Goal: Task Accomplishment & Management: Manage account settings

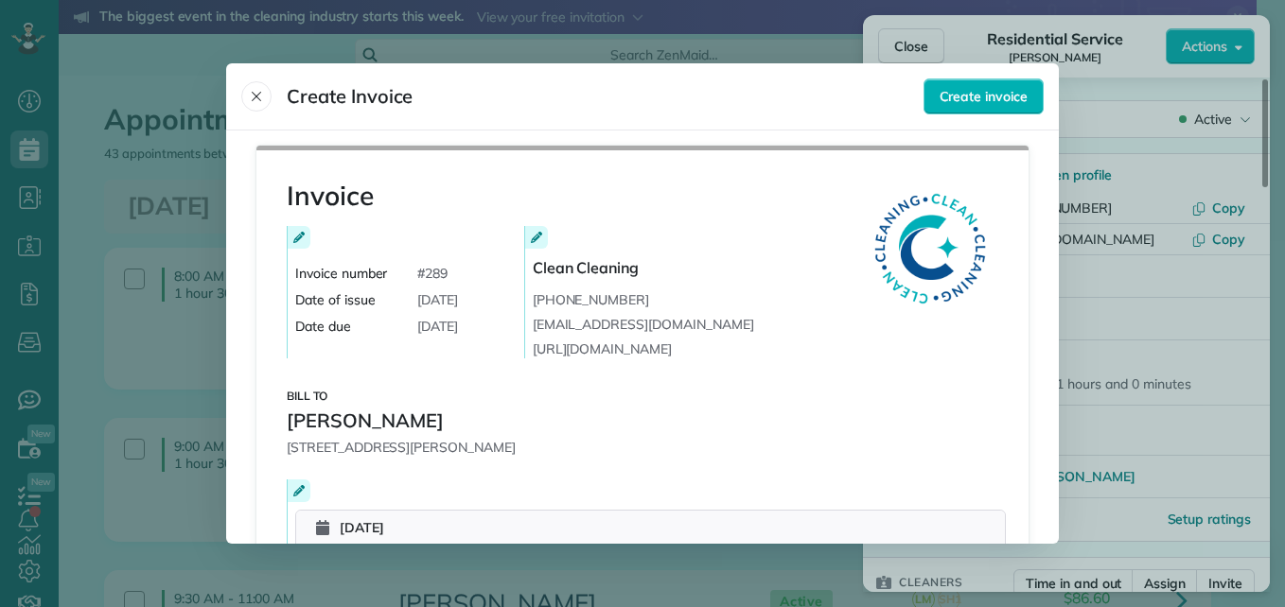
click at [258, 86] on button "Close" at bounding box center [256, 96] width 30 height 30
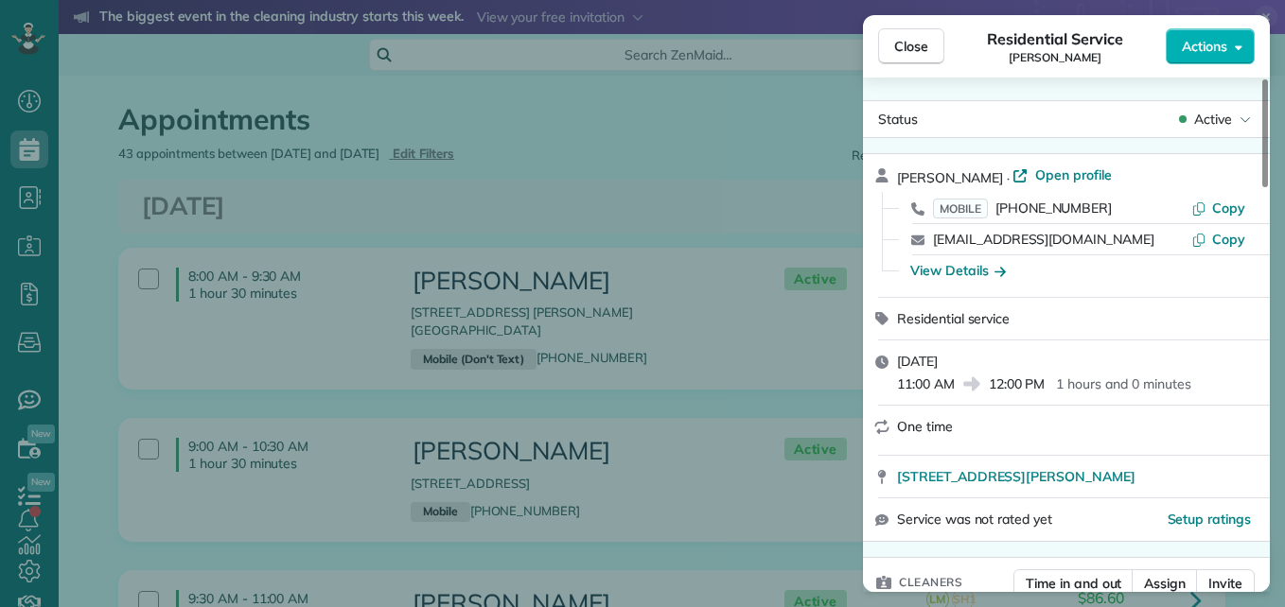
scroll to position [1089, 0]
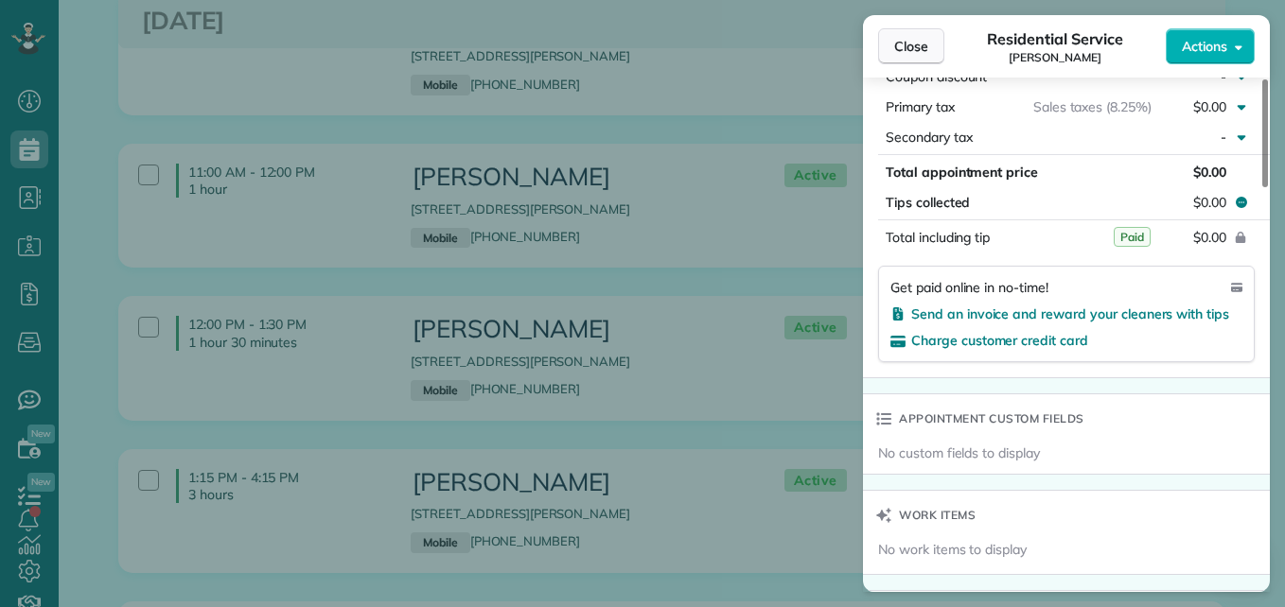
click at [904, 43] on span "Close" at bounding box center [911, 46] width 34 height 19
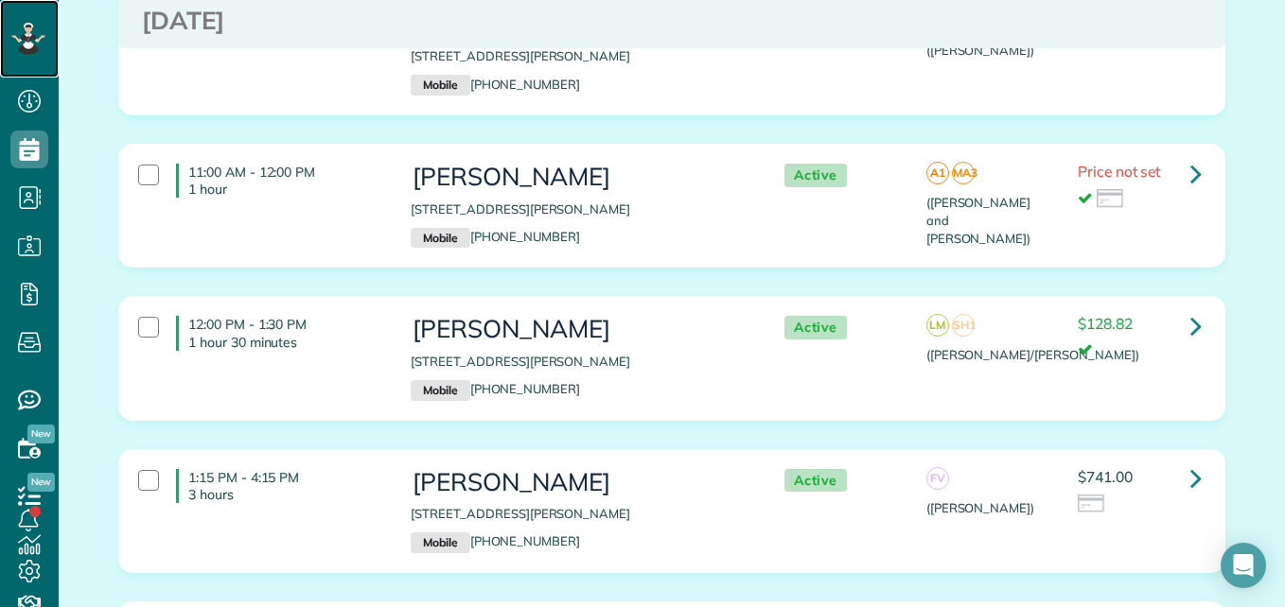
click at [33, 31] on icon at bounding box center [28, 39] width 34 height 32
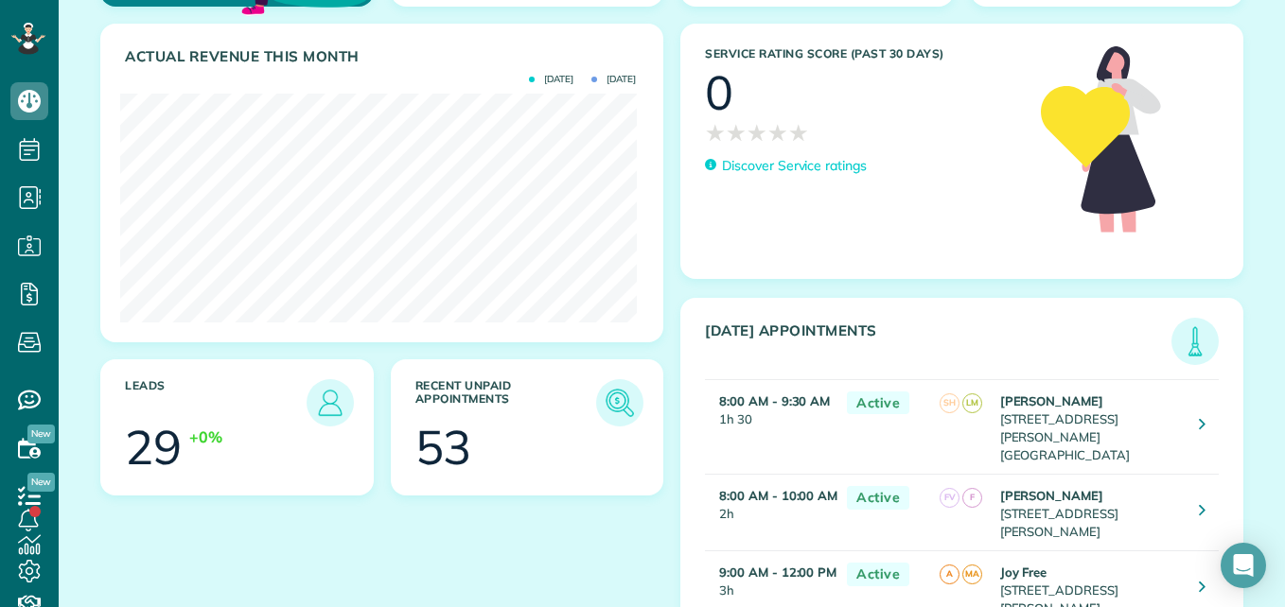
scroll to position [242, 0]
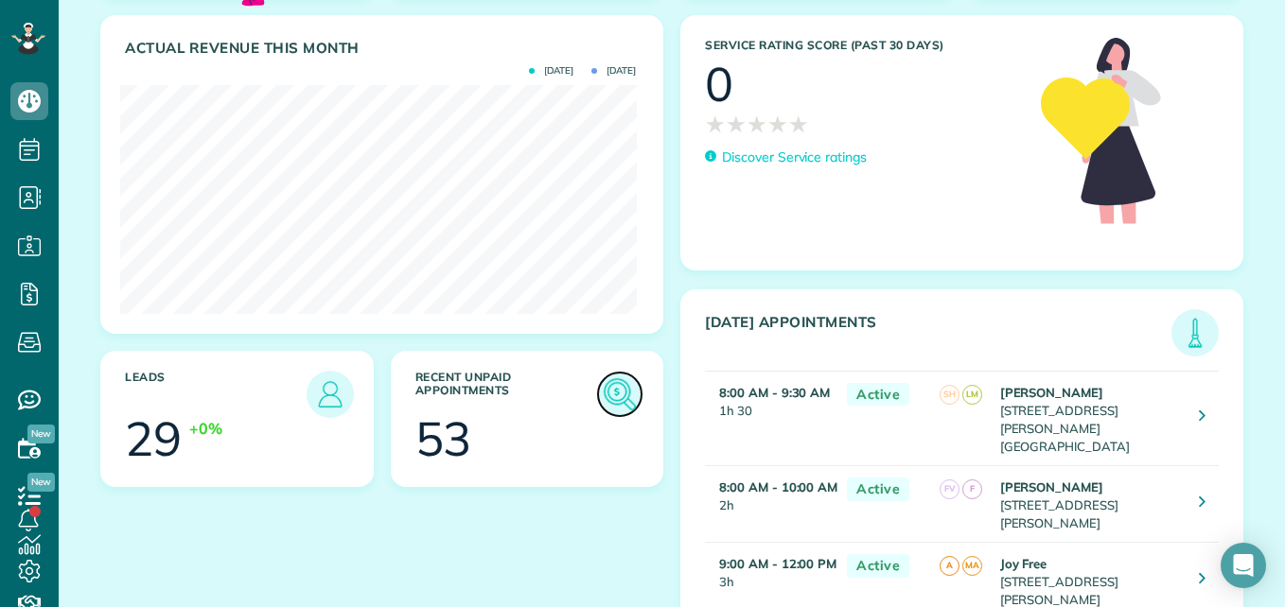
click at [602, 411] on img at bounding box center [620, 395] width 44 height 44
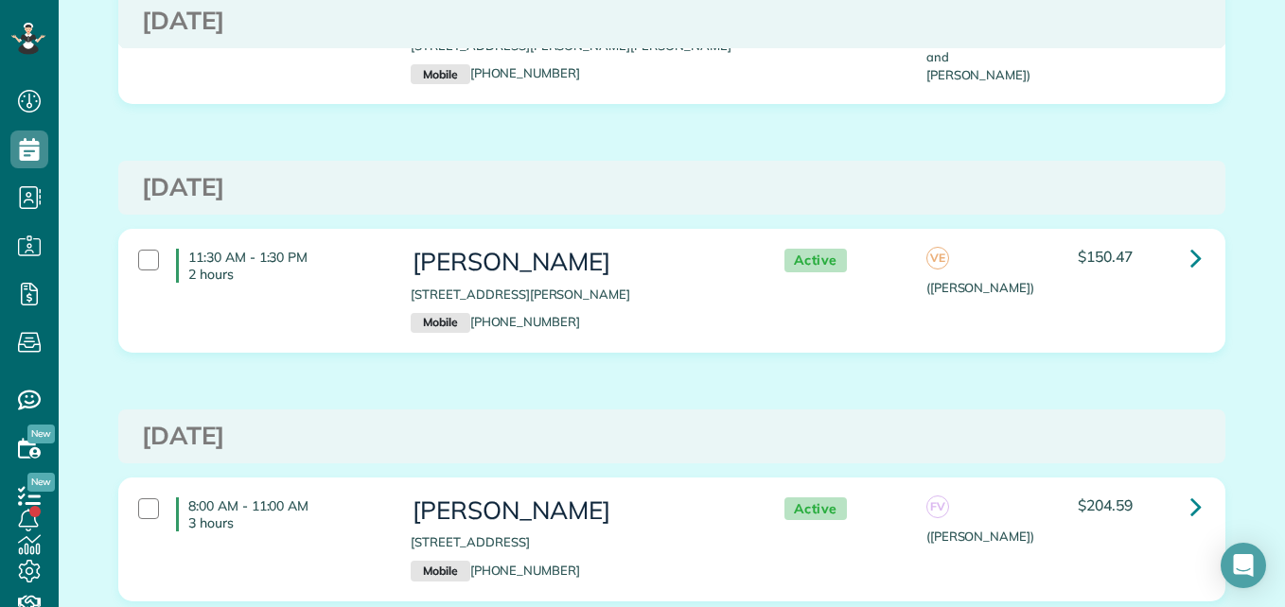
scroll to position [8559, 0]
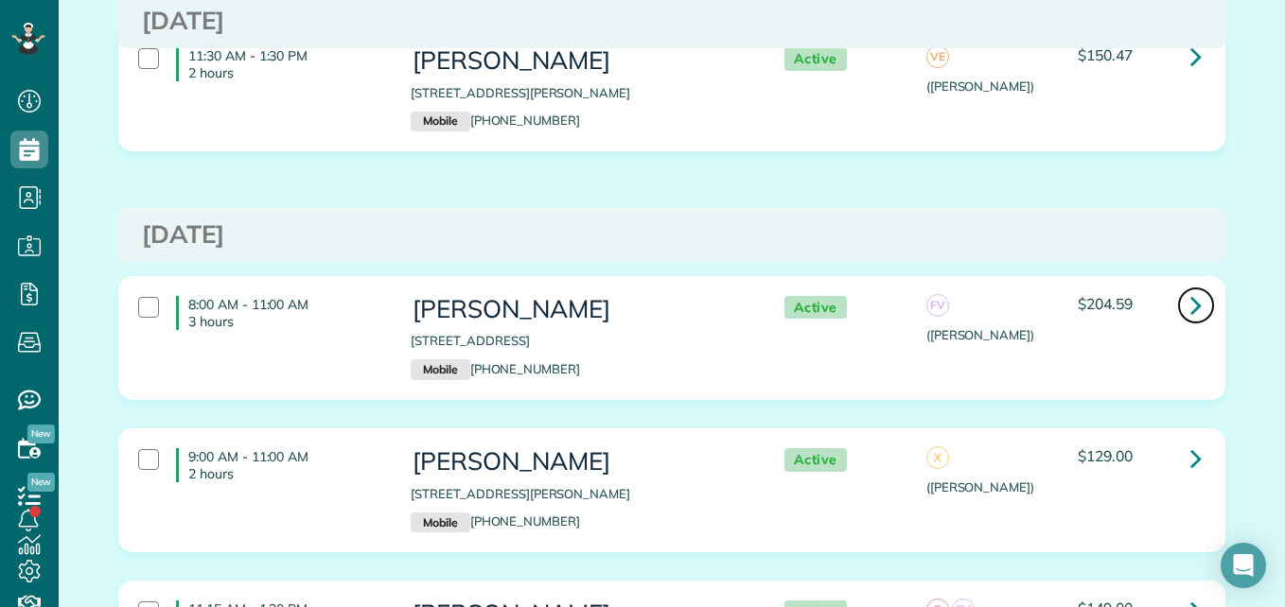
click at [1190, 289] on icon at bounding box center [1195, 305] width 11 height 33
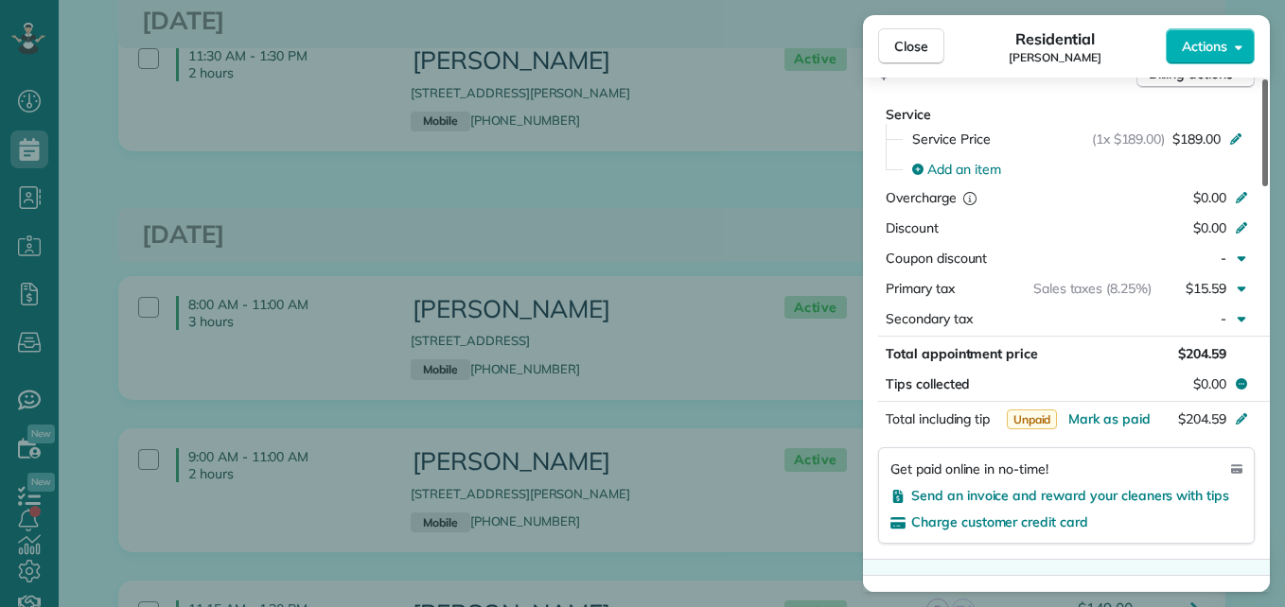
scroll to position [899, 0]
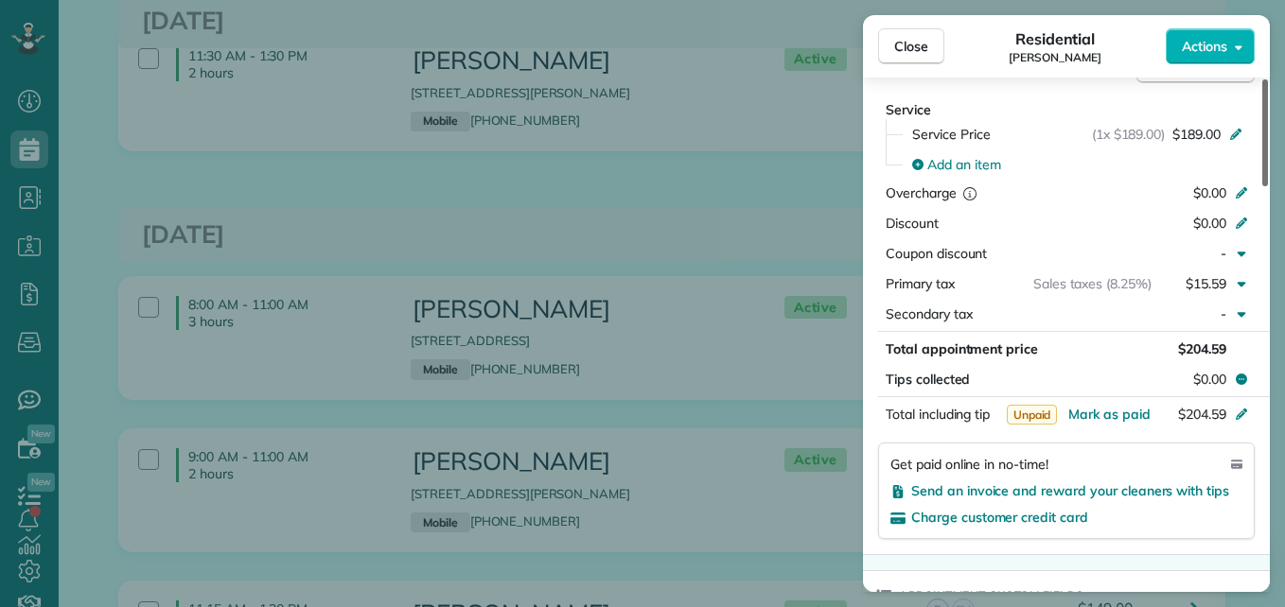
drag, startPoint x: 1266, startPoint y: 159, endPoint x: 1264, endPoint y: 346, distance: 187.3
click at [1264, 186] on div at bounding box center [1265, 132] width 6 height 107
click at [1128, 487] on span "Send an invoice and reward your cleaners with tips" at bounding box center [1070, 491] width 318 height 17
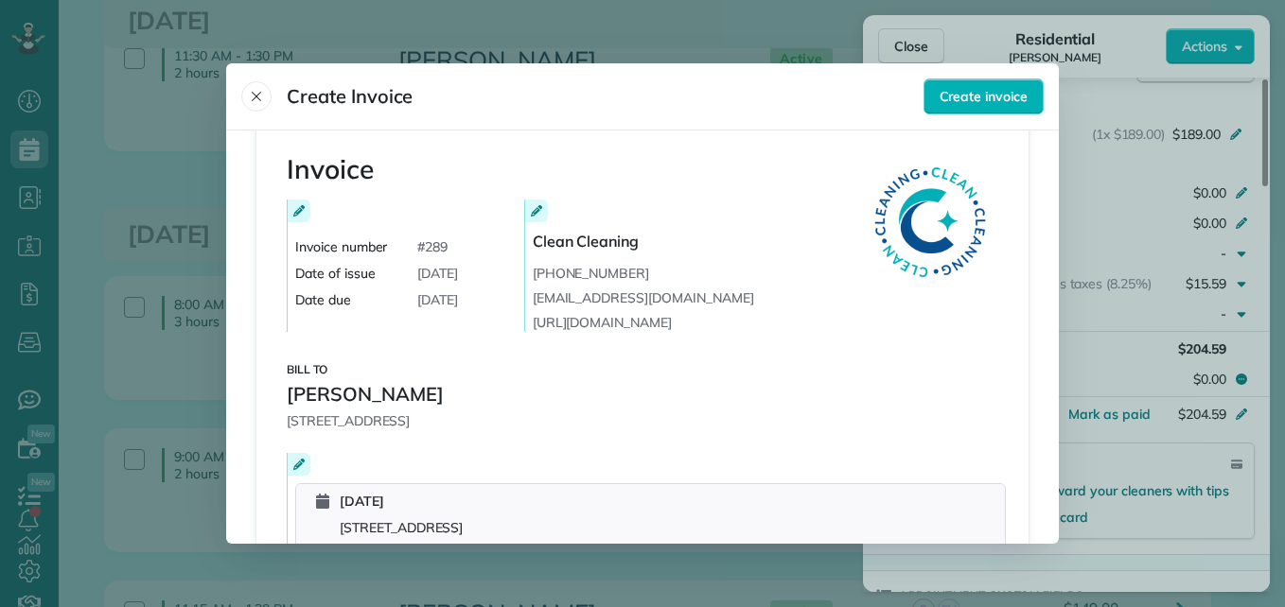
scroll to position [0, 0]
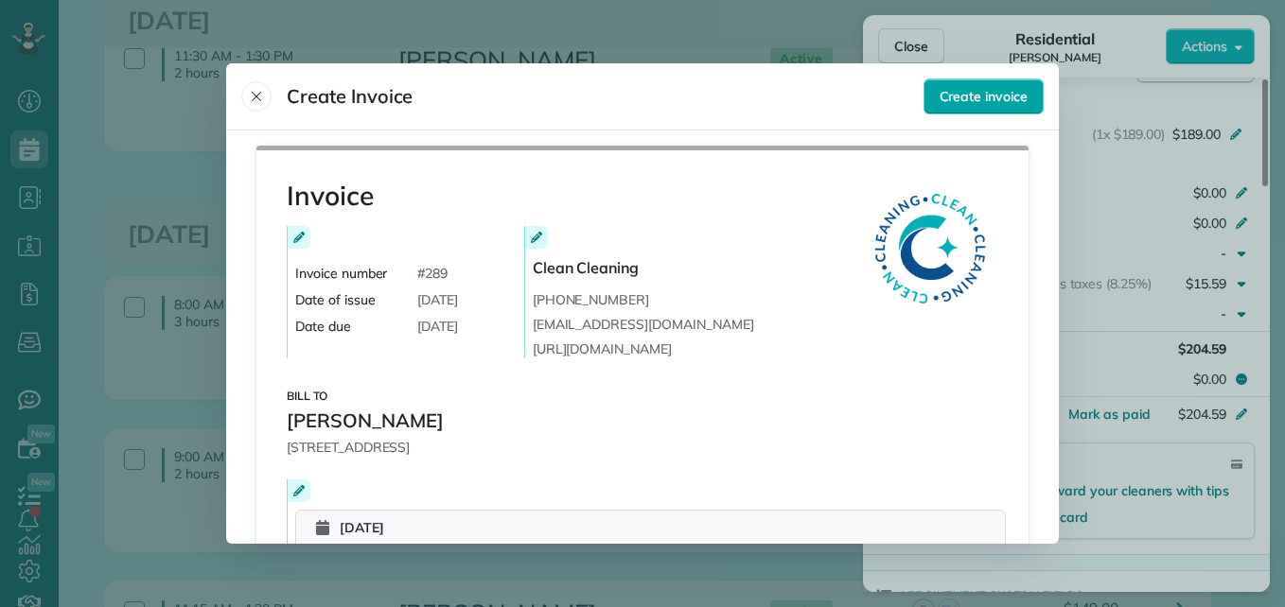
click at [975, 94] on span "Create invoice" at bounding box center [983, 96] width 88 height 19
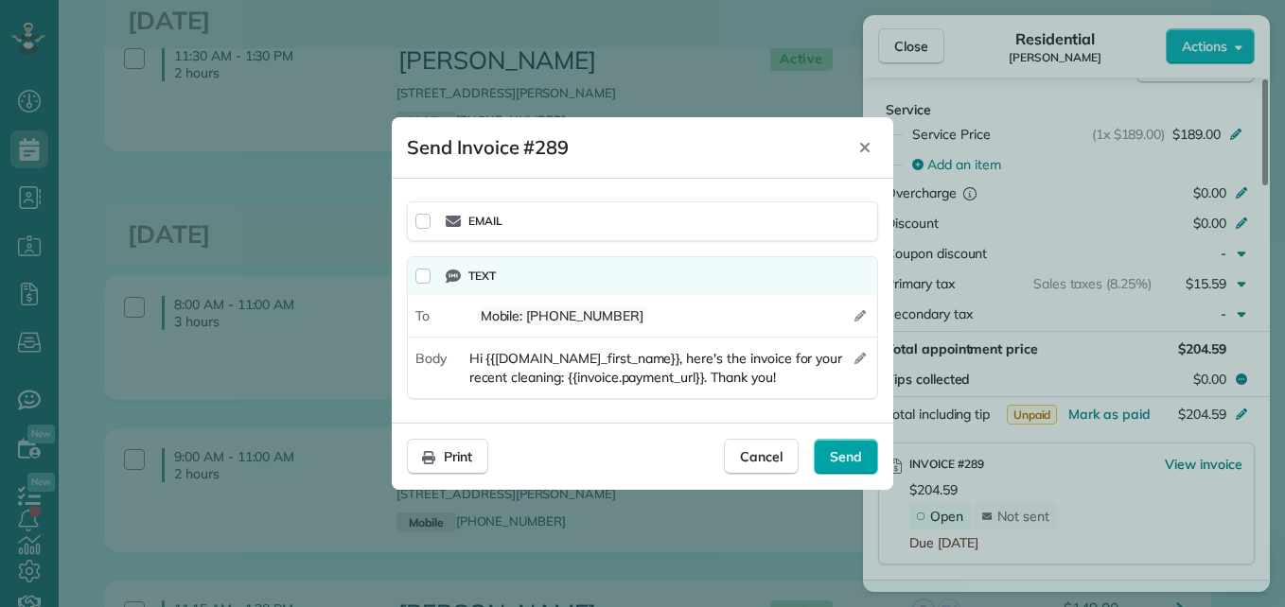
click at [854, 455] on span "Send" at bounding box center [846, 457] width 32 height 19
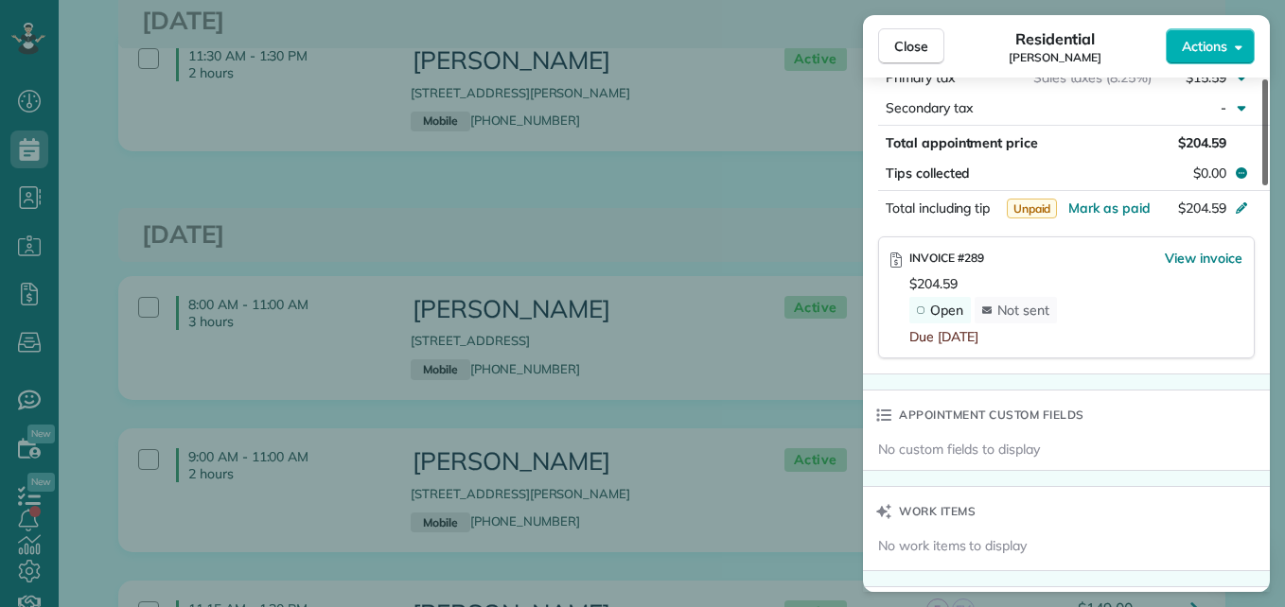
scroll to position [1110, 0]
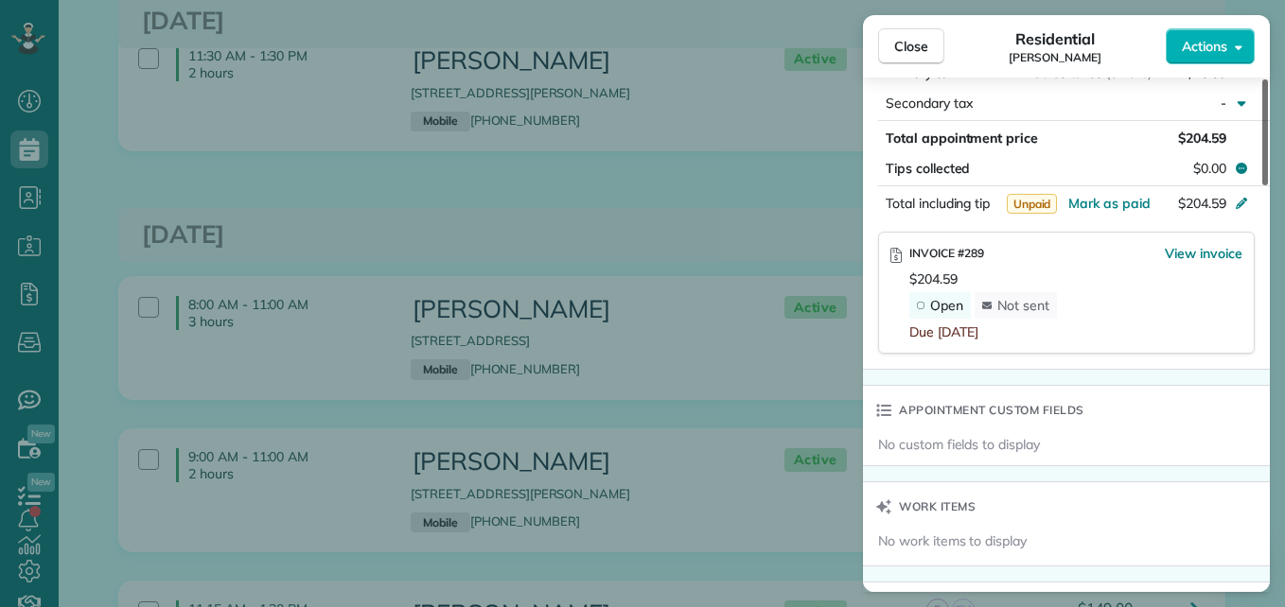
drag, startPoint x: 1265, startPoint y: 334, endPoint x: 1268, endPoint y: 377, distance: 43.6
click at [1268, 185] on div at bounding box center [1265, 132] width 6 height 106
click at [1183, 248] on span "View invoice" at bounding box center [1204, 253] width 78 height 19
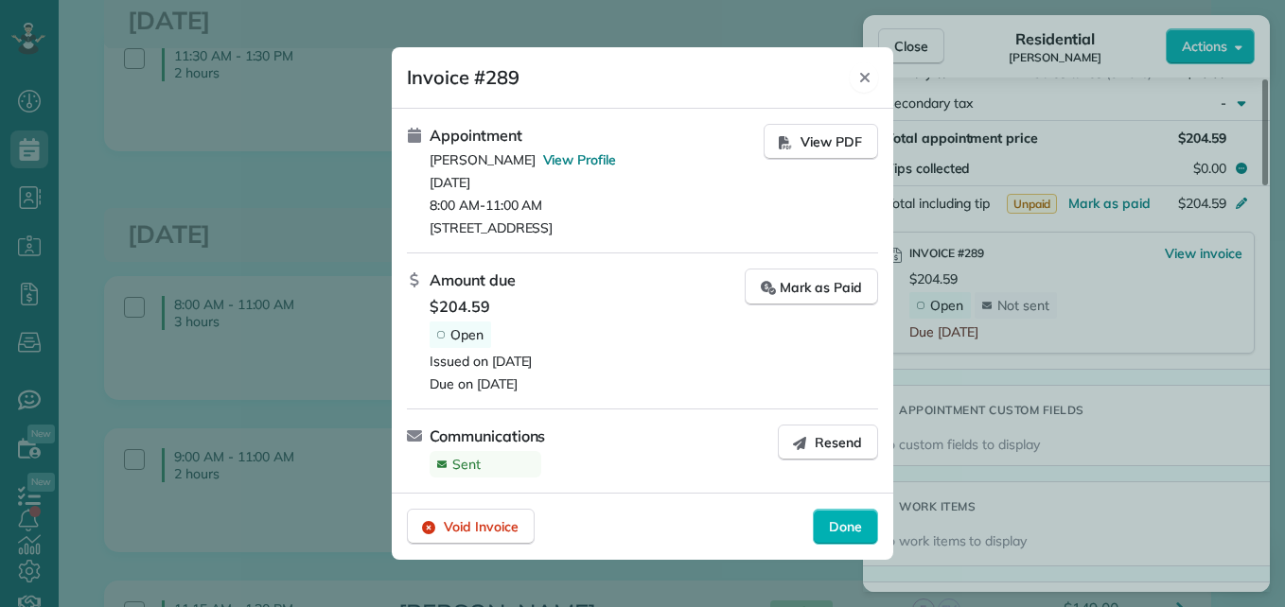
click at [871, 79] on icon "Close" at bounding box center [864, 77] width 15 height 15
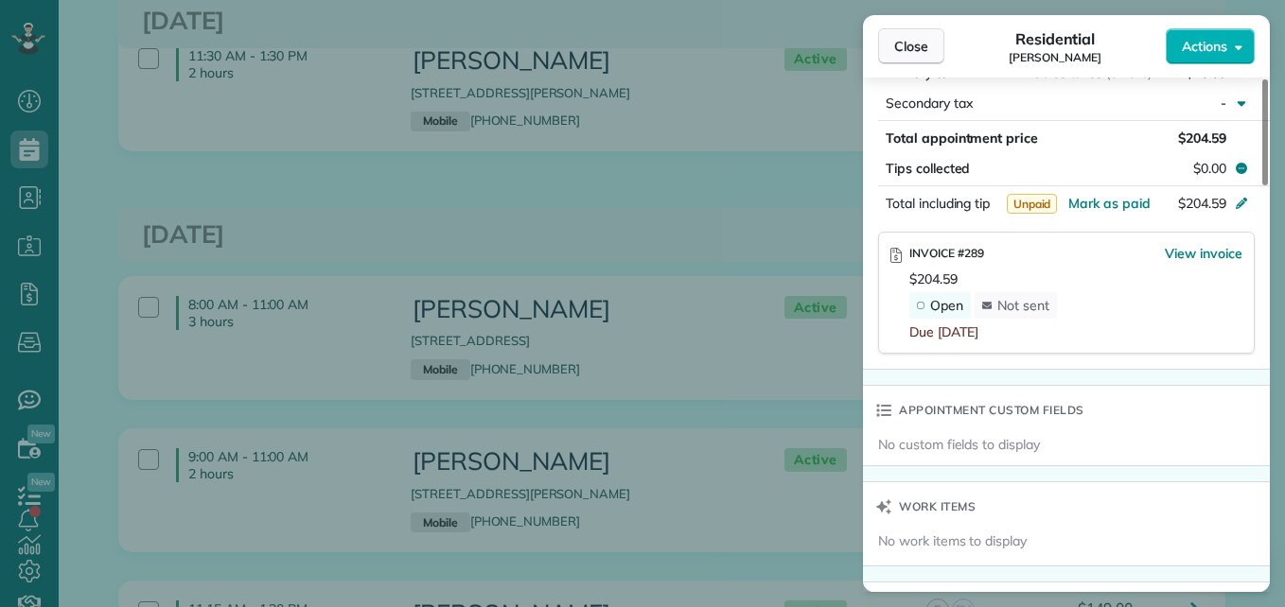
click at [914, 59] on button "Close" at bounding box center [911, 46] width 66 height 36
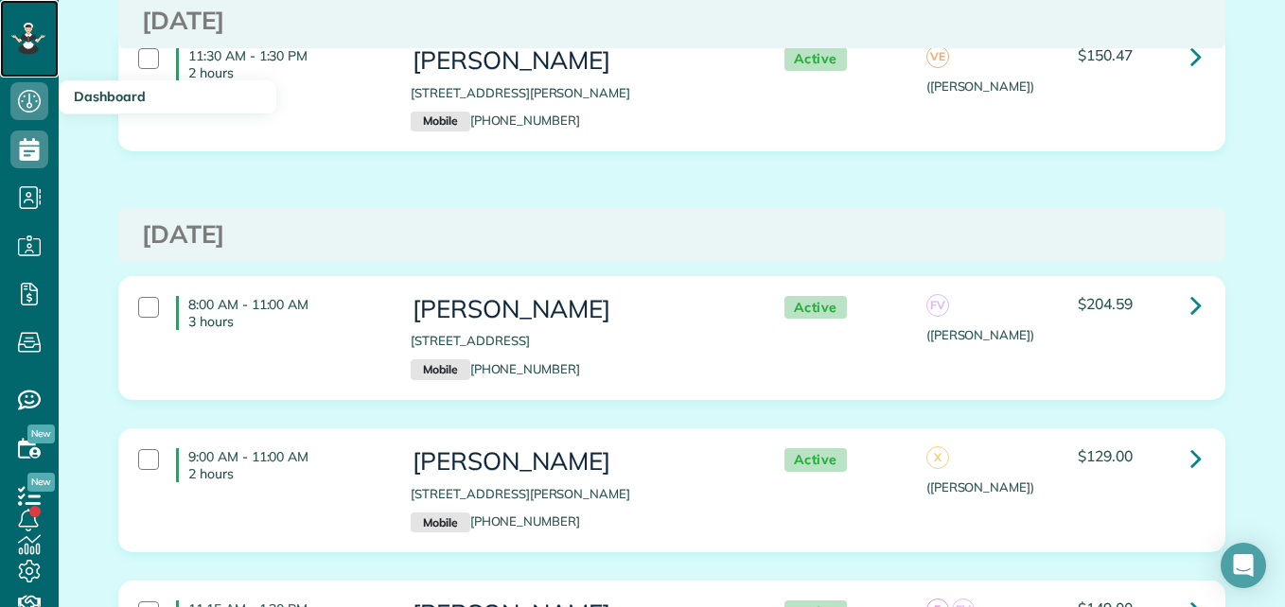
click at [28, 26] on icon at bounding box center [28, 25] width 7 height 5
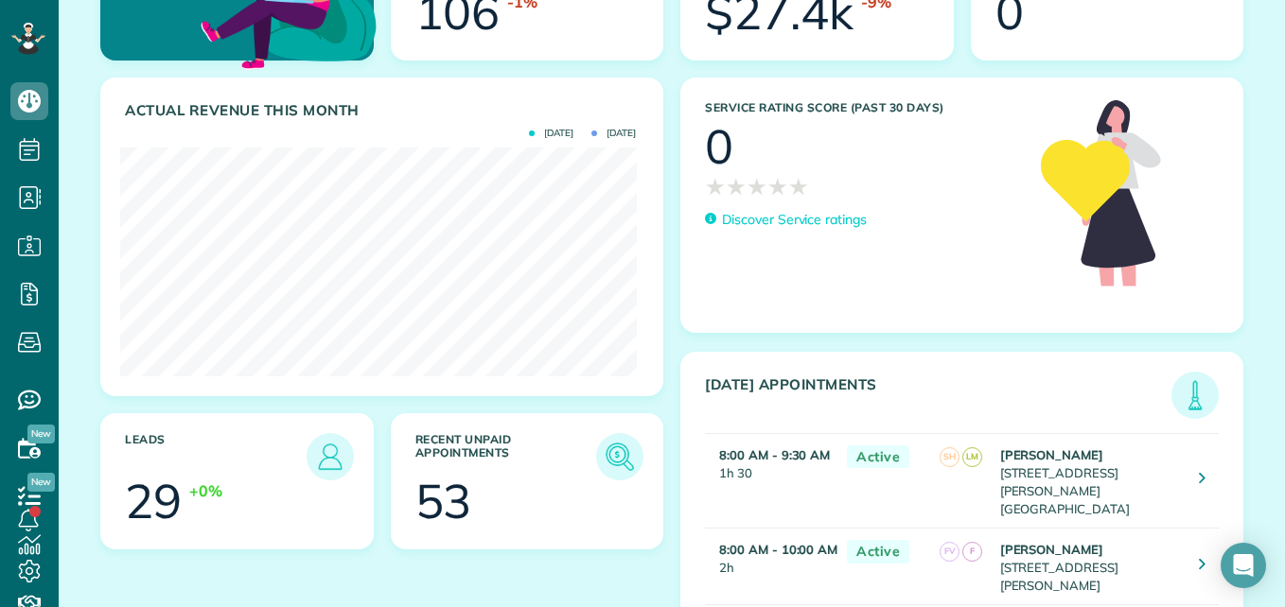
scroll to position [217, 0]
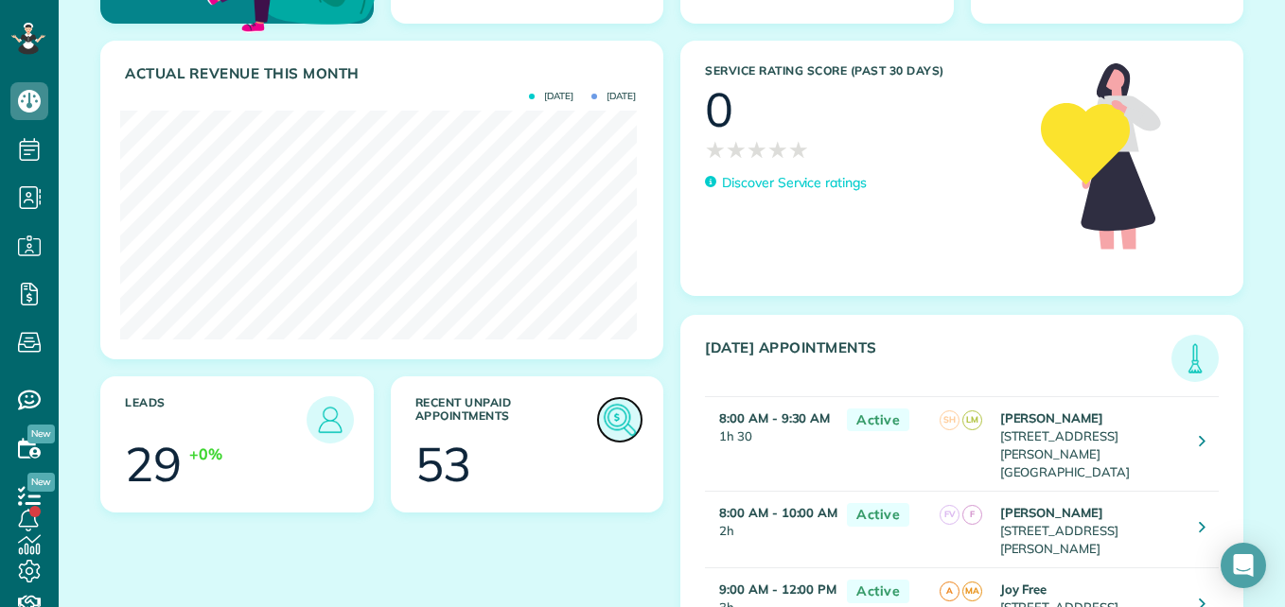
click at [598, 405] on img at bounding box center [620, 420] width 44 height 44
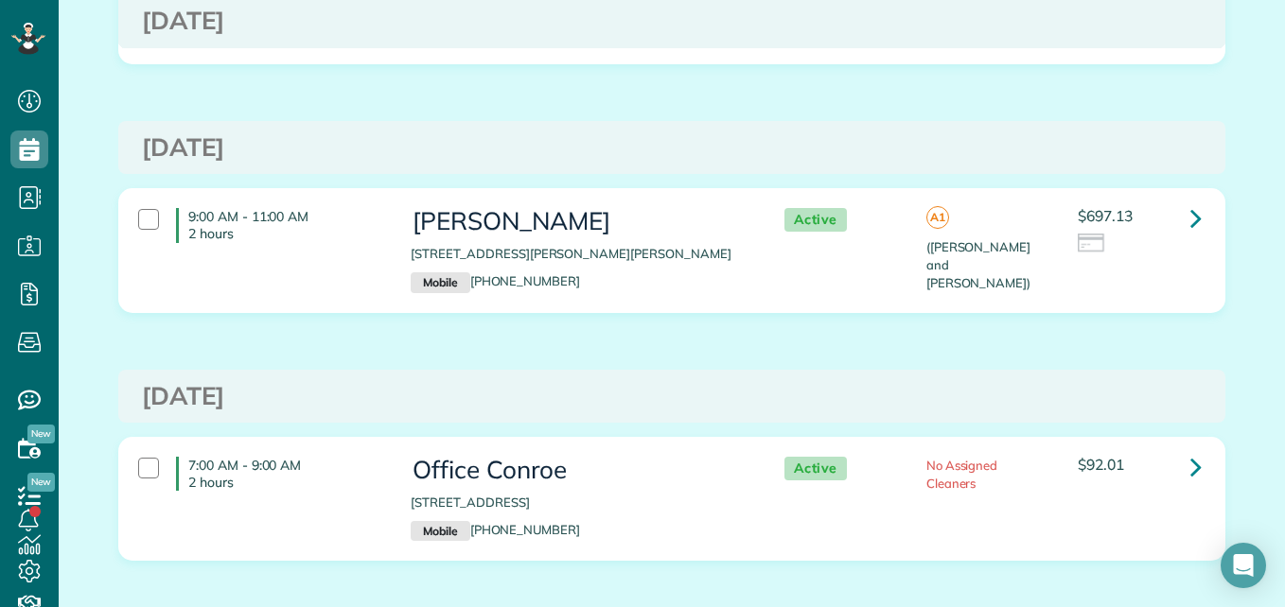
scroll to position [2914, 0]
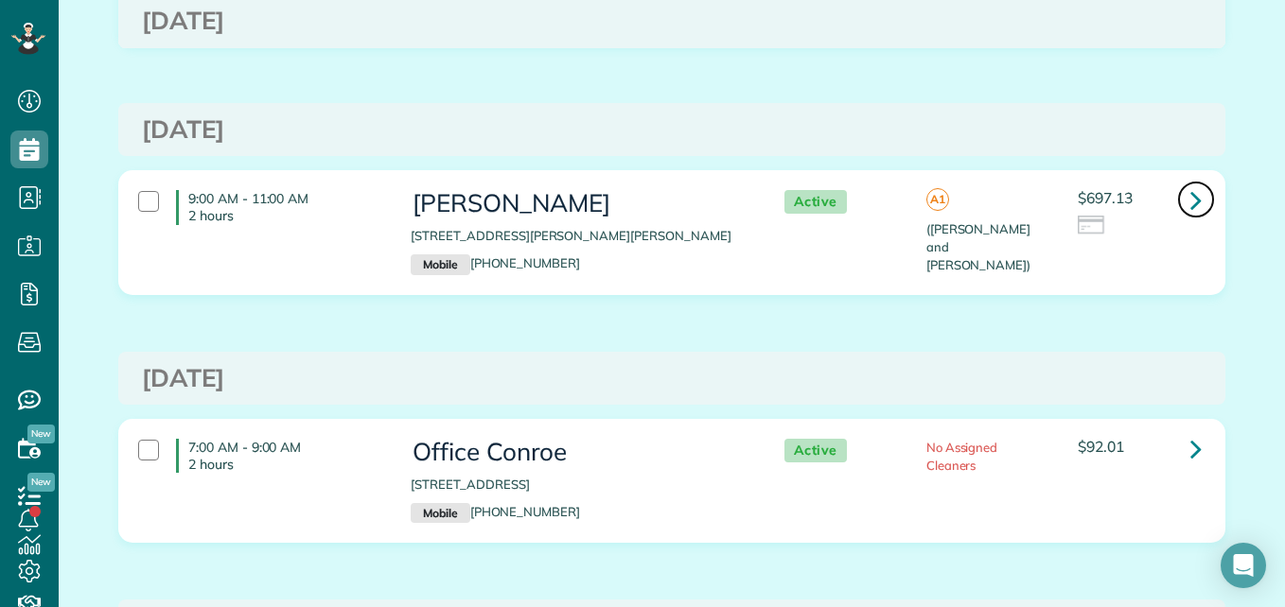
click at [1190, 202] on icon at bounding box center [1195, 200] width 11 height 33
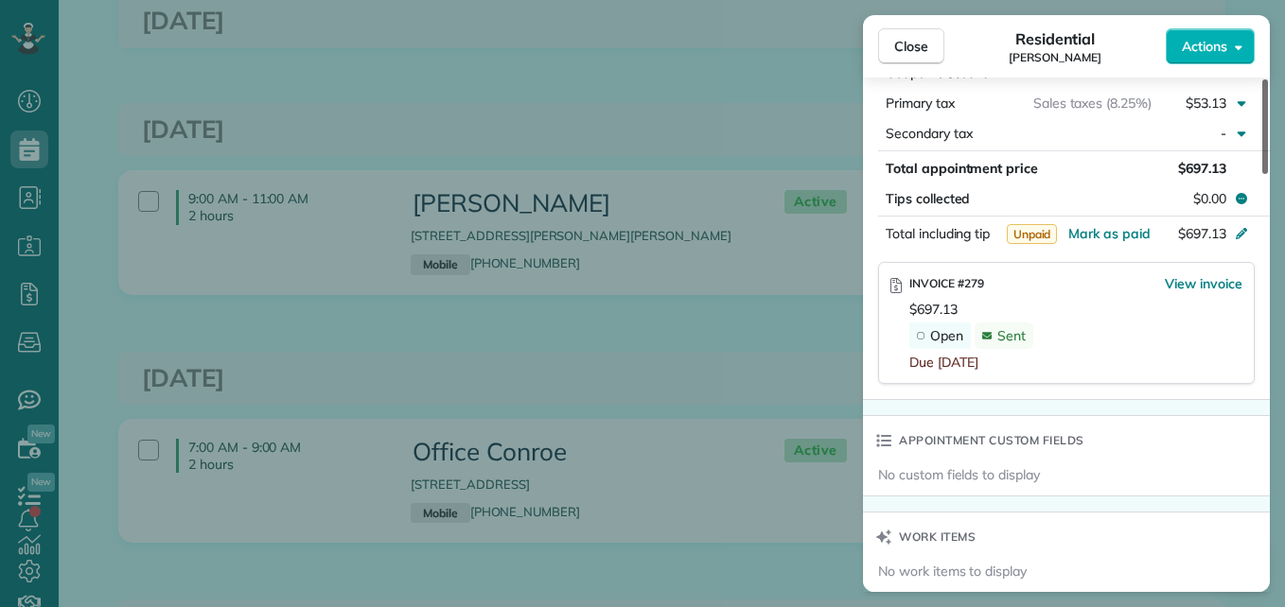
scroll to position [1316, 0]
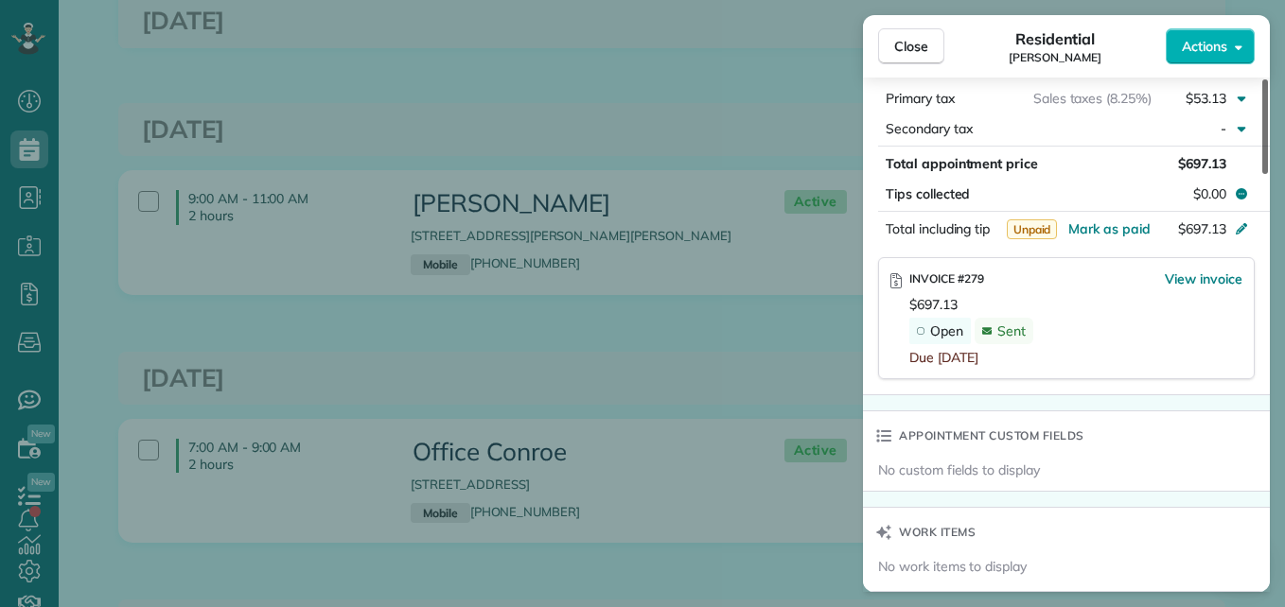
drag, startPoint x: 1263, startPoint y: 136, endPoint x: 1273, endPoint y: 378, distance: 242.4
click at [1268, 174] on div at bounding box center [1265, 126] width 6 height 95
click at [1200, 270] on span "View invoice" at bounding box center [1204, 279] width 78 height 19
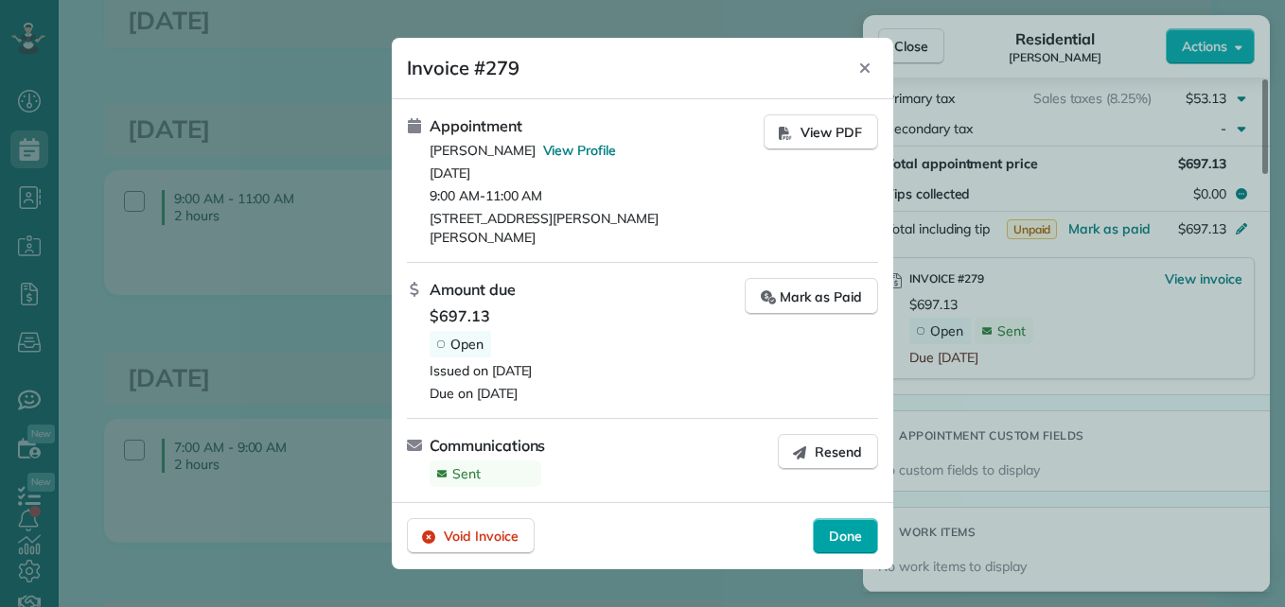
click at [864, 533] on div "Done" at bounding box center [845, 536] width 65 height 36
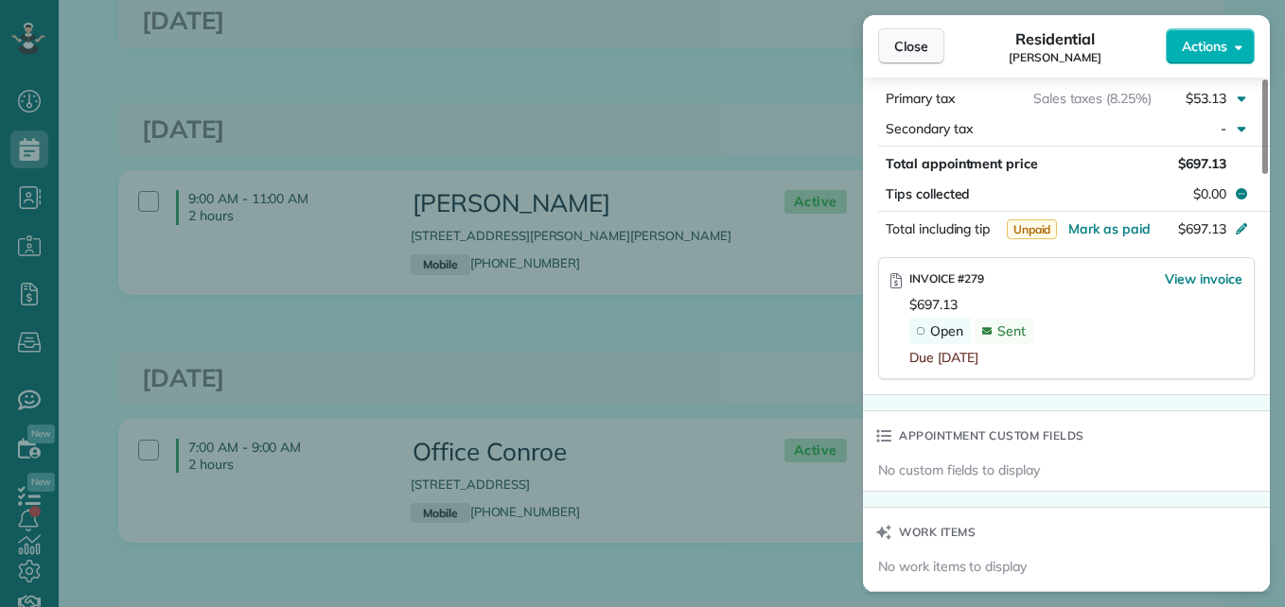
scroll to position [1305, 0]
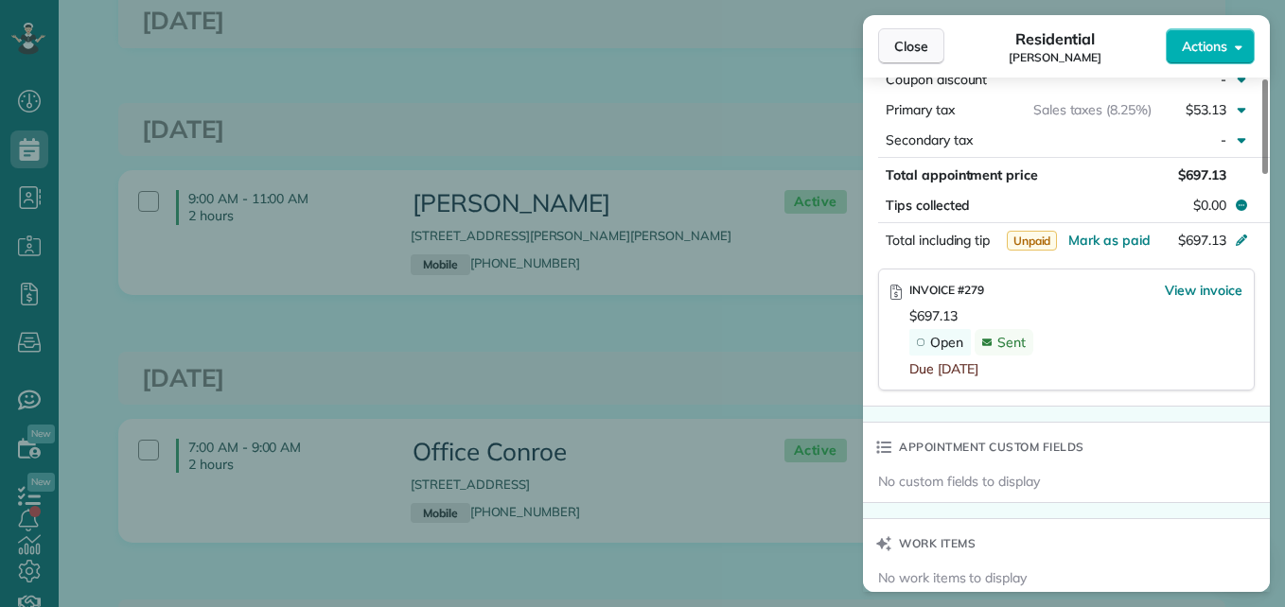
click at [897, 51] on span "Close" at bounding box center [911, 46] width 34 height 19
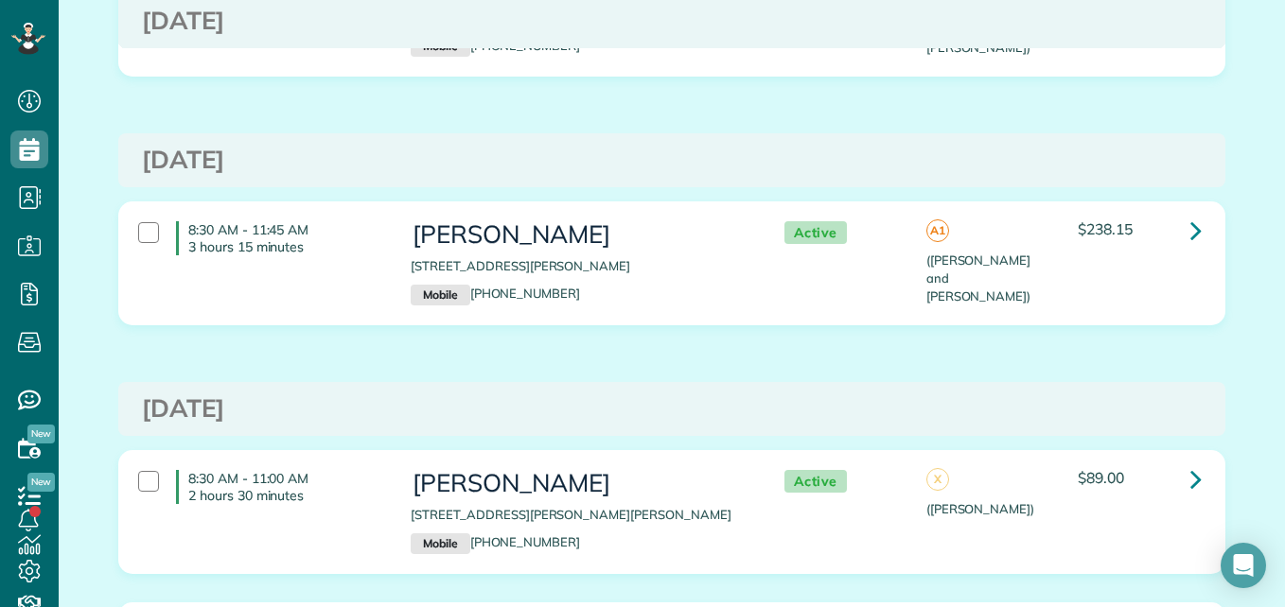
scroll to position [3647, 0]
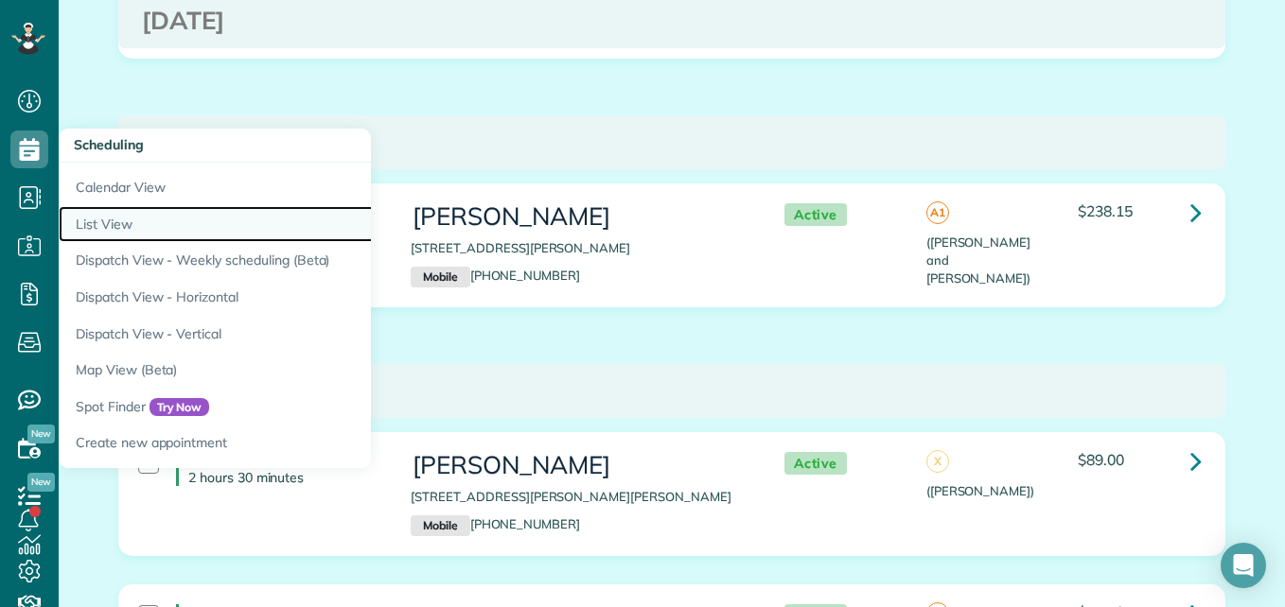
click at [98, 220] on link "List View" at bounding box center [295, 224] width 473 height 37
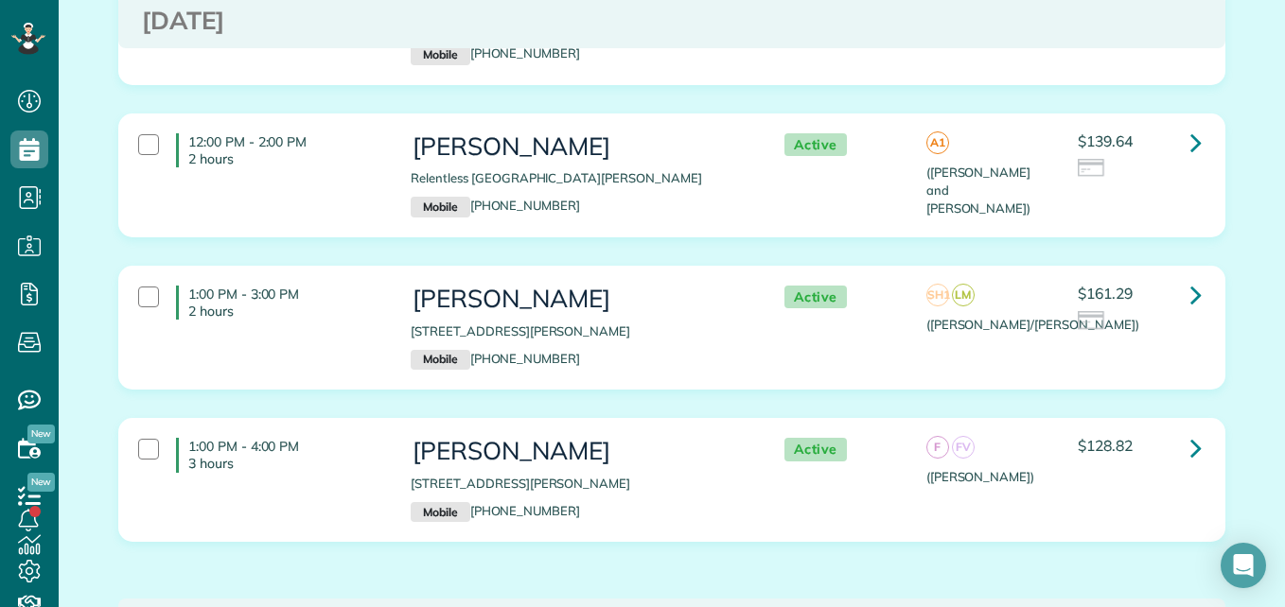
scroll to position [777, 0]
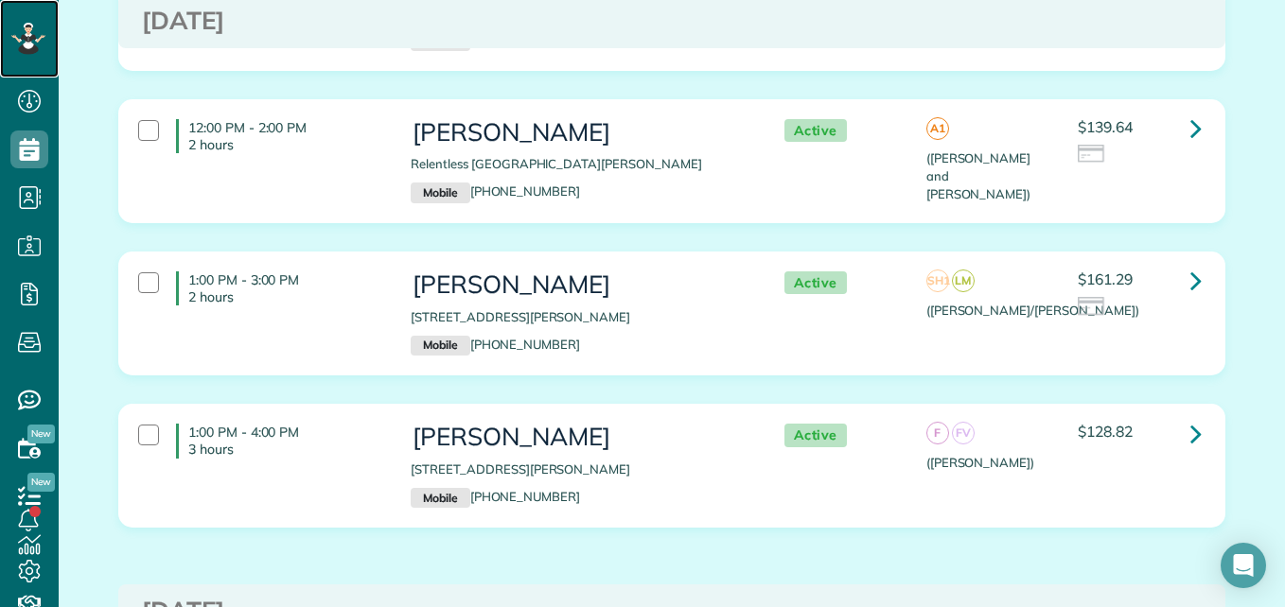
click at [25, 48] on icon at bounding box center [28, 39] width 32 height 32
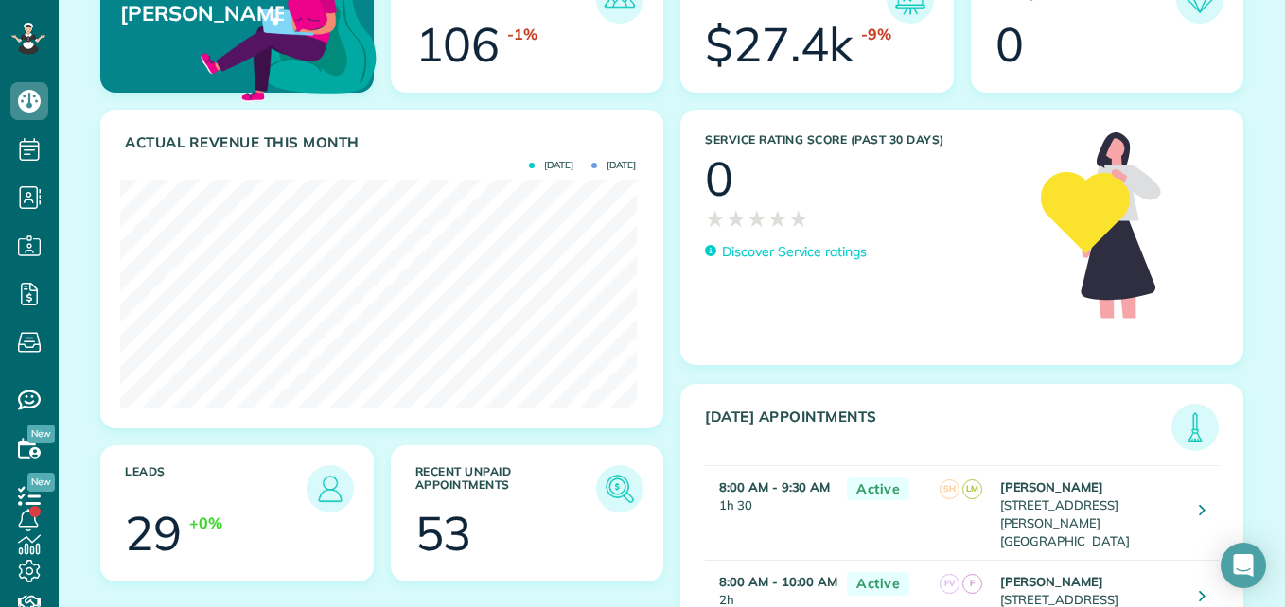
scroll to position [176, 0]
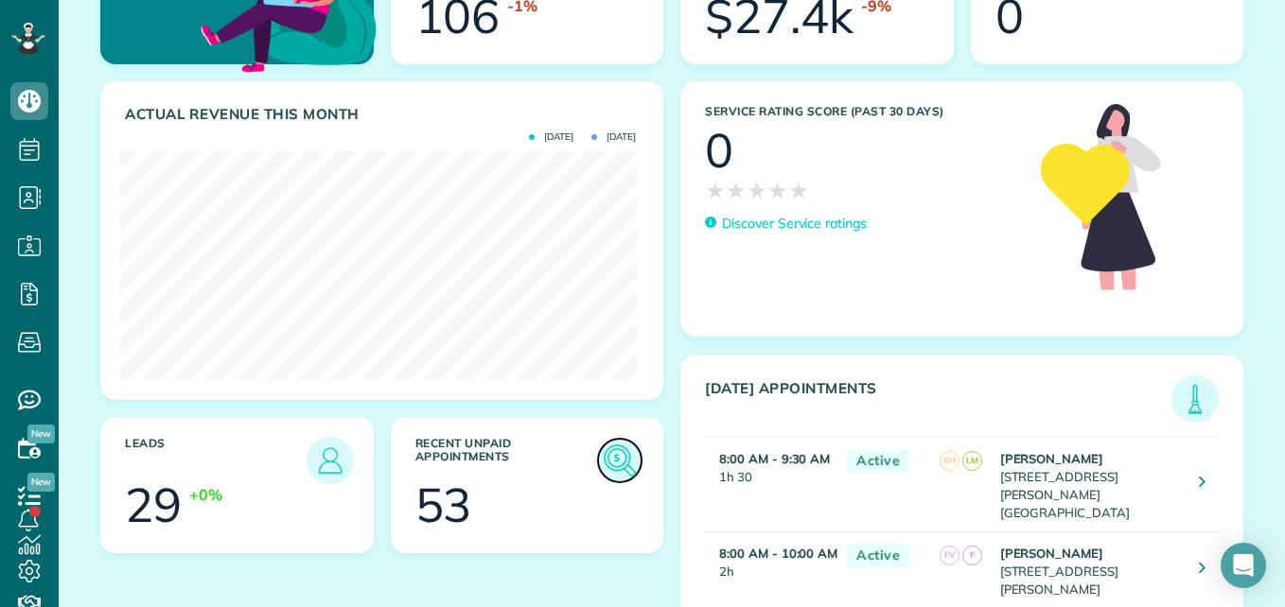
click at [614, 465] on img at bounding box center [620, 461] width 44 height 44
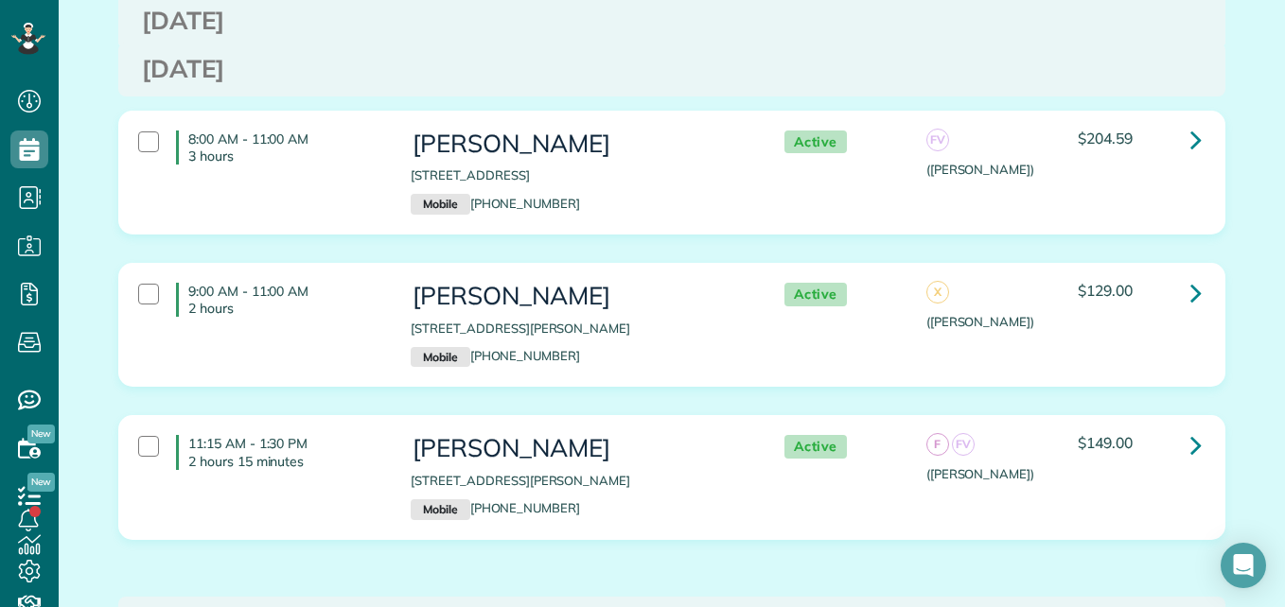
scroll to position [8687, 0]
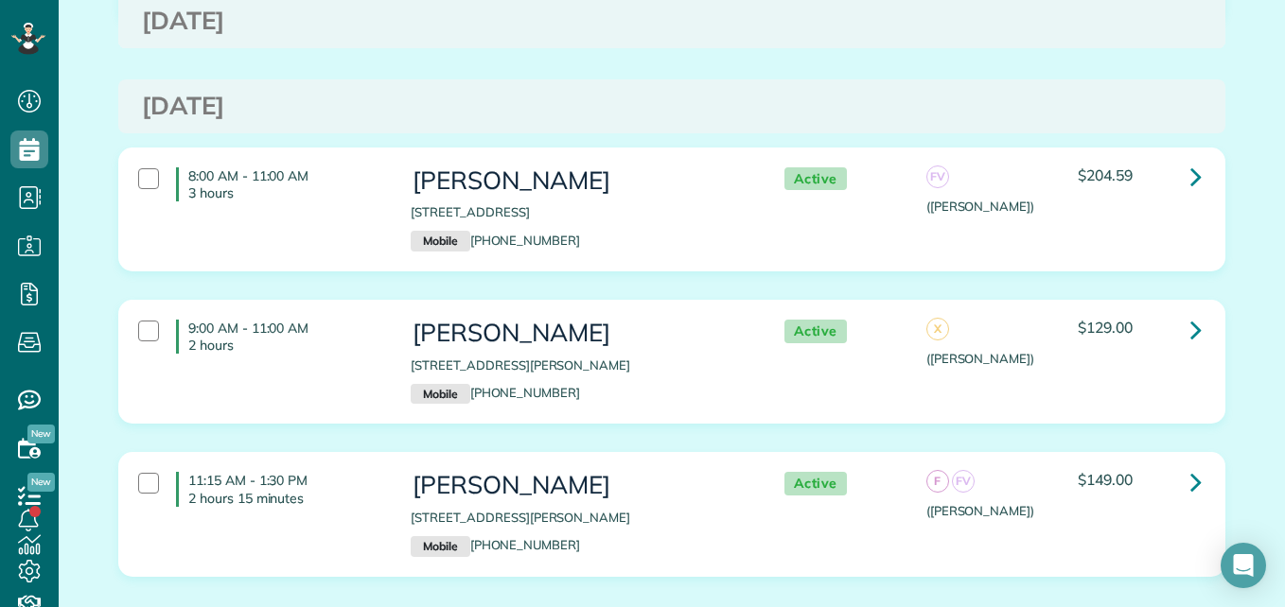
click at [359, 310] on div "9:00 AM - 11:00 AM 2 hours" at bounding box center [260, 336] width 272 height 53
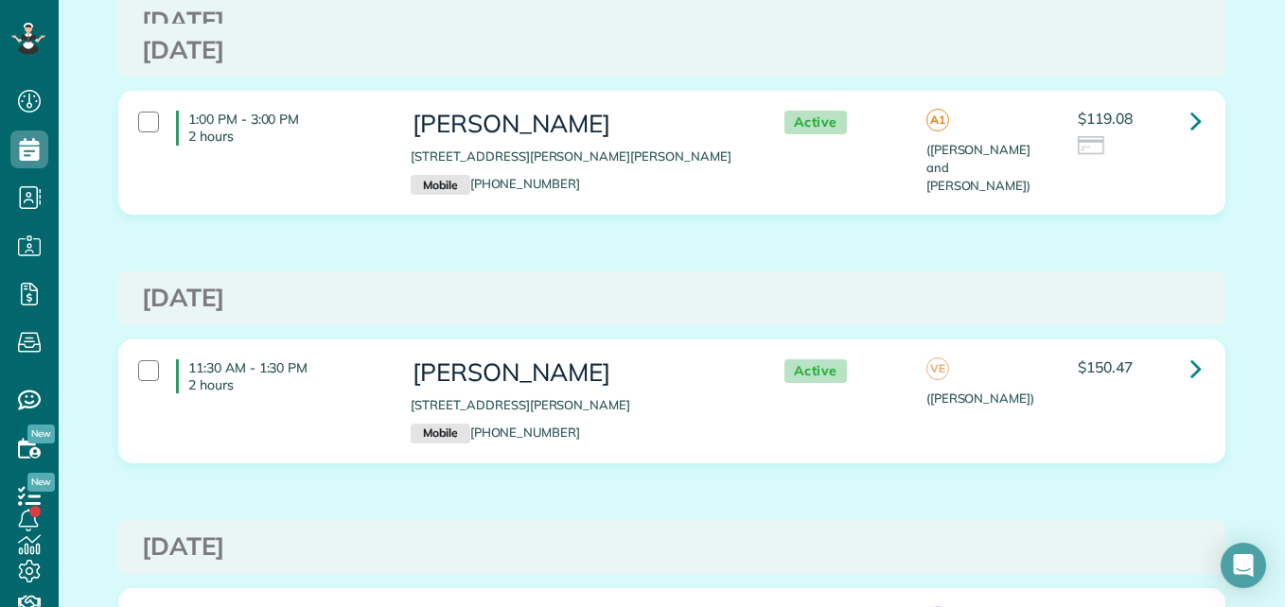
scroll to position [8221, 0]
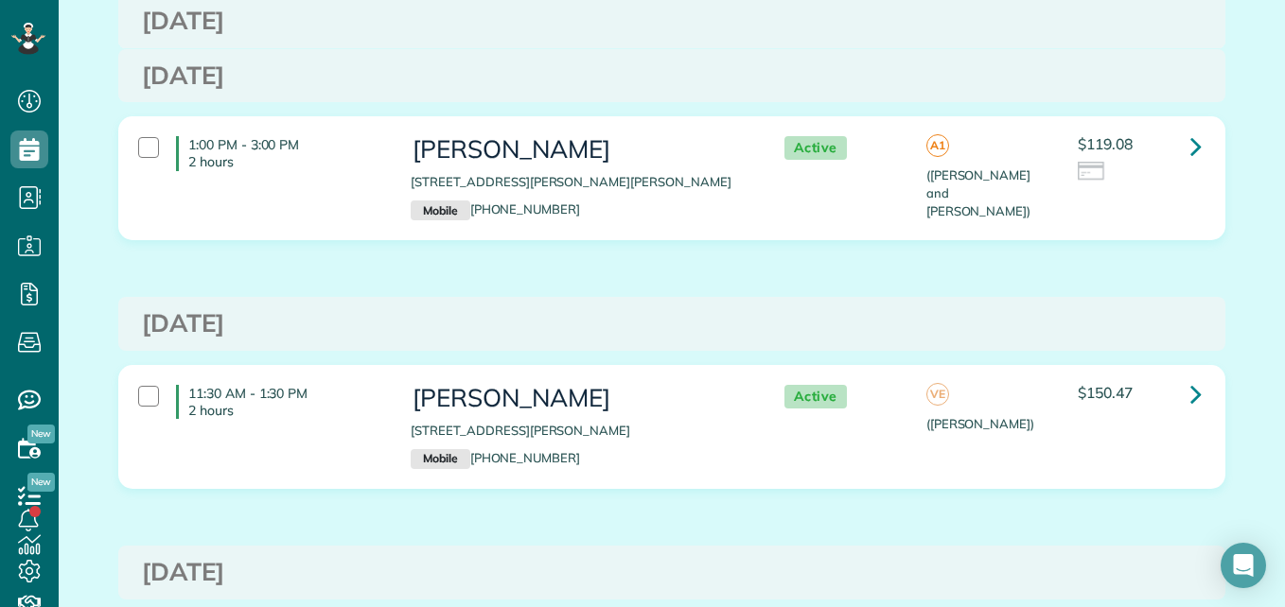
click at [1011, 376] on div "11:30 AM - 1:30 PM 2 hours Jacki Eylander 114 Notloc Court Montgomery TX 77316 …" at bounding box center [669, 427] width 1091 height 103
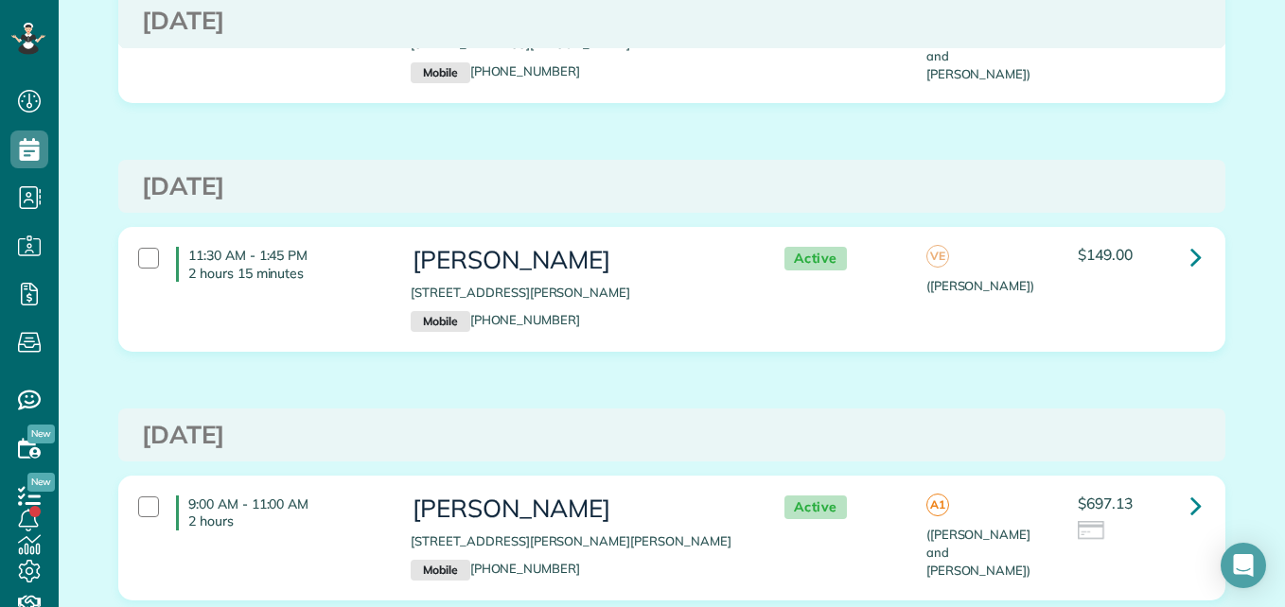
scroll to position [0, 0]
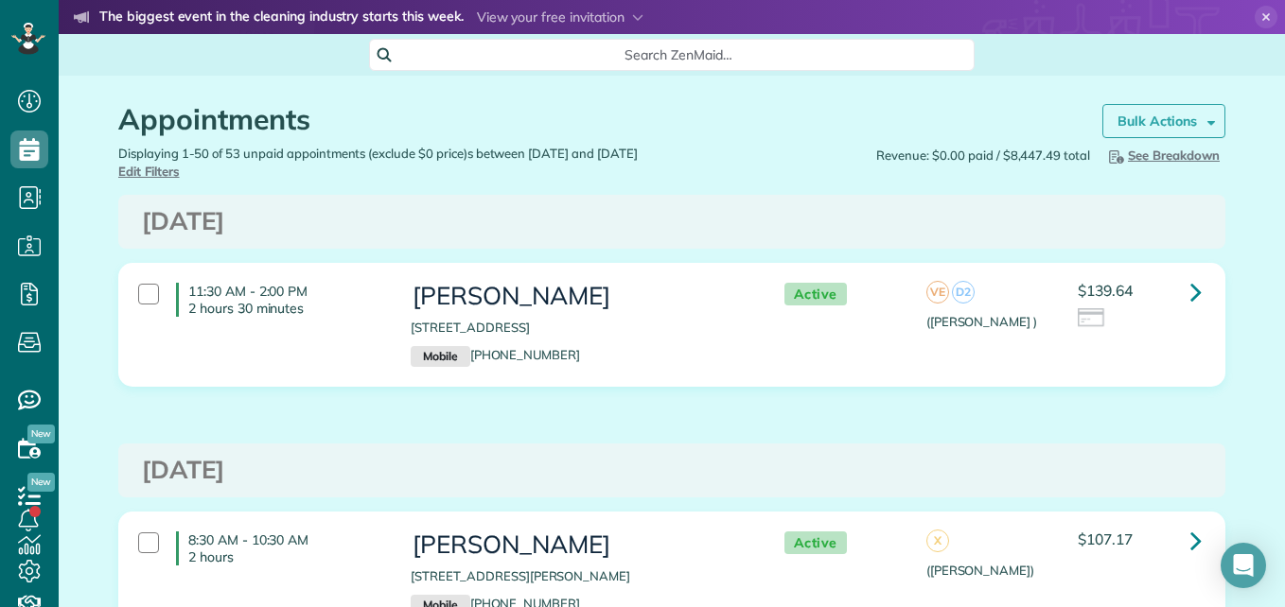
click at [1163, 119] on strong "Bulk Actions" at bounding box center [1156, 121] width 79 height 17
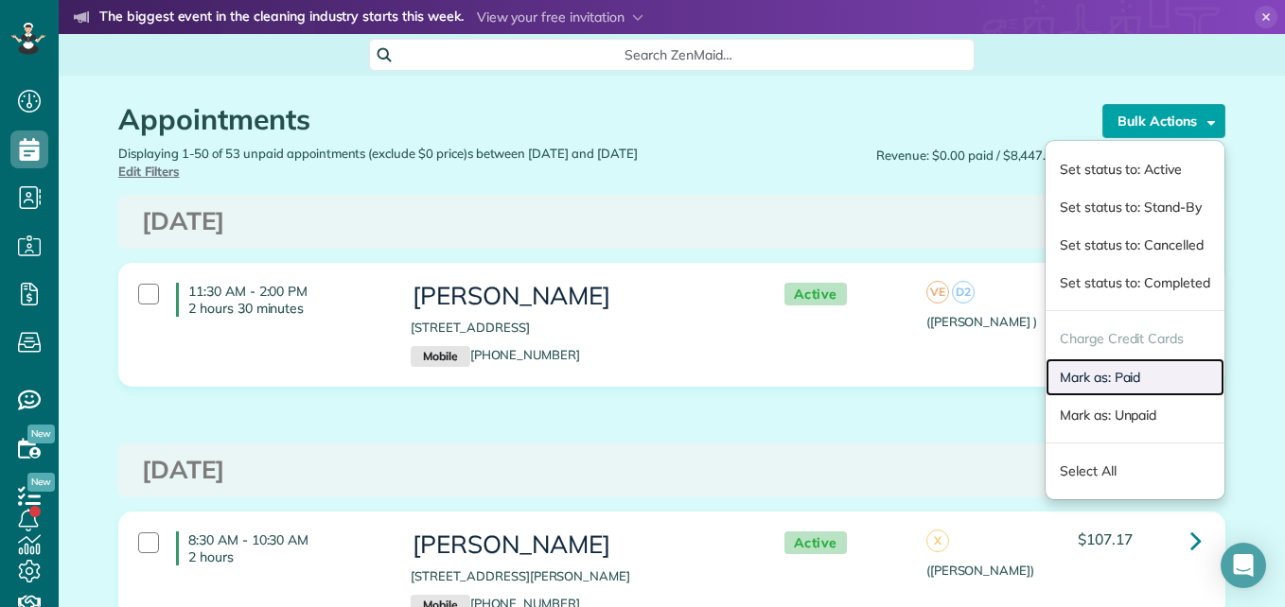
click at [1087, 381] on link "Mark as: Paid" at bounding box center [1134, 378] width 179 height 38
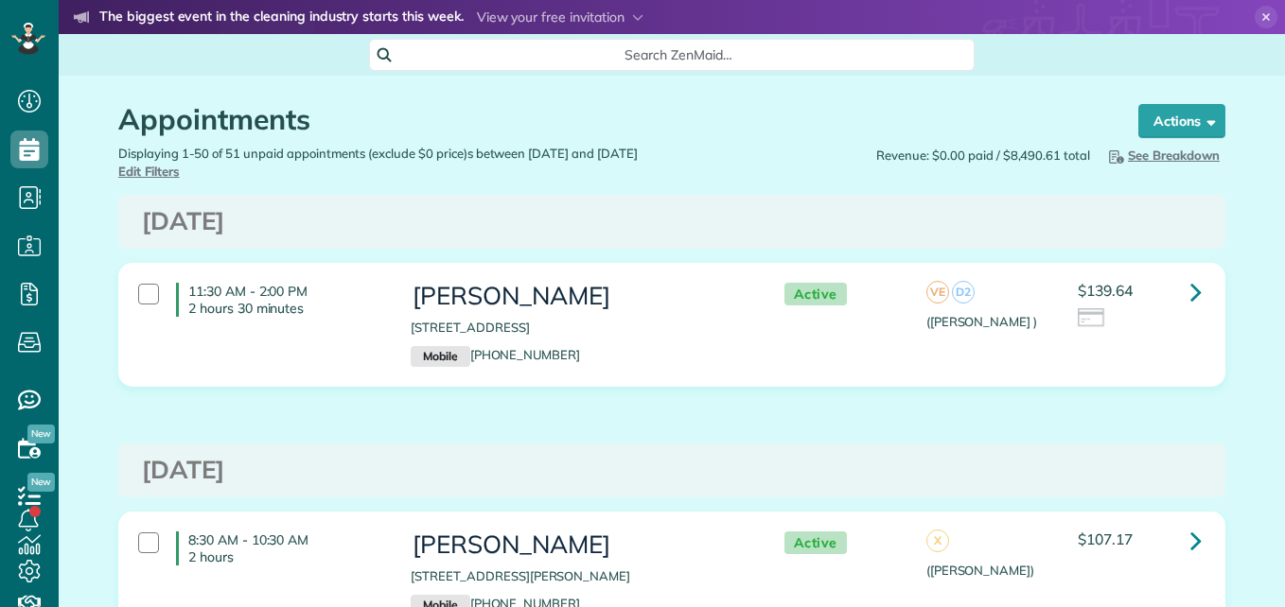
scroll to position [9, 9]
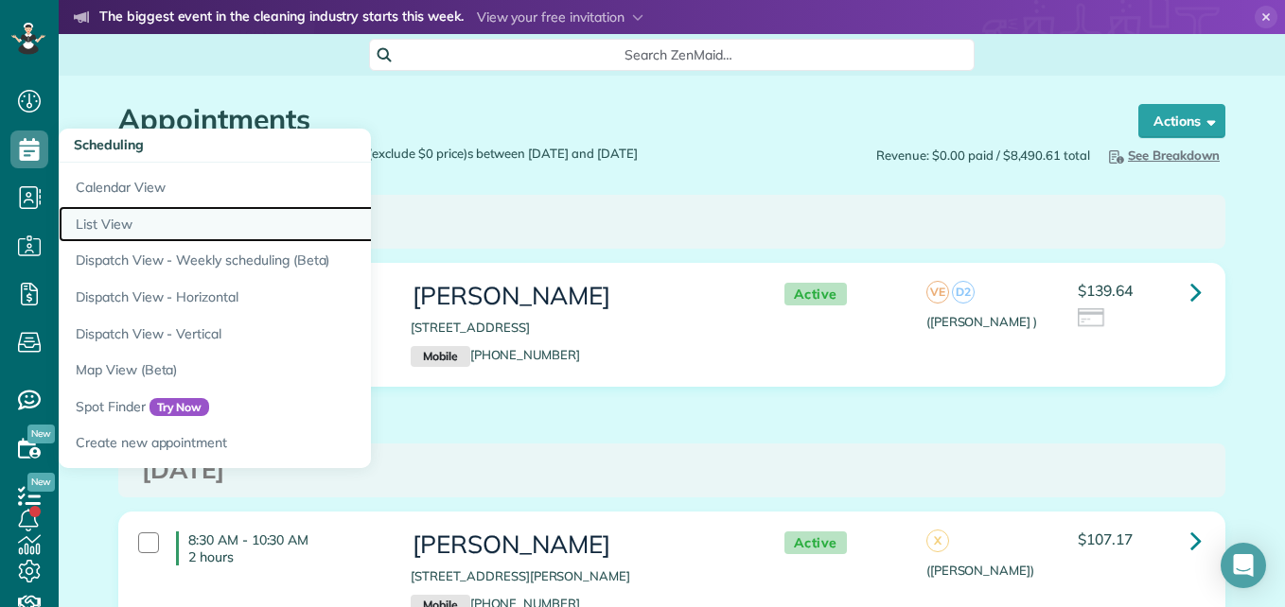
click at [122, 237] on link "List View" at bounding box center [295, 224] width 473 height 37
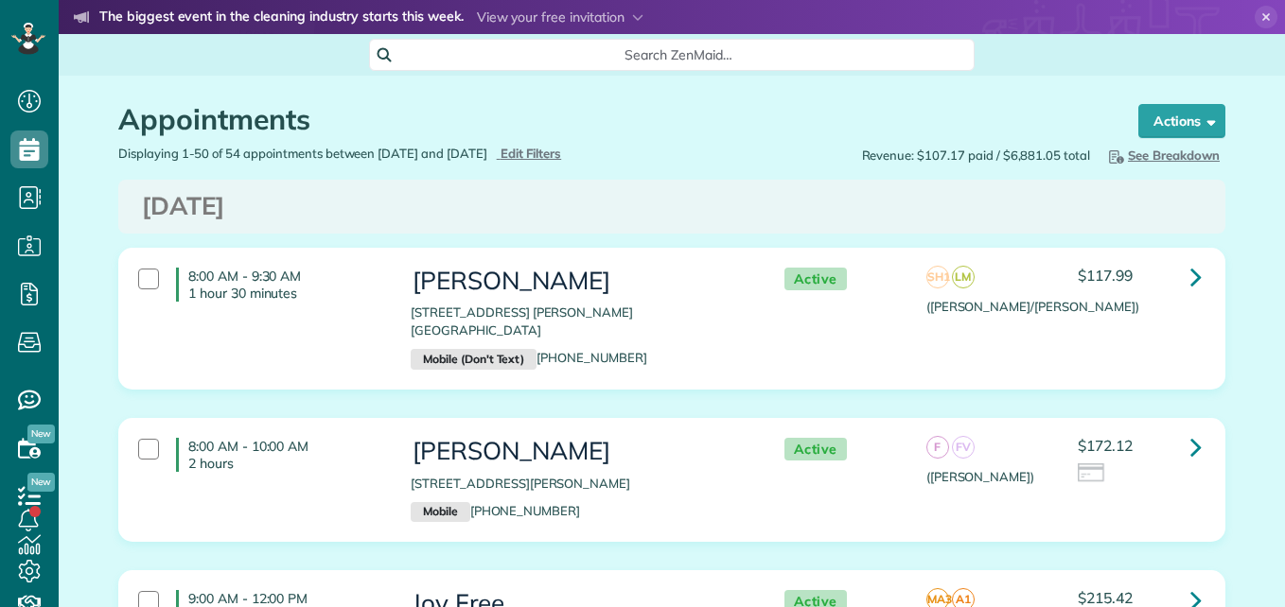
type input "**********"
click at [562, 149] on span "Edit Filters" at bounding box center [530, 153] width 61 height 15
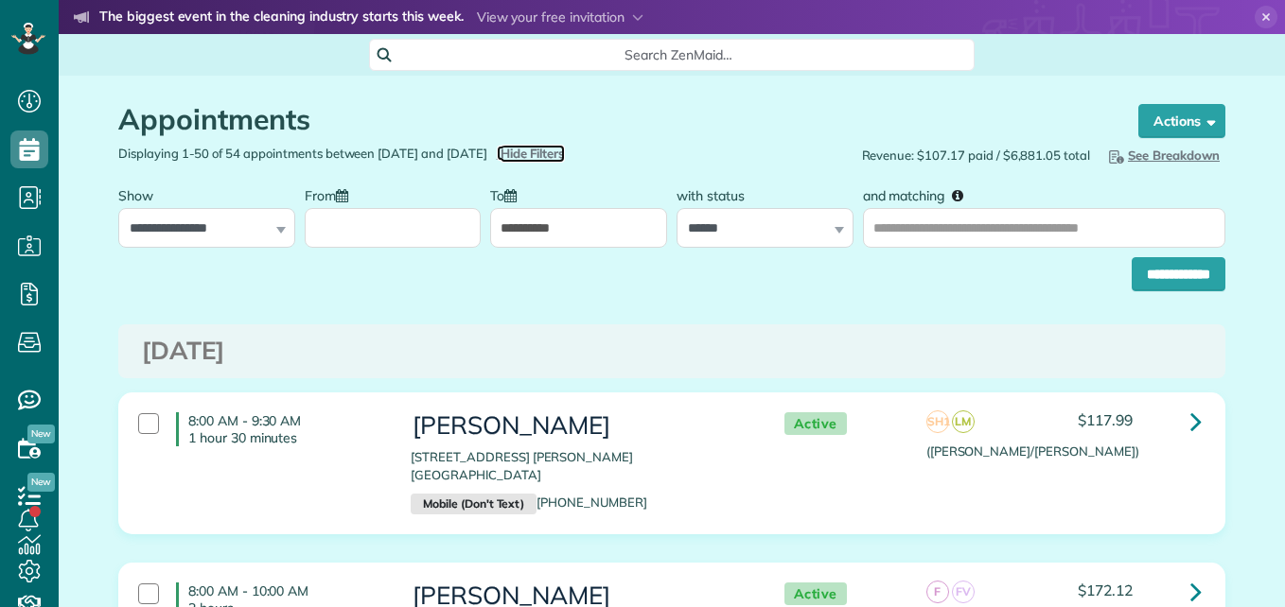
scroll to position [9, 9]
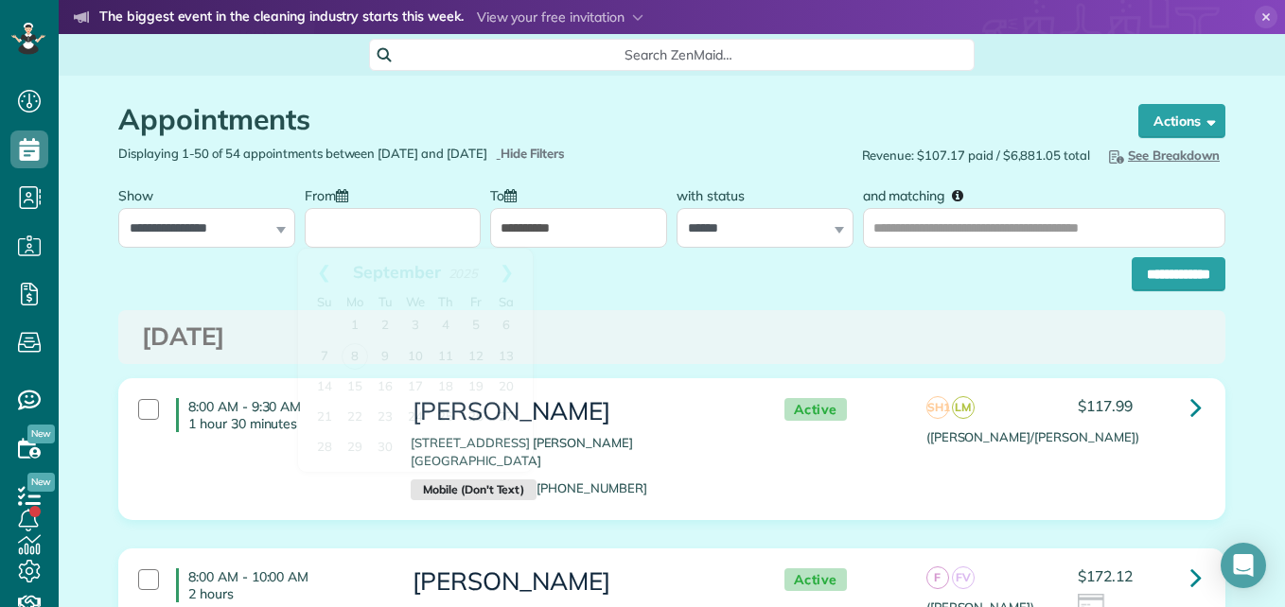
click at [437, 242] on input "From" at bounding box center [393, 228] width 177 height 40
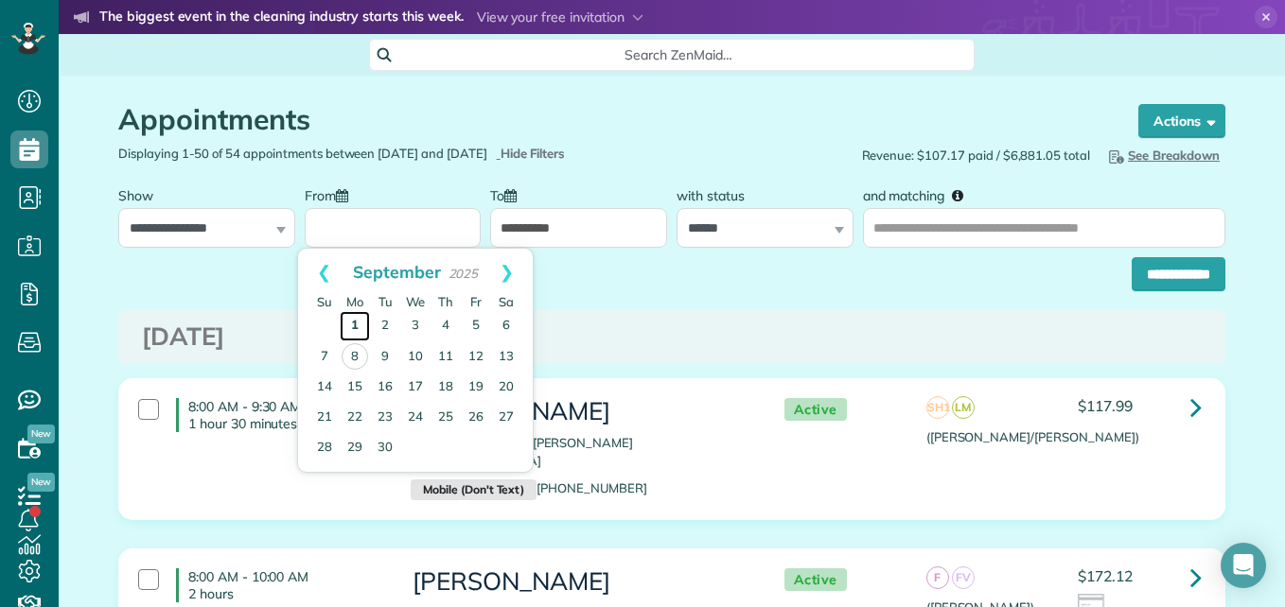
click at [350, 329] on link "1" at bounding box center [355, 326] width 30 height 30
type input "**********"
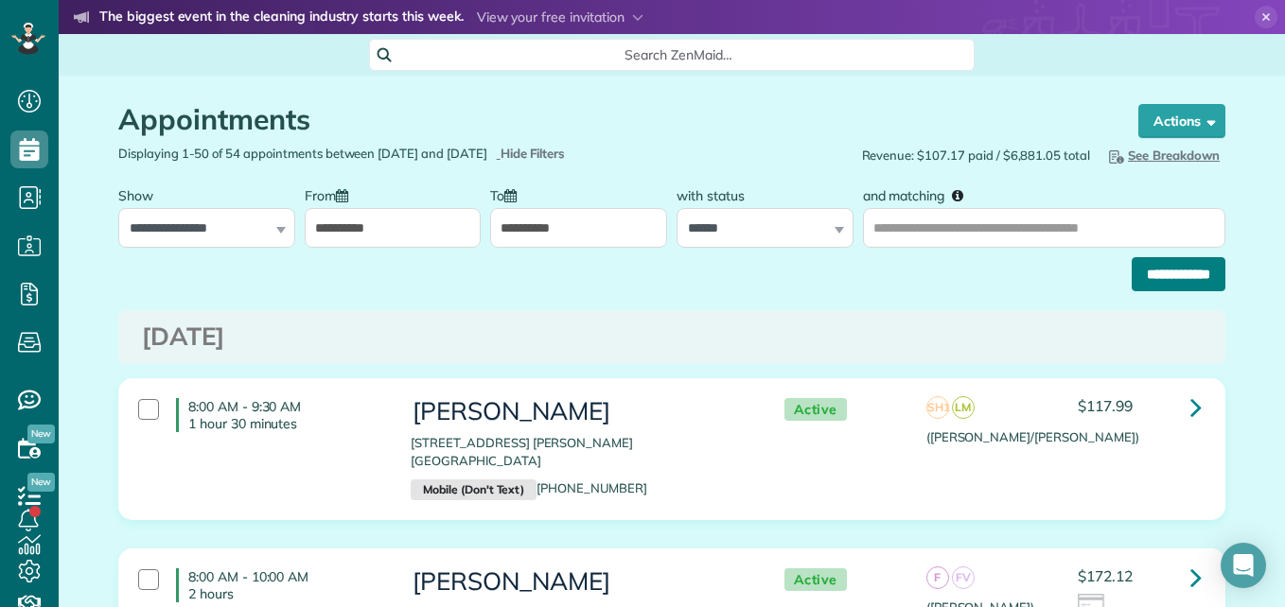
click at [1148, 264] on input "**********" at bounding box center [1179, 274] width 94 height 34
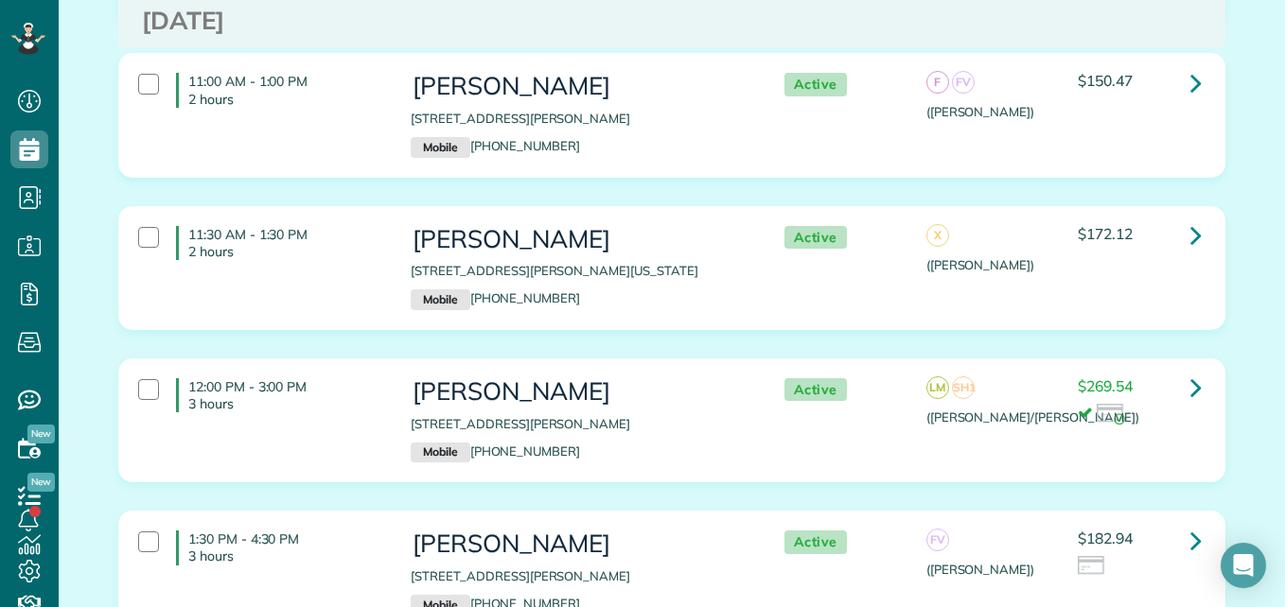
scroll to position [6960, 0]
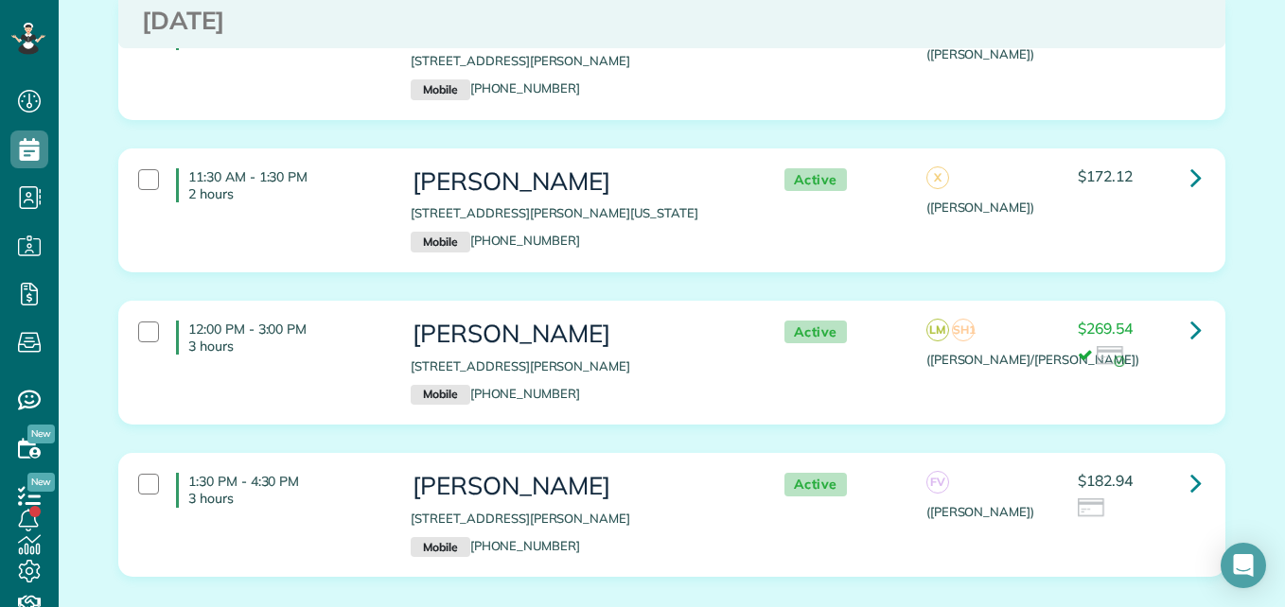
click at [508, 204] on p "[STREET_ADDRESS][PERSON_NAME][US_STATE]" at bounding box center [578, 213] width 335 height 18
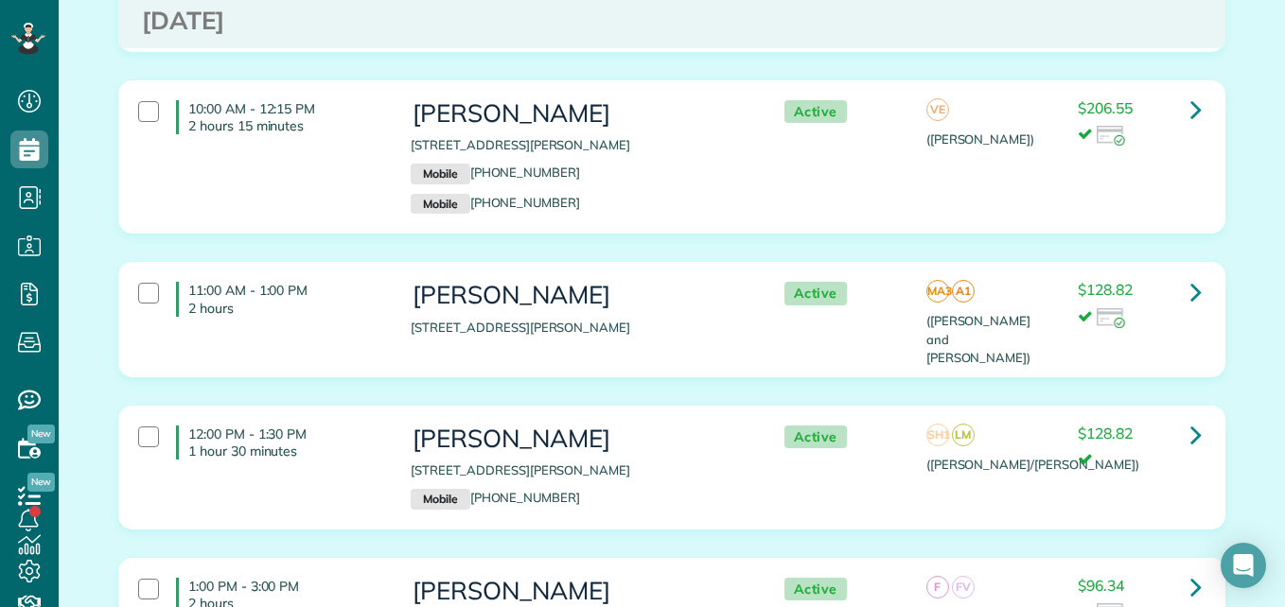
scroll to position [0, 0]
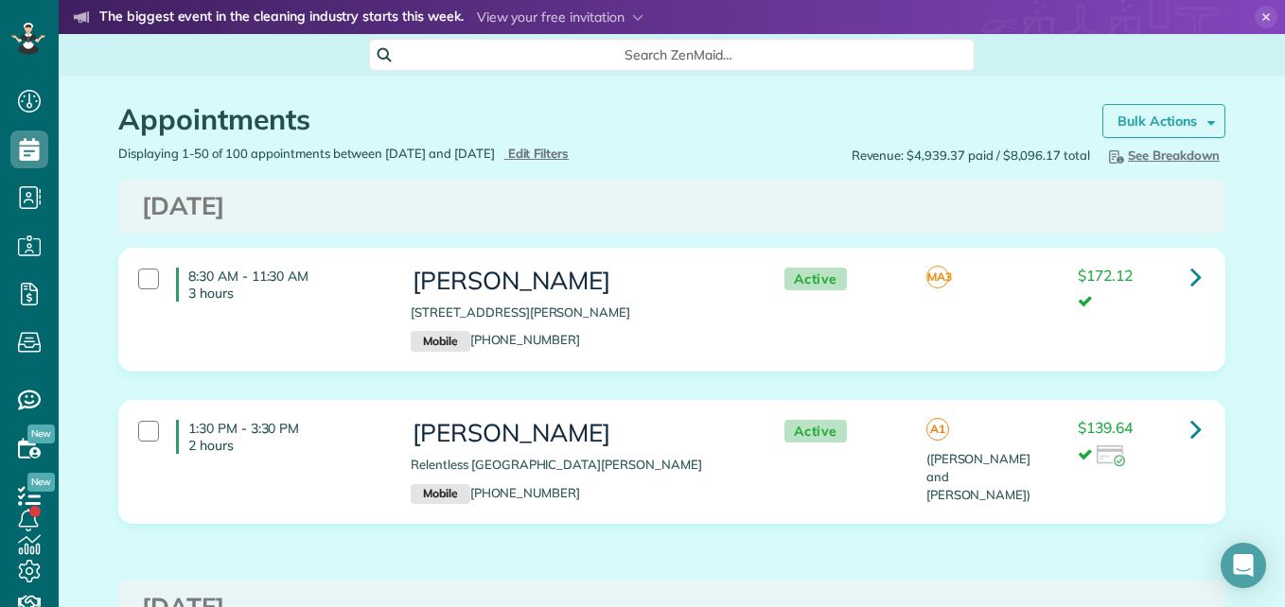
click at [1135, 118] on strong "Bulk Actions" at bounding box center [1156, 121] width 79 height 17
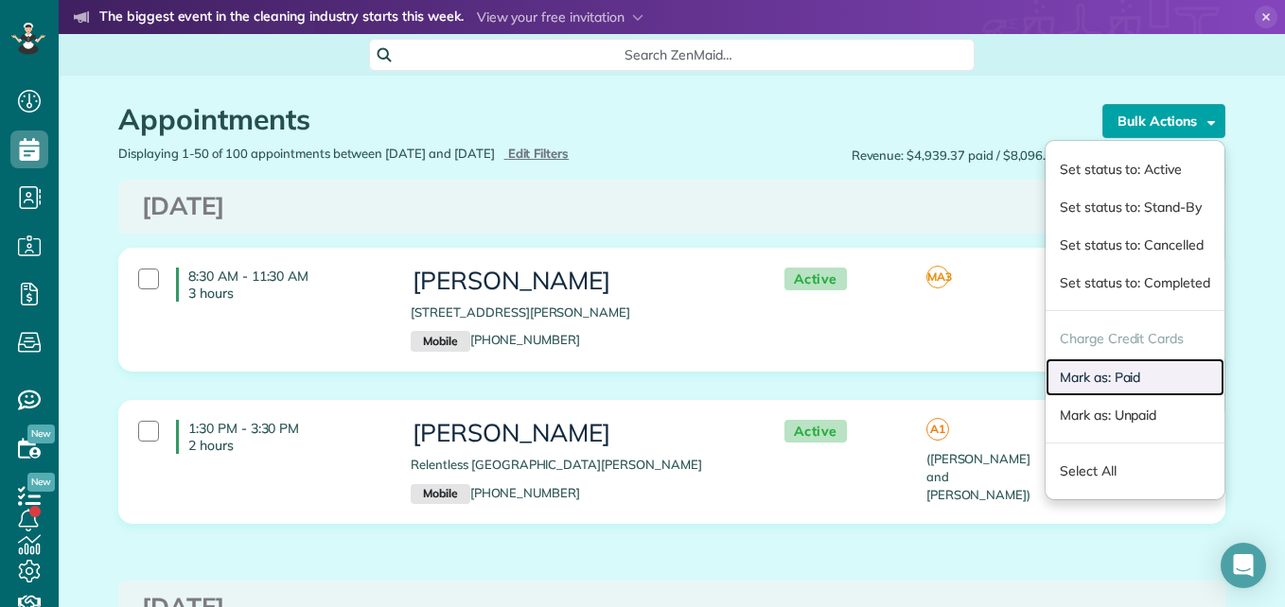
click at [1074, 378] on link "Mark as: Paid" at bounding box center [1134, 378] width 179 height 38
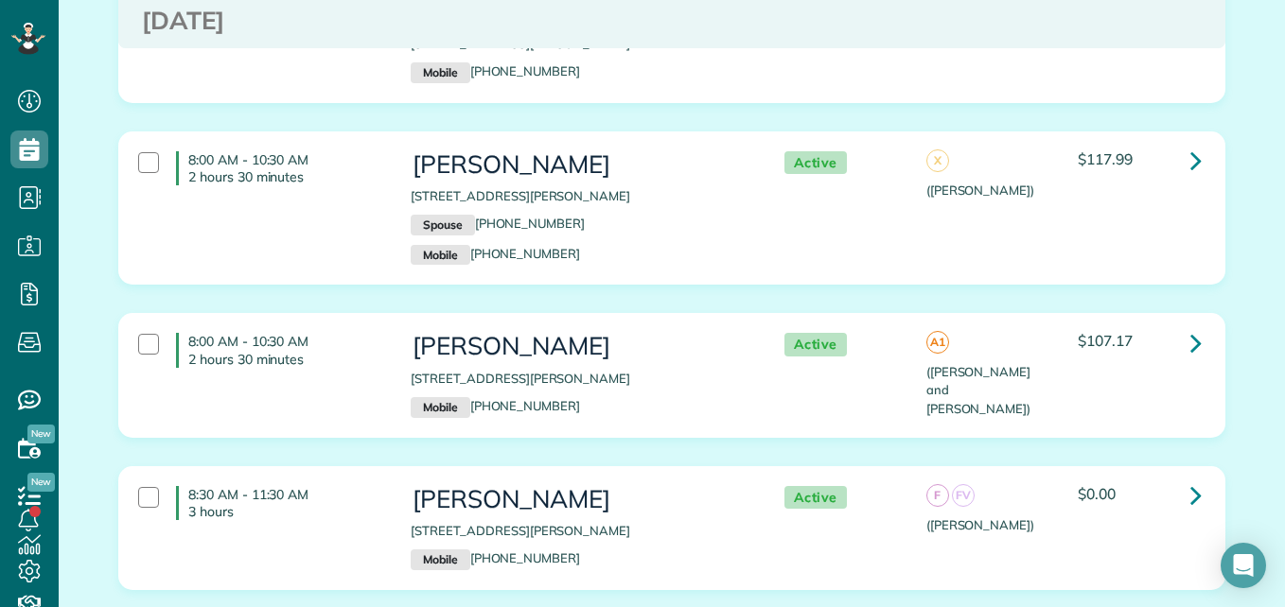
scroll to position [5960, 0]
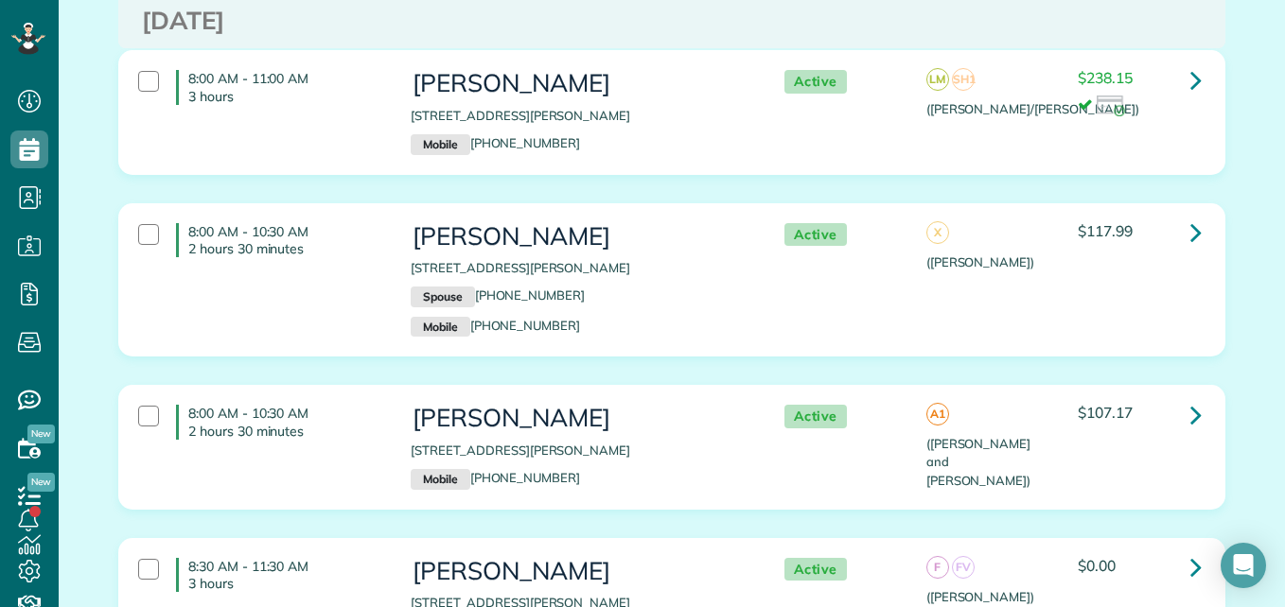
click at [355, 223] on h4 "8:00 AM - 10:30 AM 2 hours 30 minutes" at bounding box center [279, 240] width 206 height 34
click at [775, 405] on div "Active" at bounding box center [836, 417] width 151 height 24
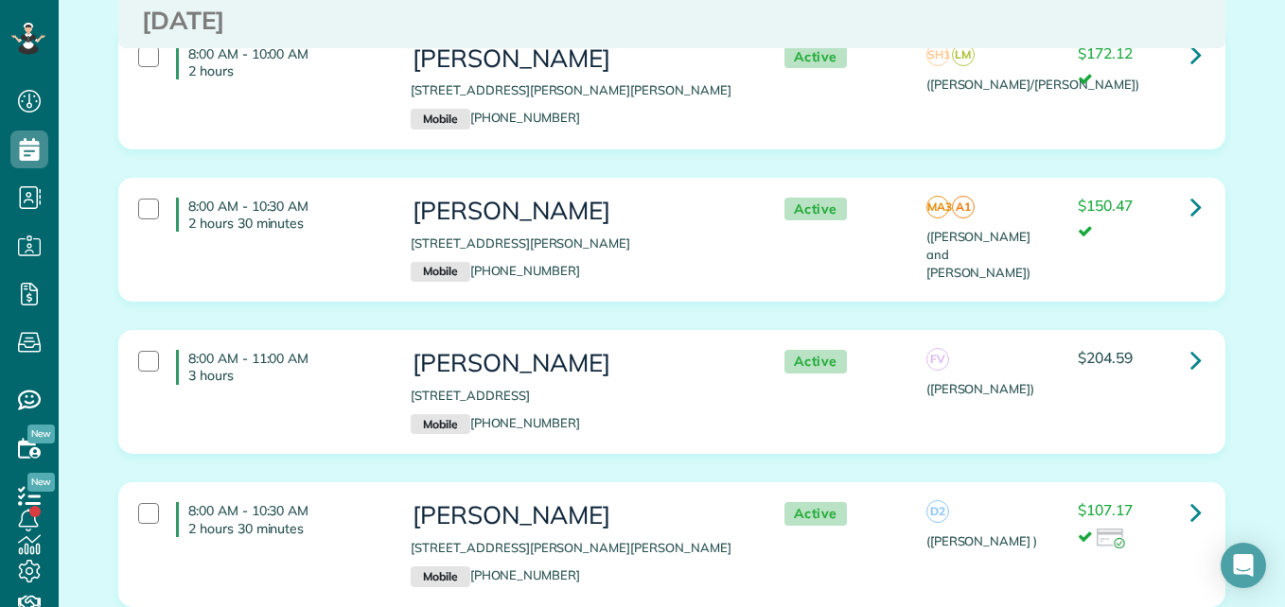
scroll to position [0, 0]
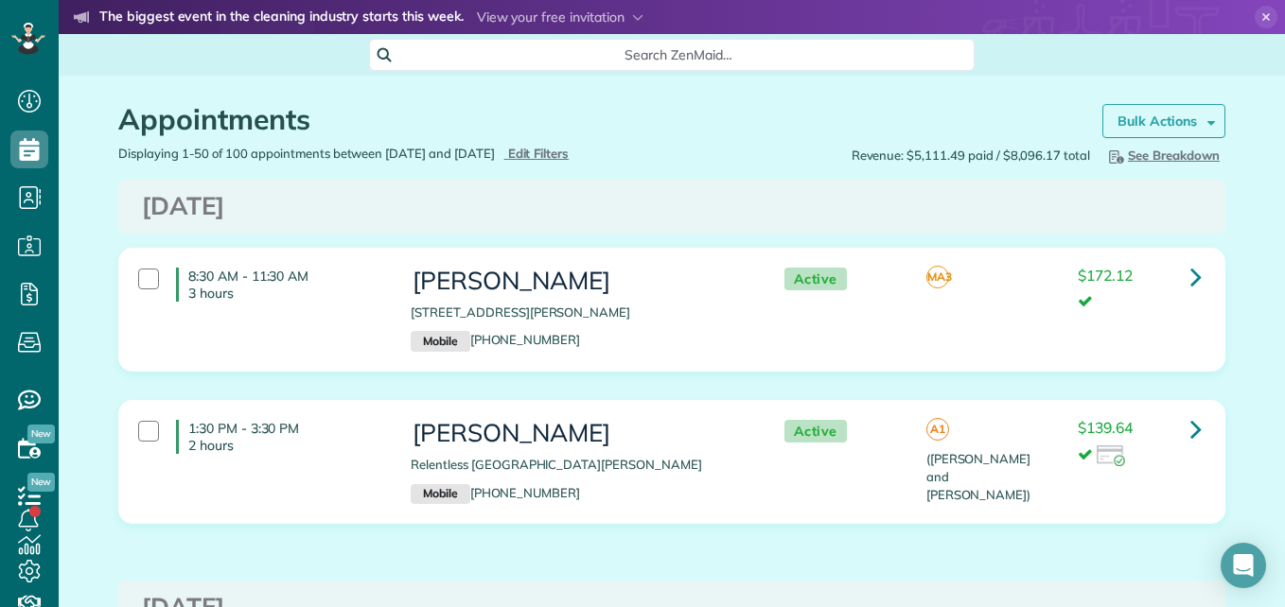
click at [1173, 121] on strong "Bulk Actions" at bounding box center [1156, 121] width 79 height 17
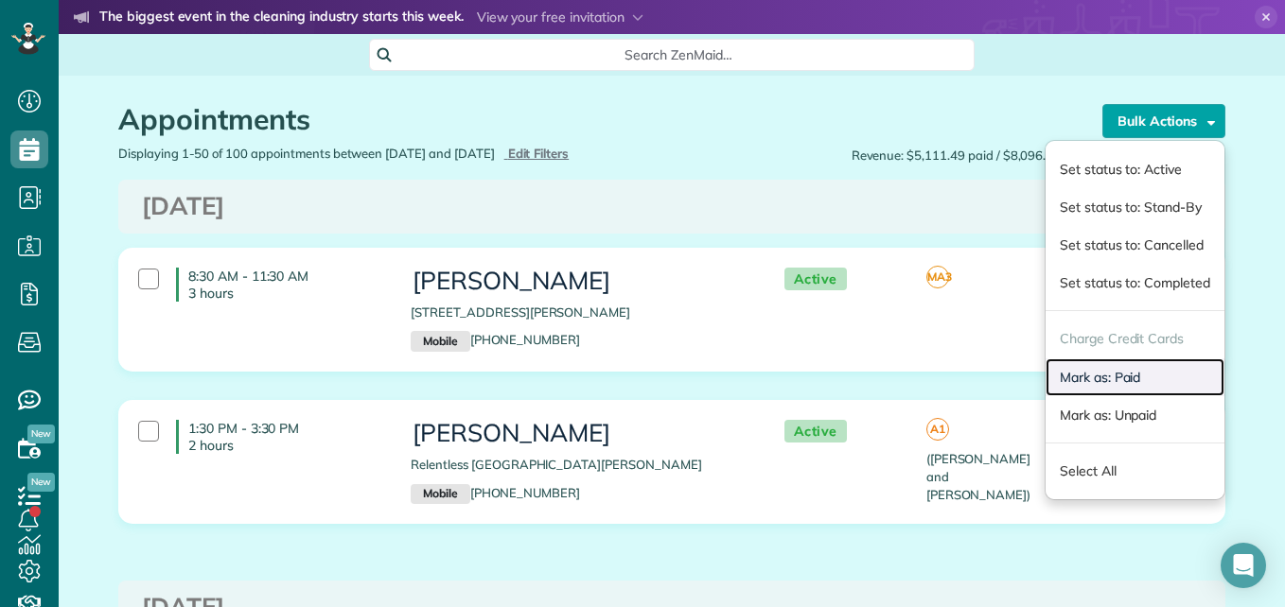
click at [1084, 376] on link "Mark as: Paid" at bounding box center [1134, 378] width 179 height 38
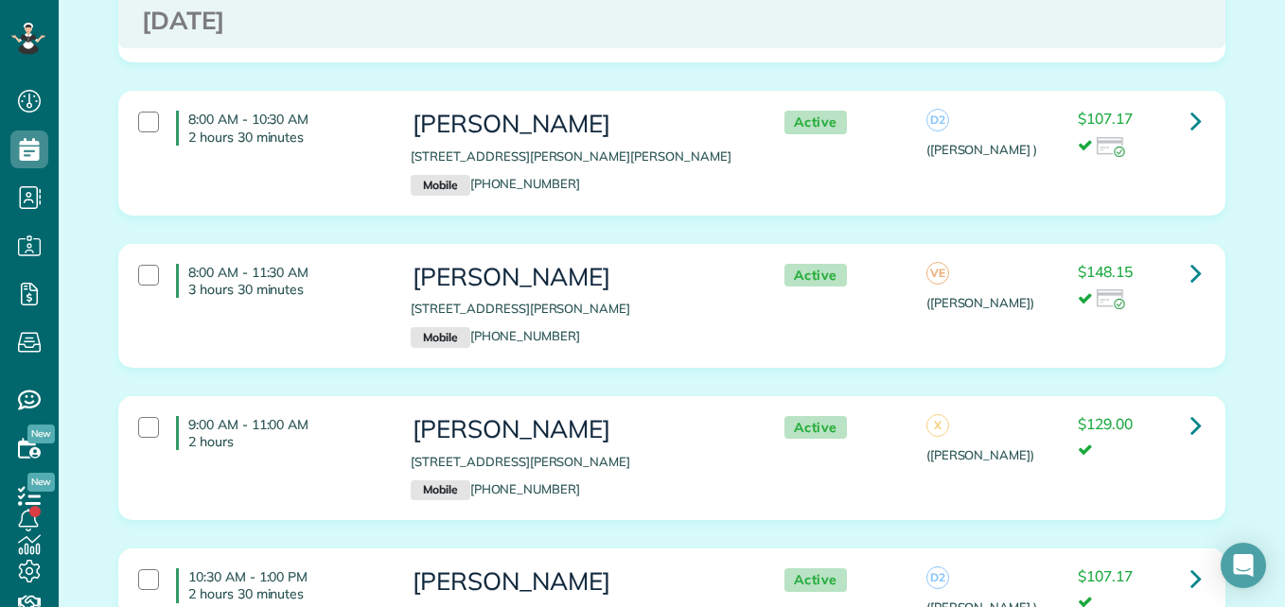
scroll to position [1146, 0]
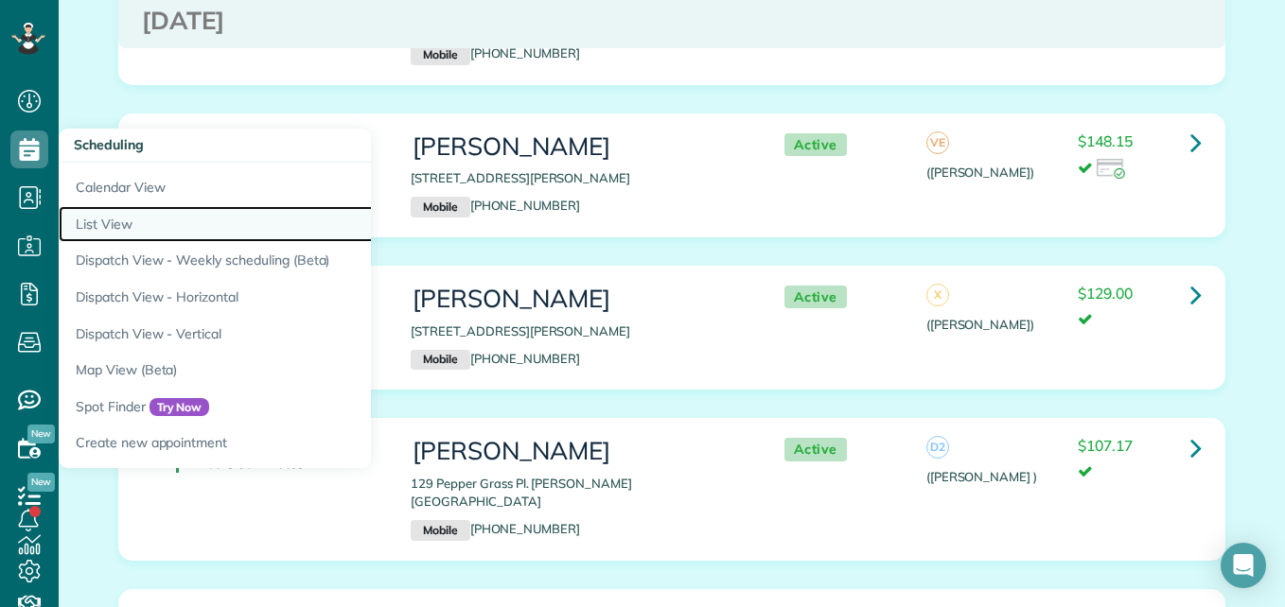
click at [97, 214] on link "List View" at bounding box center [295, 224] width 473 height 37
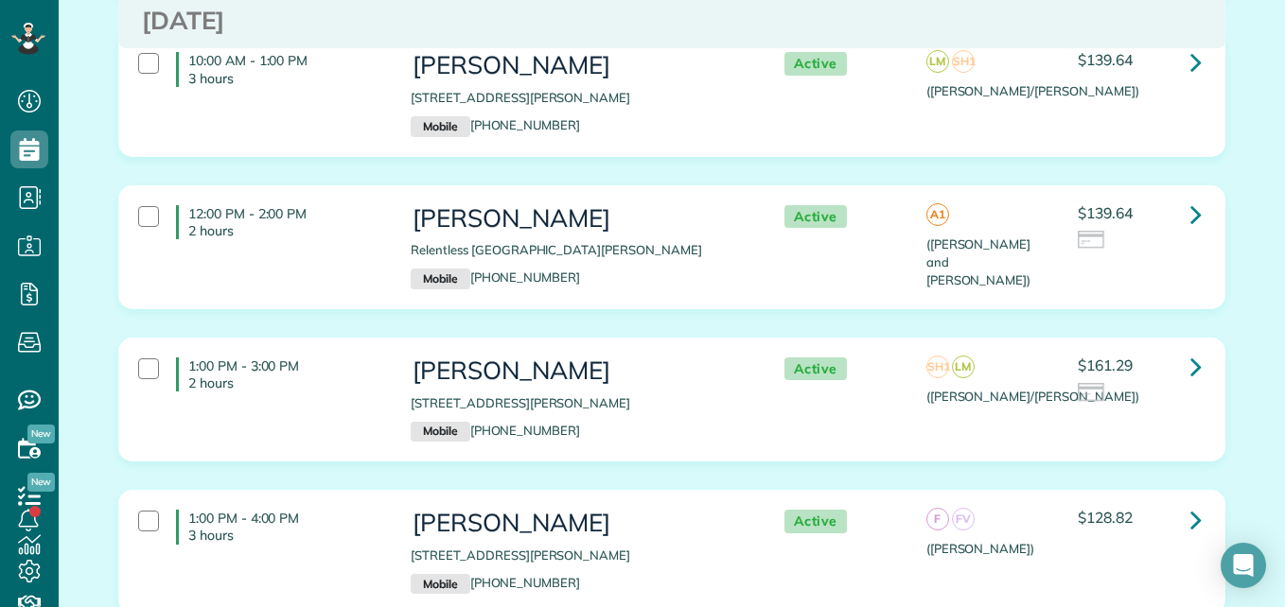
scroll to position [676, 0]
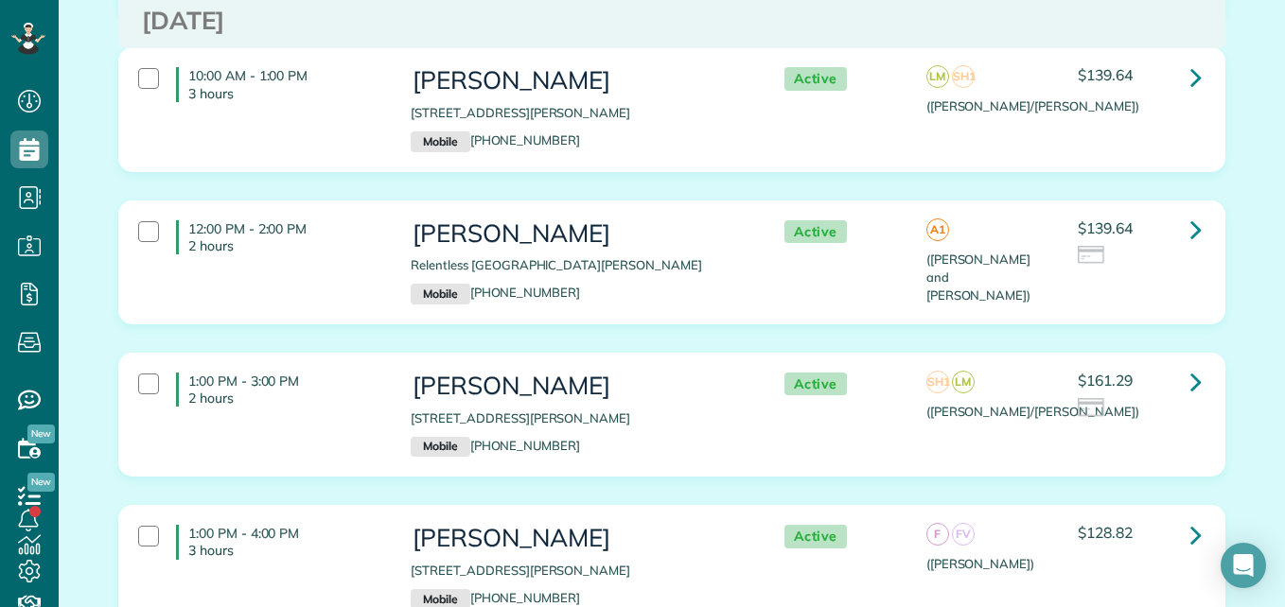
click at [299, 211] on div "12:00 PM - 2:00 PM 2 hours" at bounding box center [260, 237] width 272 height 53
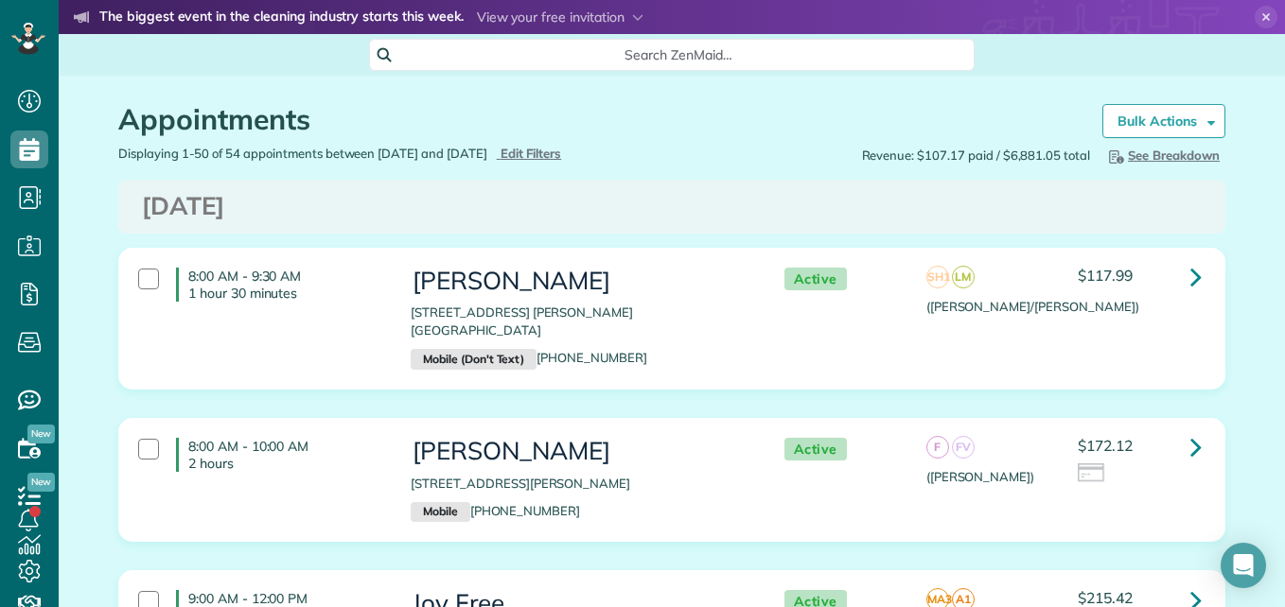
click at [1016, 450] on div "F FV (Flor y Francisca)" at bounding box center [987, 462] width 123 height 48
click at [1138, 114] on strong "Bulk Actions" at bounding box center [1156, 121] width 79 height 17
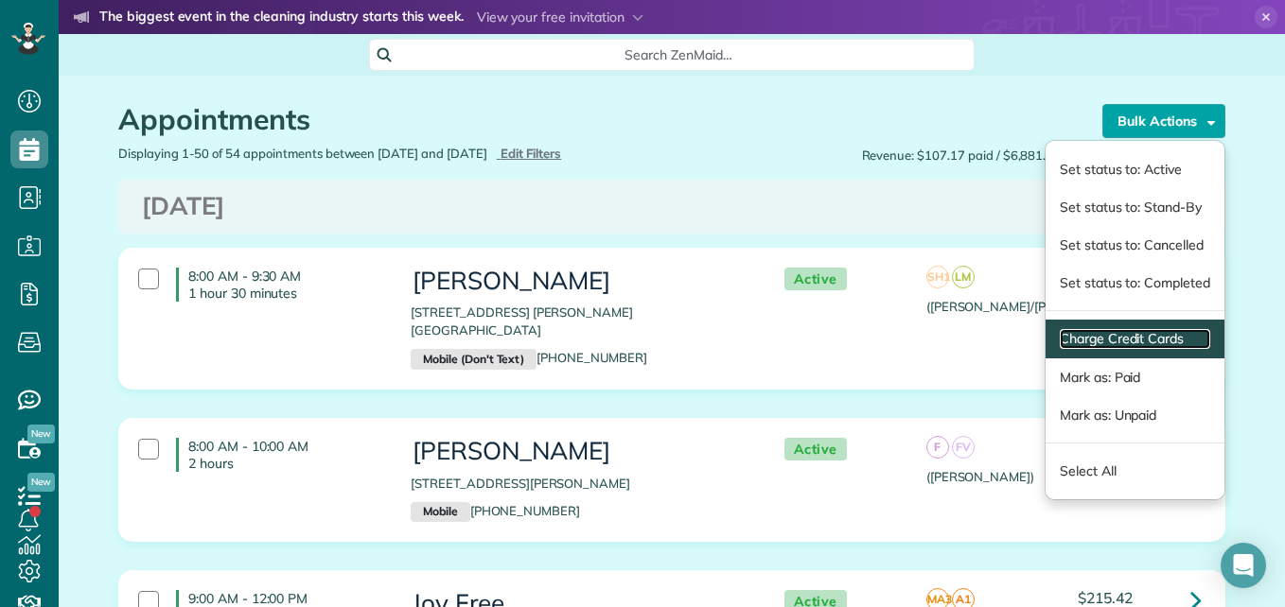
click at [1139, 331] on link "Charge Credit Cards" at bounding box center [1135, 339] width 150 height 20
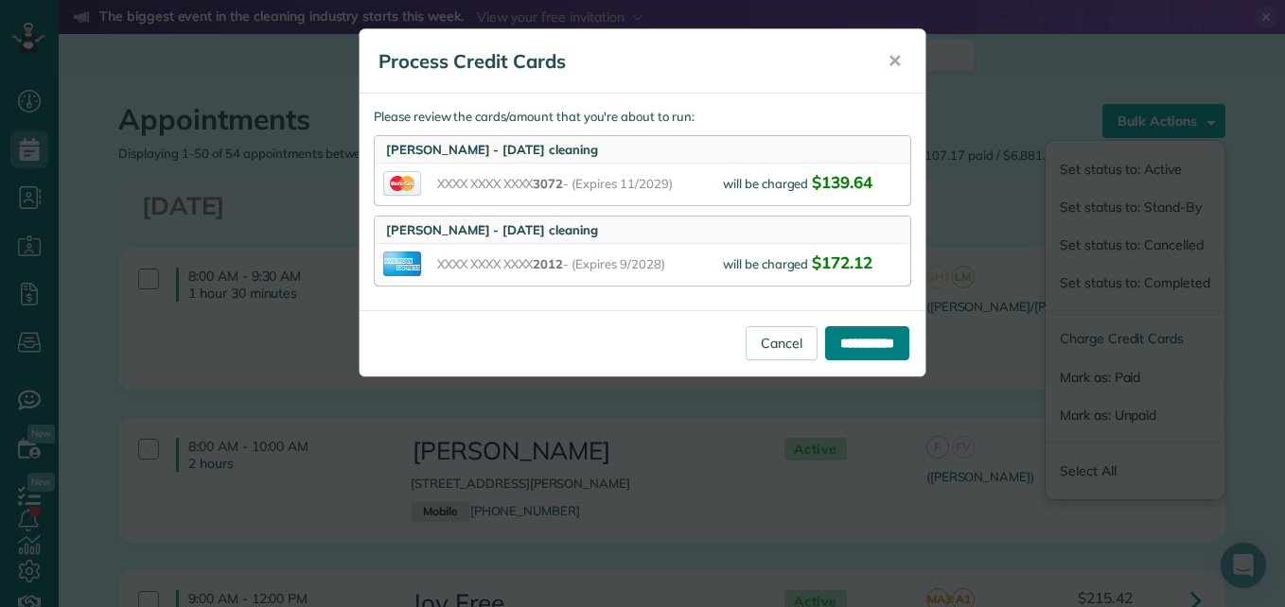
click at [861, 352] on input "**********" at bounding box center [867, 343] width 84 height 34
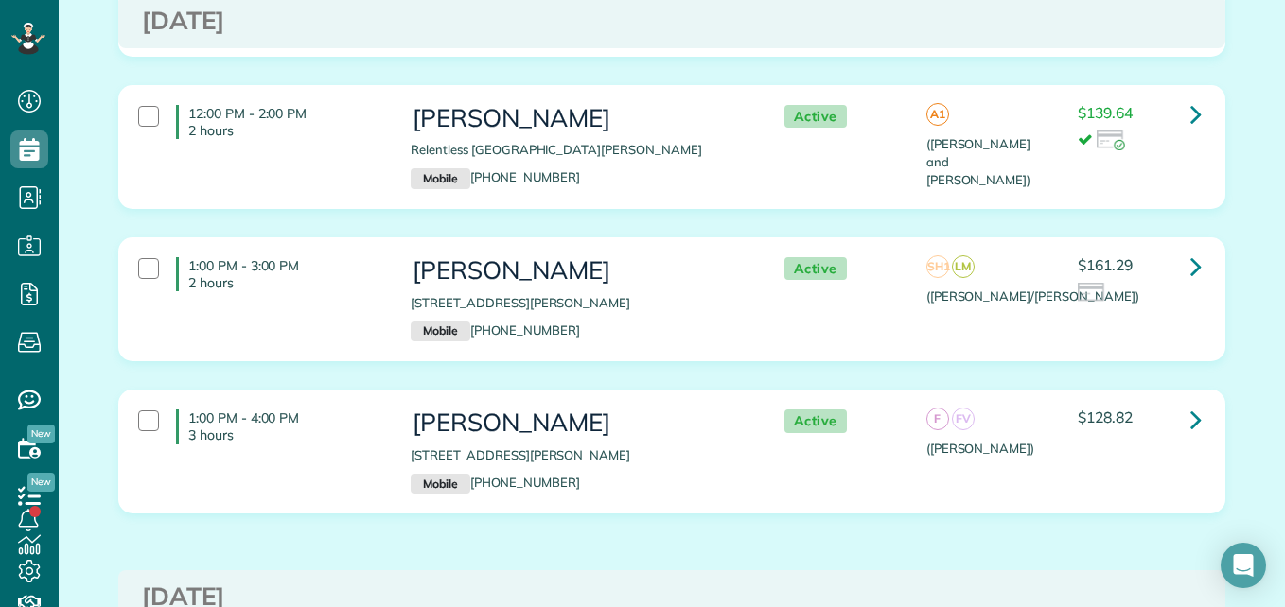
scroll to position [834, 0]
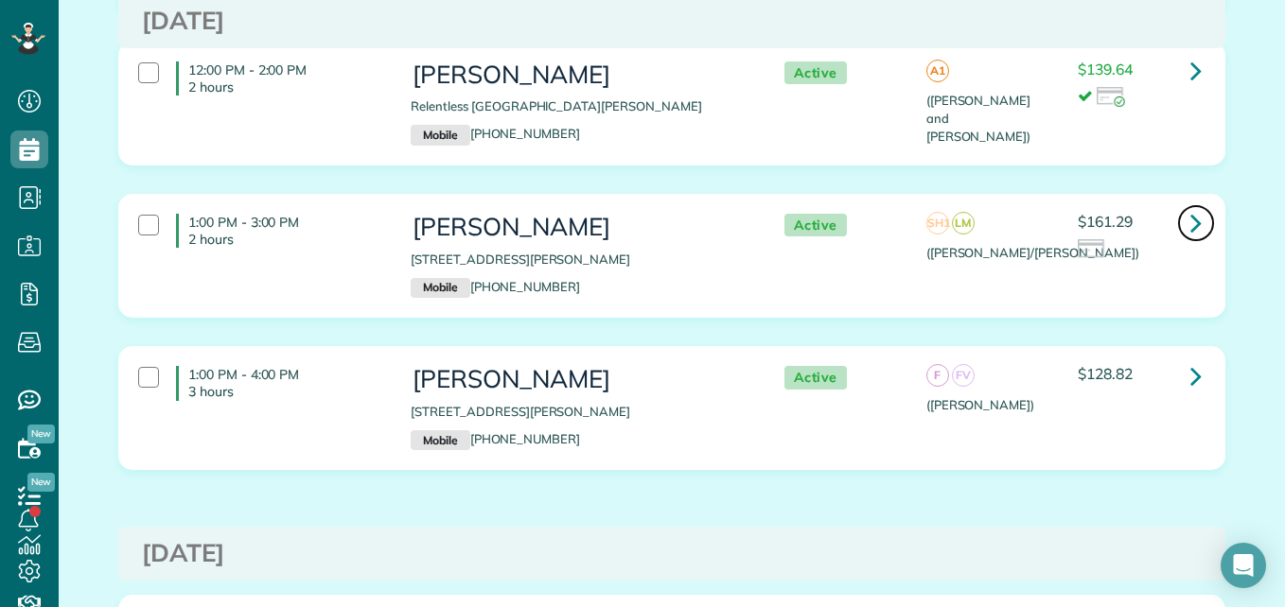
click at [1191, 206] on icon at bounding box center [1195, 222] width 11 height 33
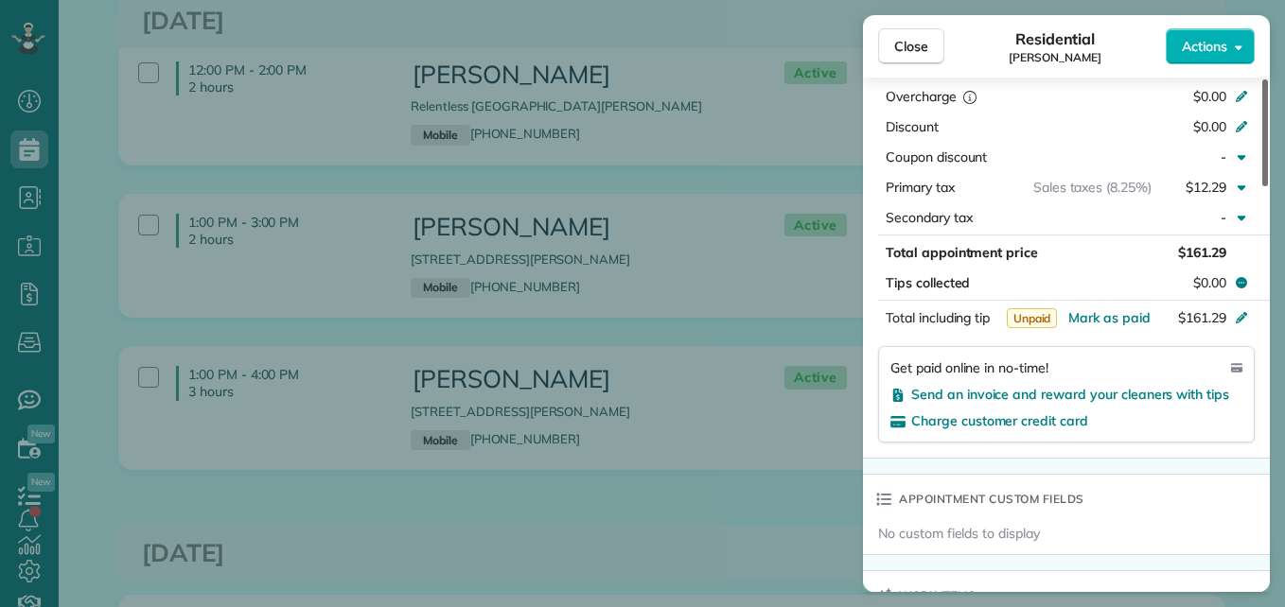
scroll to position [1048, 0]
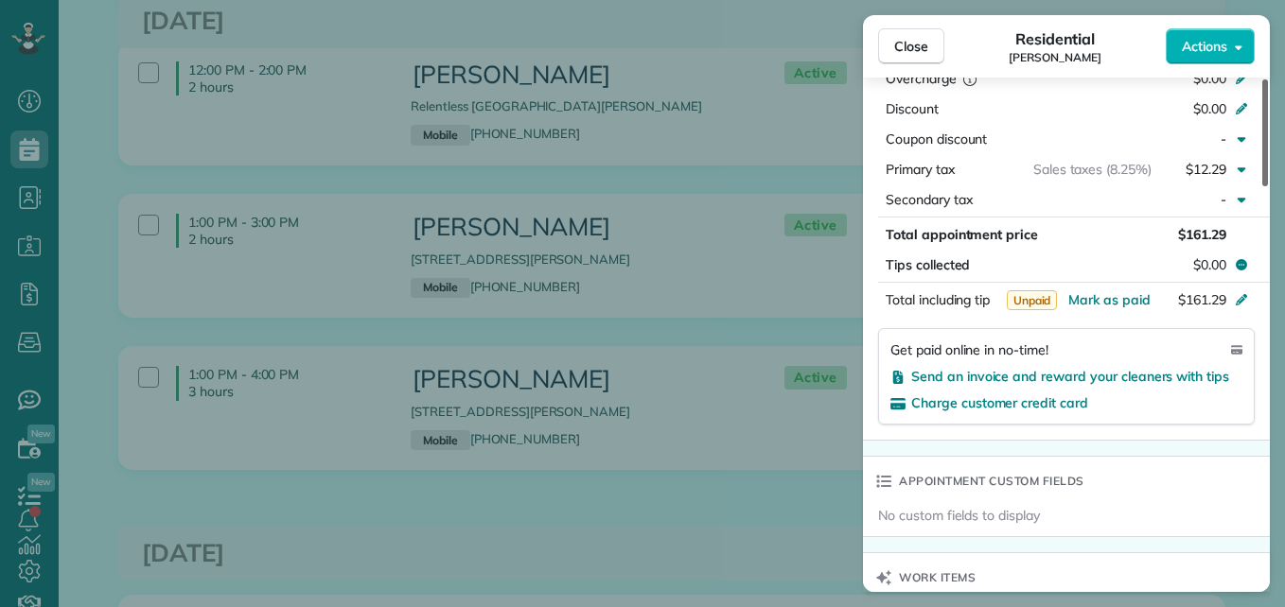
drag, startPoint x: 1262, startPoint y: 172, endPoint x: 1288, endPoint y: 389, distance: 218.2
click at [1268, 186] on div at bounding box center [1265, 132] width 6 height 107
click at [1151, 376] on span "Send an invoice and reward your cleaners with tips" at bounding box center [1070, 376] width 318 height 17
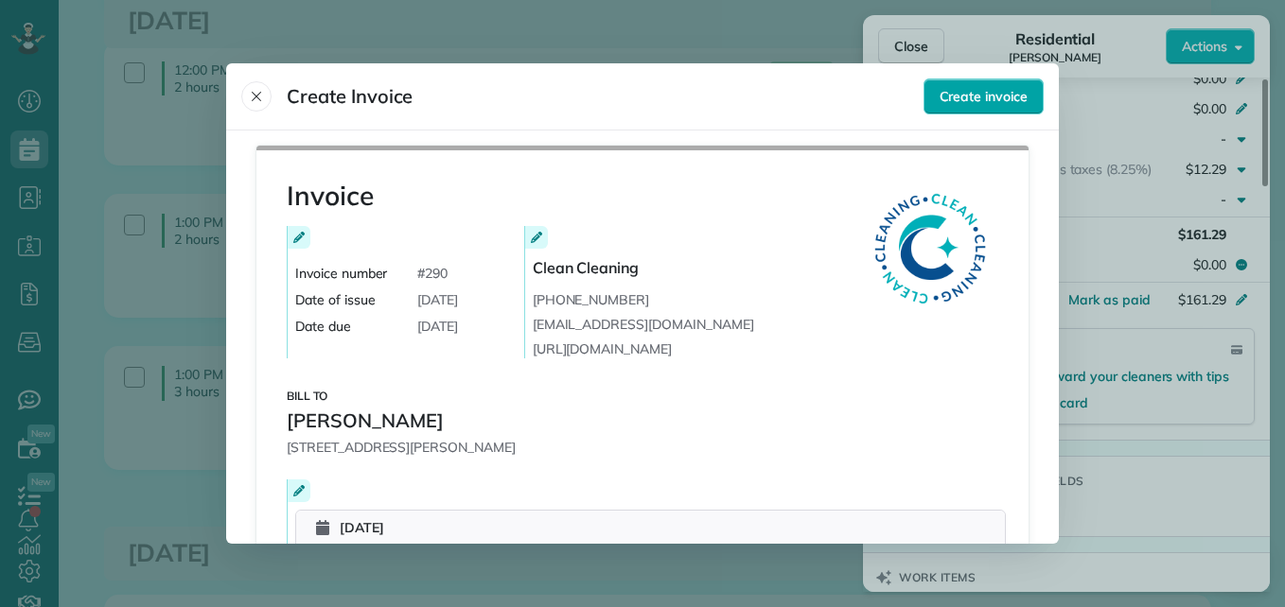
click at [957, 103] on span "Create invoice" at bounding box center [983, 96] width 88 height 19
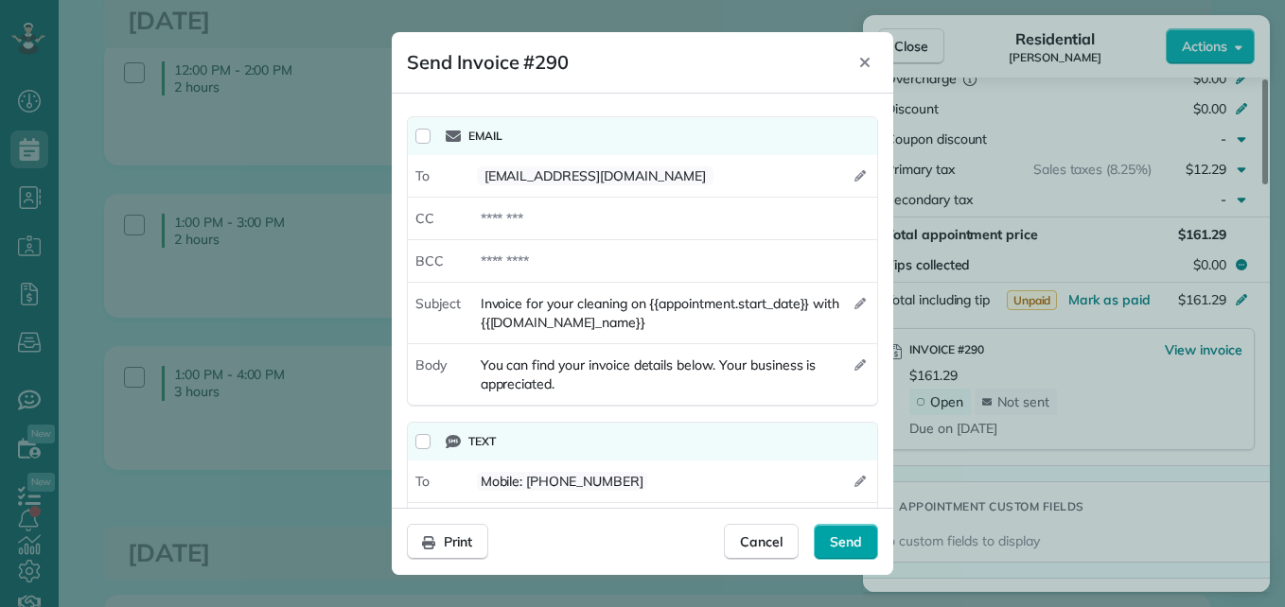
click at [852, 530] on div "Send" at bounding box center [846, 542] width 64 height 36
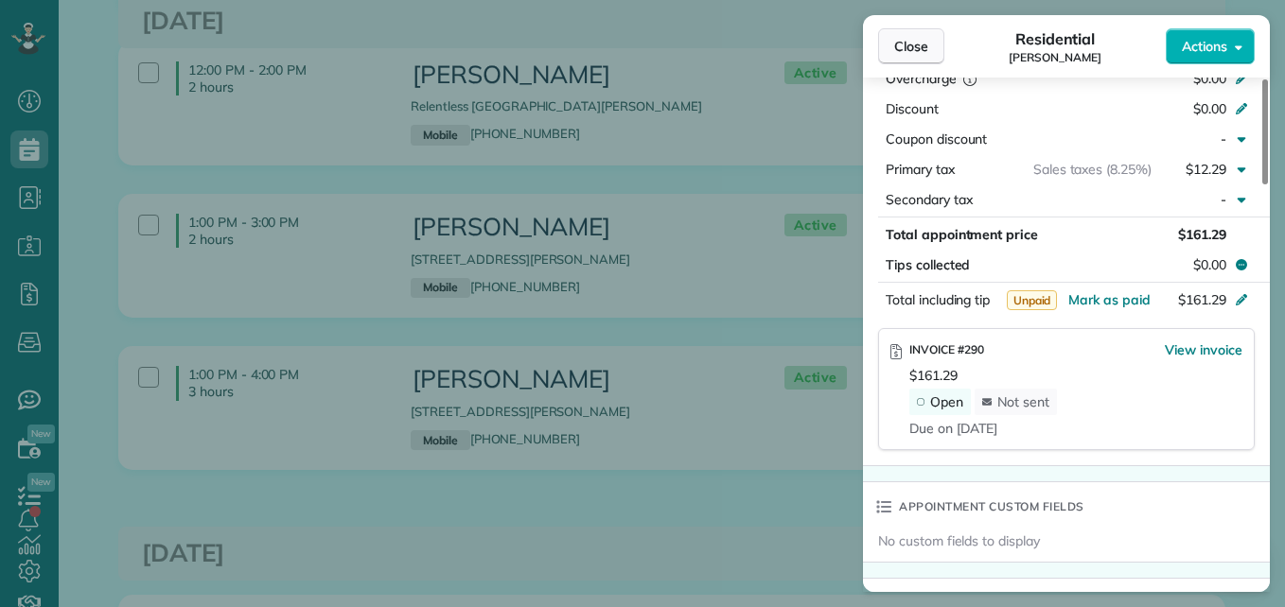
click at [909, 42] on span "Close" at bounding box center [911, 46] width 34 height 19
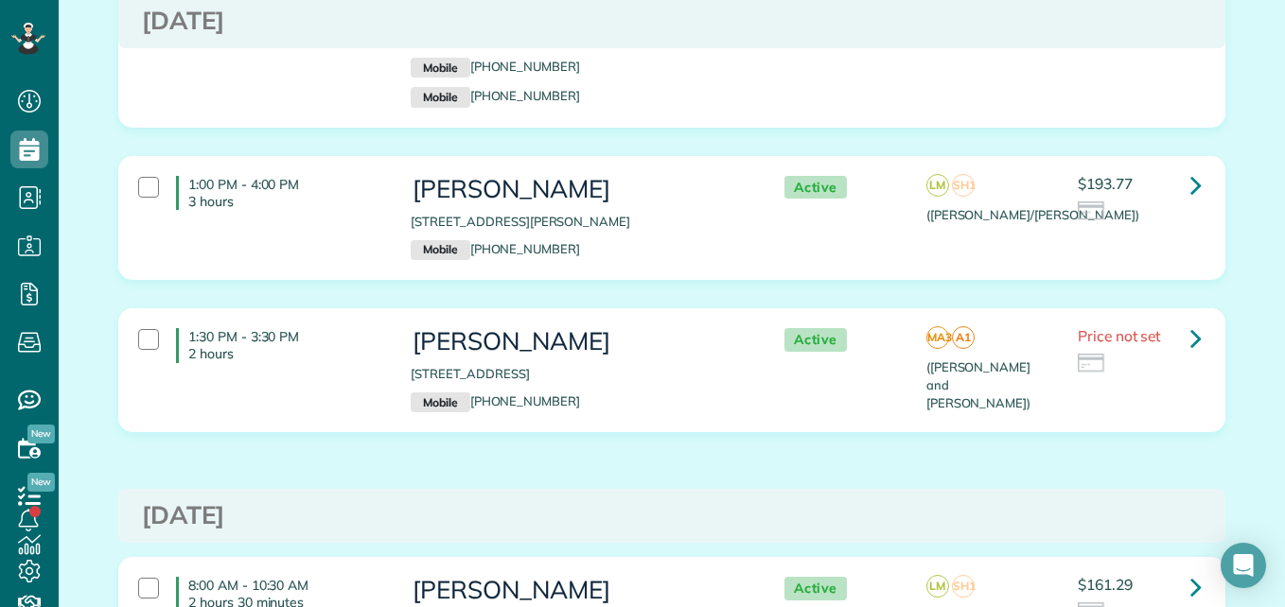
scroll to position [2415, 0]
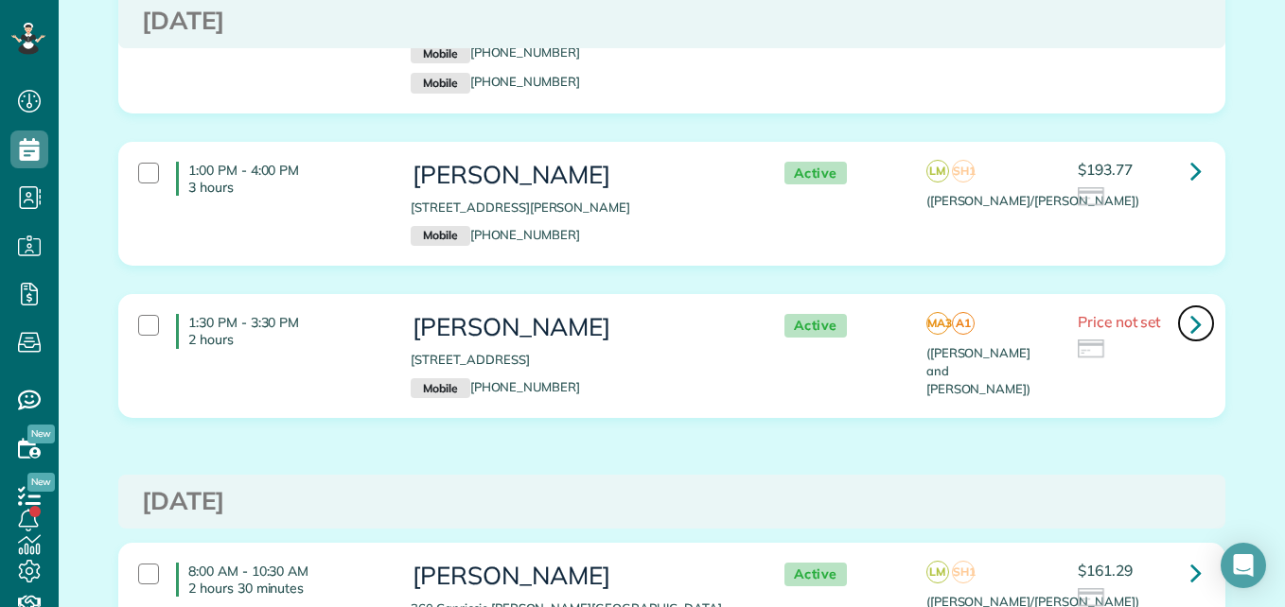
click at [1179, 305] on link at bounding box center [1196, 324] width 38 height 38
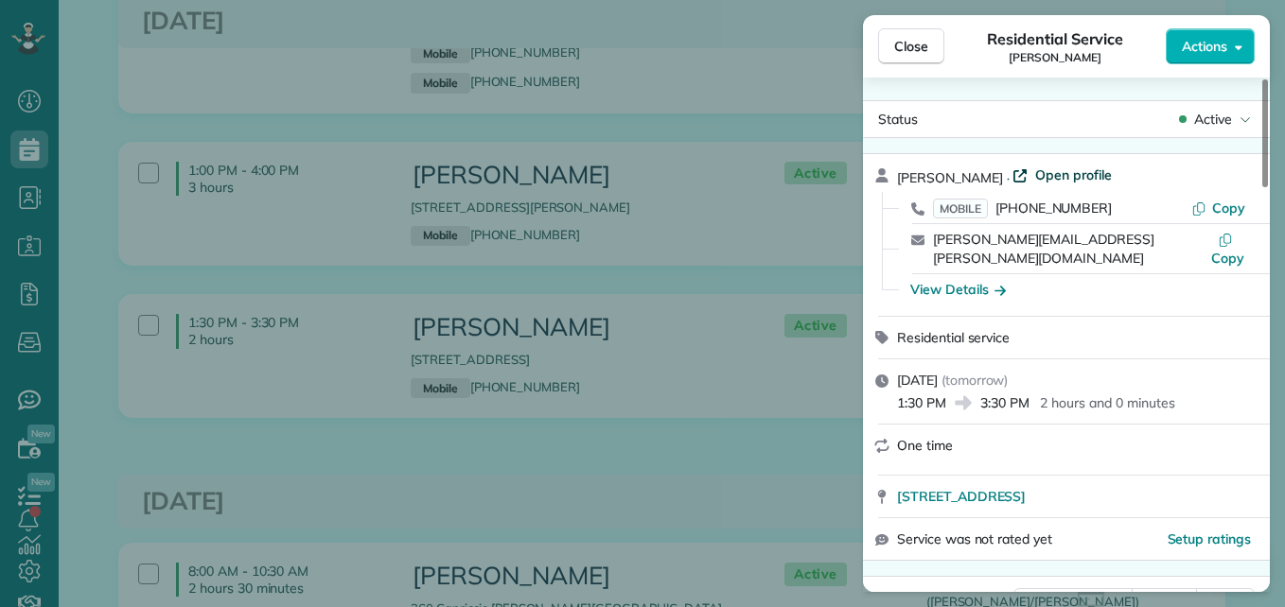
click at [1073, 174] on span "Open profile" at bounding box center [1073, 175] width 77 height 19
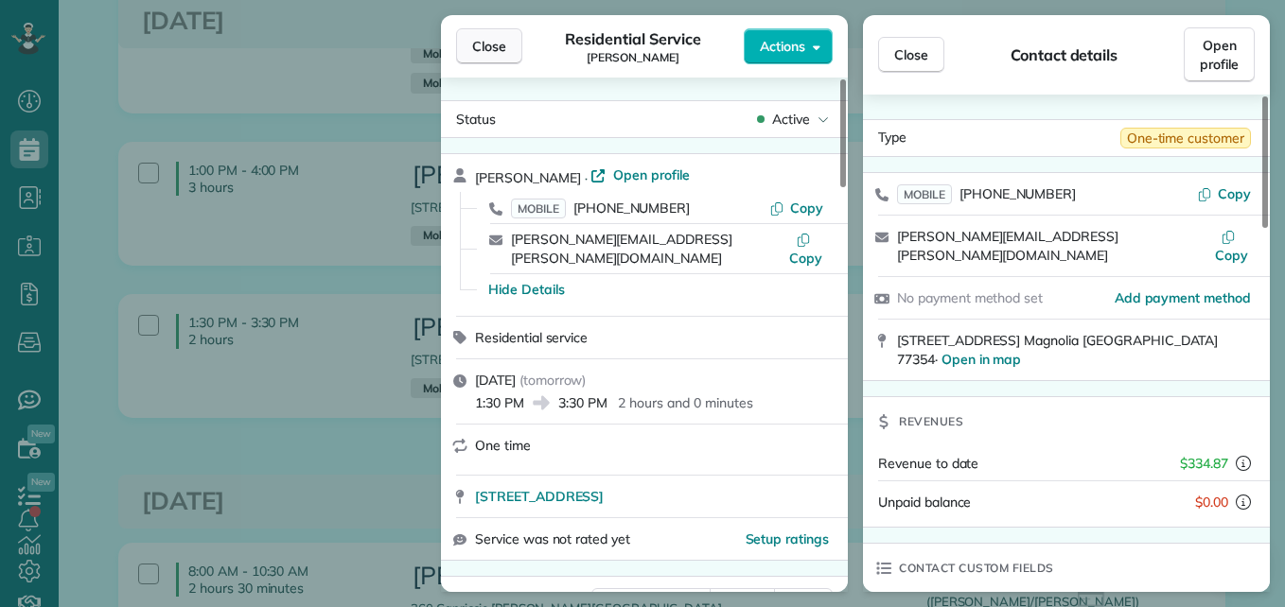
click at [500, 34] on button "Close" at bounding box center [489, 46] width 66 height 36
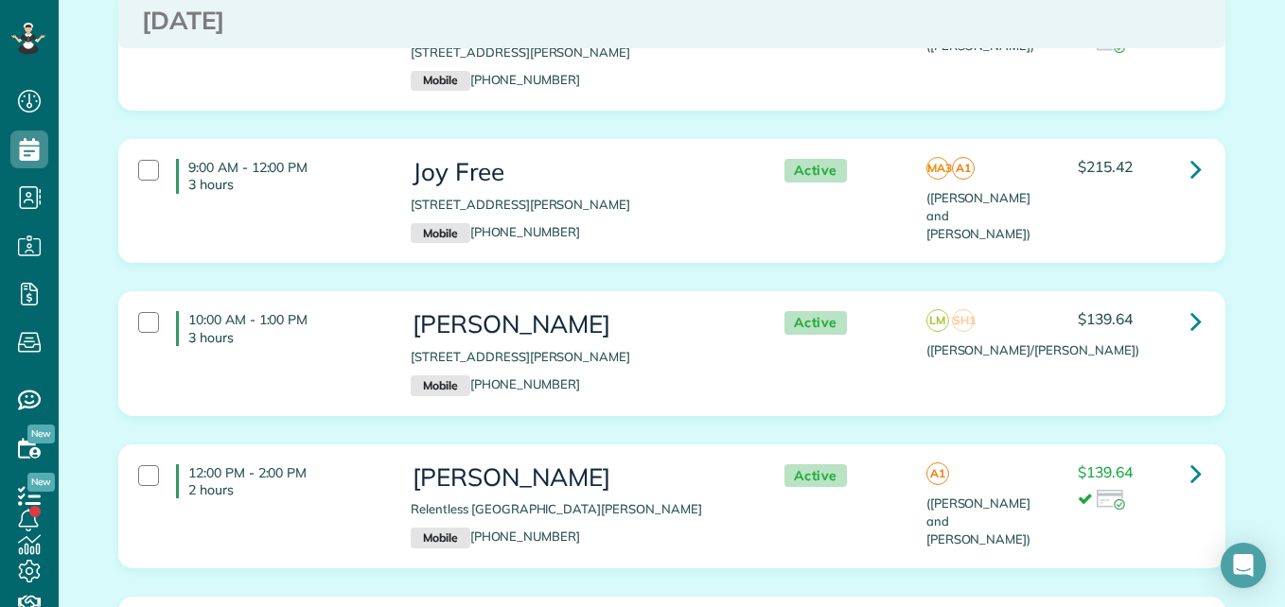
scroll to position [388, 0]
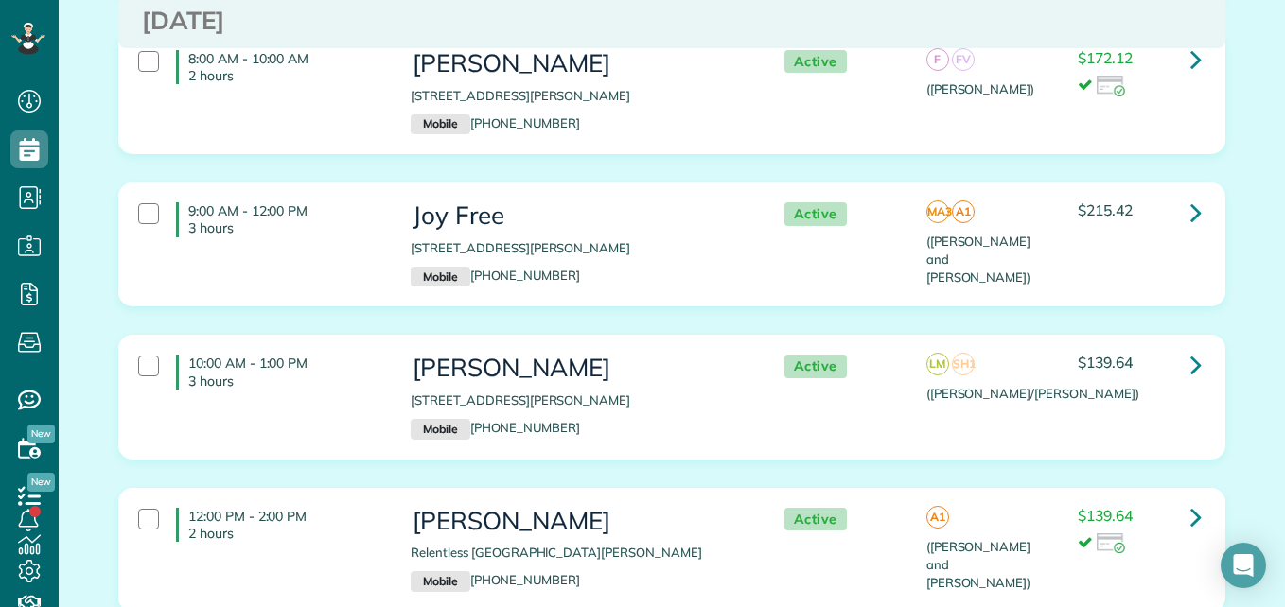
click at [671, 239] on p "[STREET_ADDRESS][PERSON_NAME]" at bounding box center [578, 248] width 335 height 18
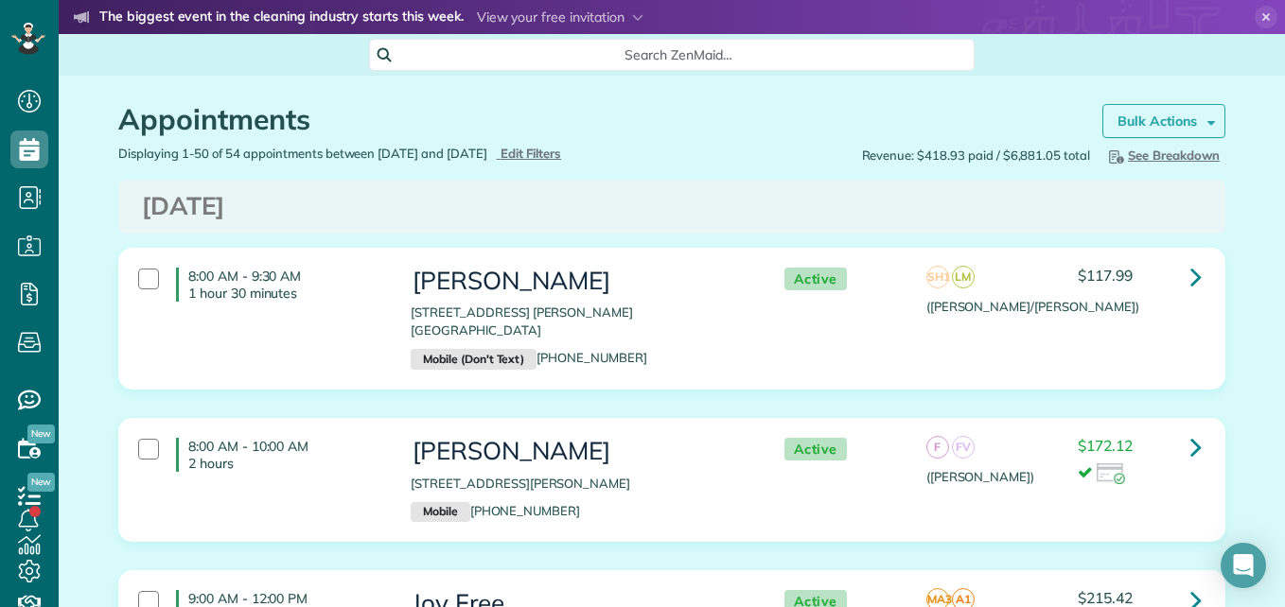
click at [1158, 115] on strong "Bulk Actions" at bounding box center [1156, 121] width 79 height 17
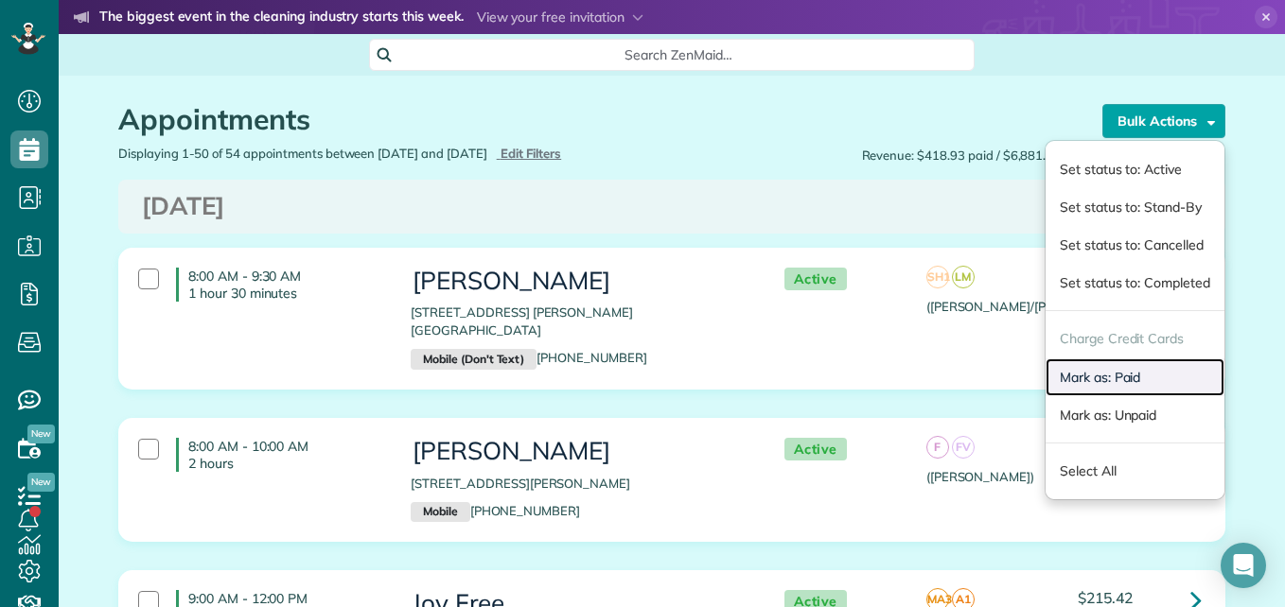
click at [1073, 378] on link "Mark as: Paid" at bounding box center [1134, 378] width 179 height 38
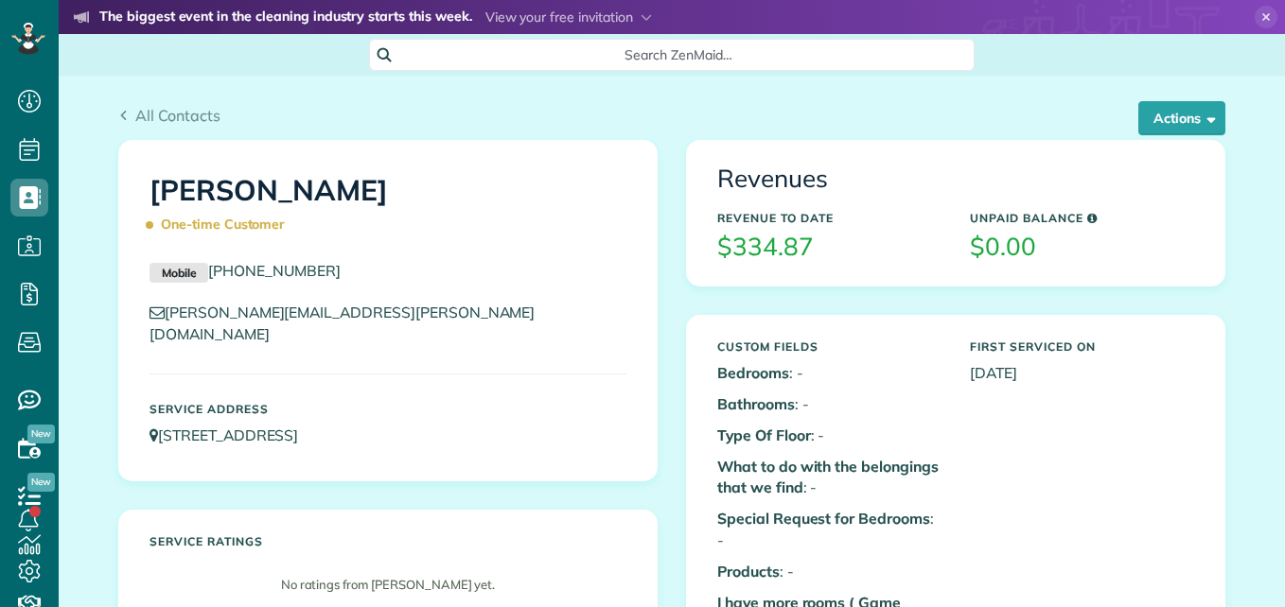
scroll to position [9, 9]
click at [1156, 123] on button "Actions" at bounding box center [1181, 118] width 87 height 34
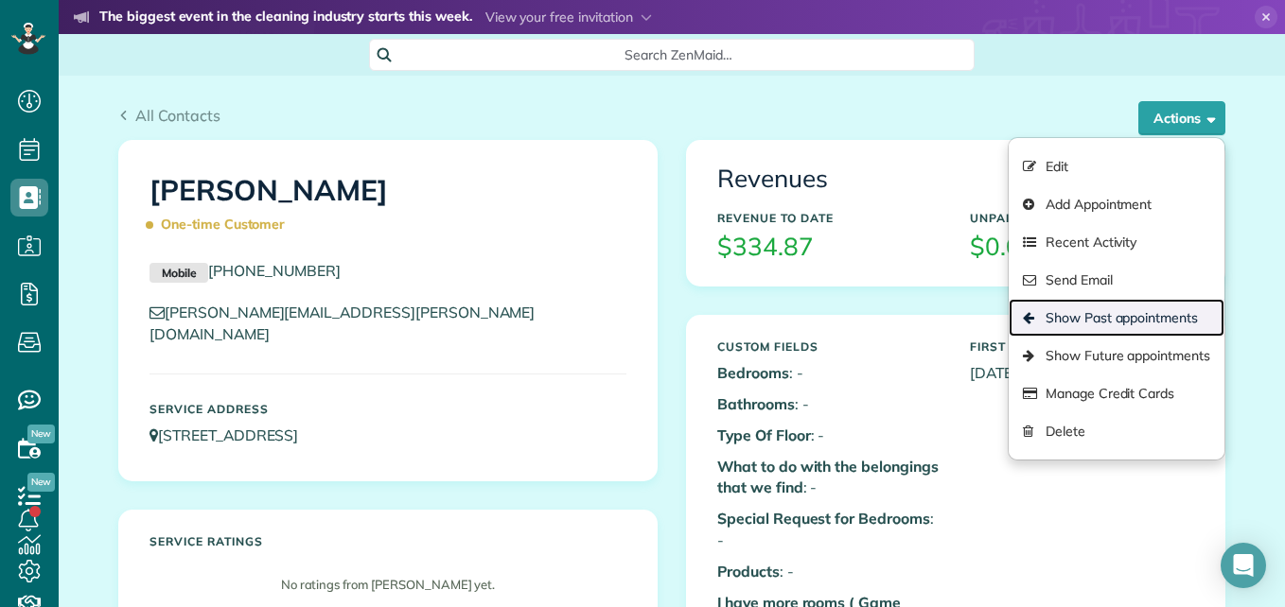
click at [1115, 320] on link "Show Past appointments" at bounding box center [1117, 318] width 216 height 38
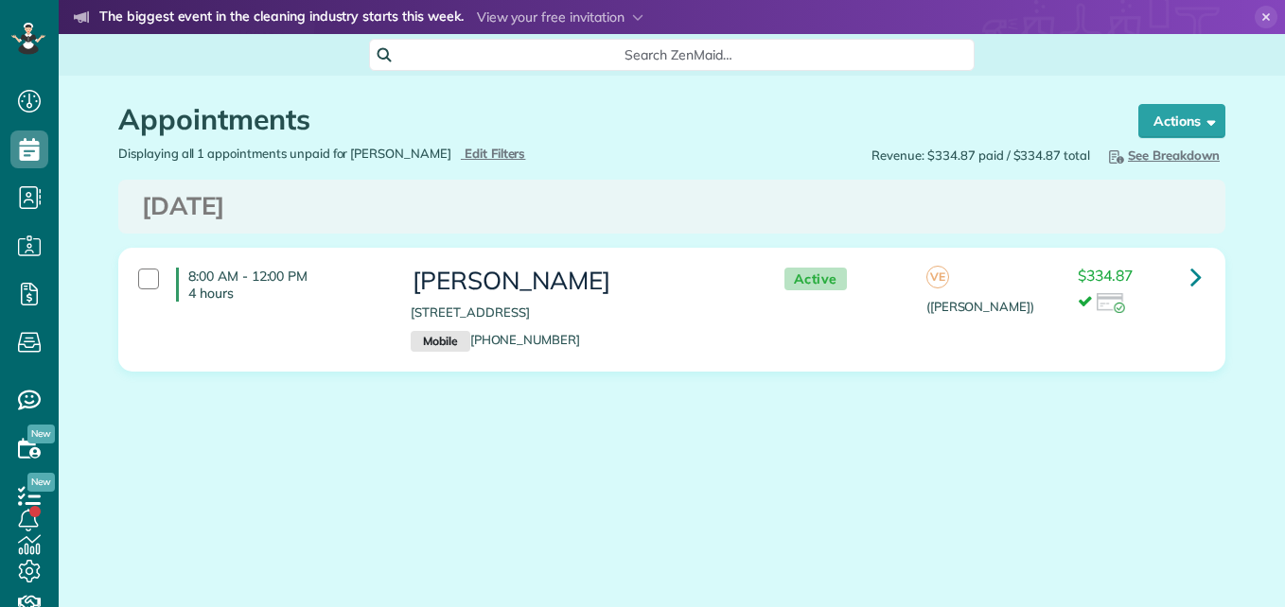
scroll to position [9, 9]
click at [1203, 272] on link at bounding box center [1196, 277] width 38 height 38
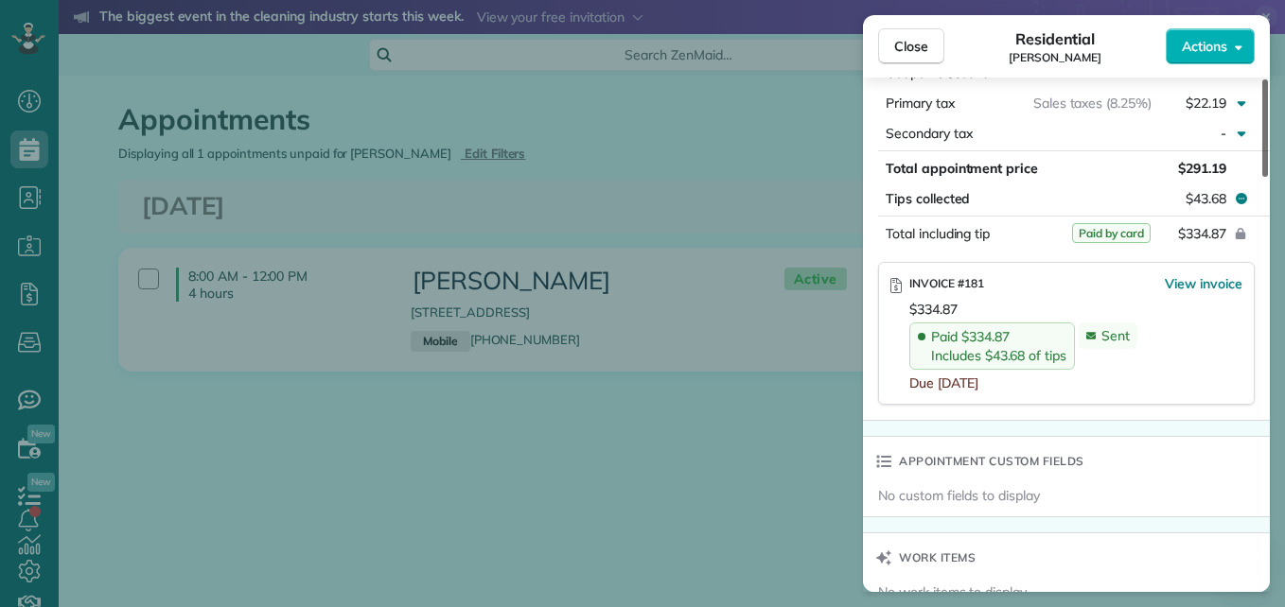
scroll to position [1082, 0]
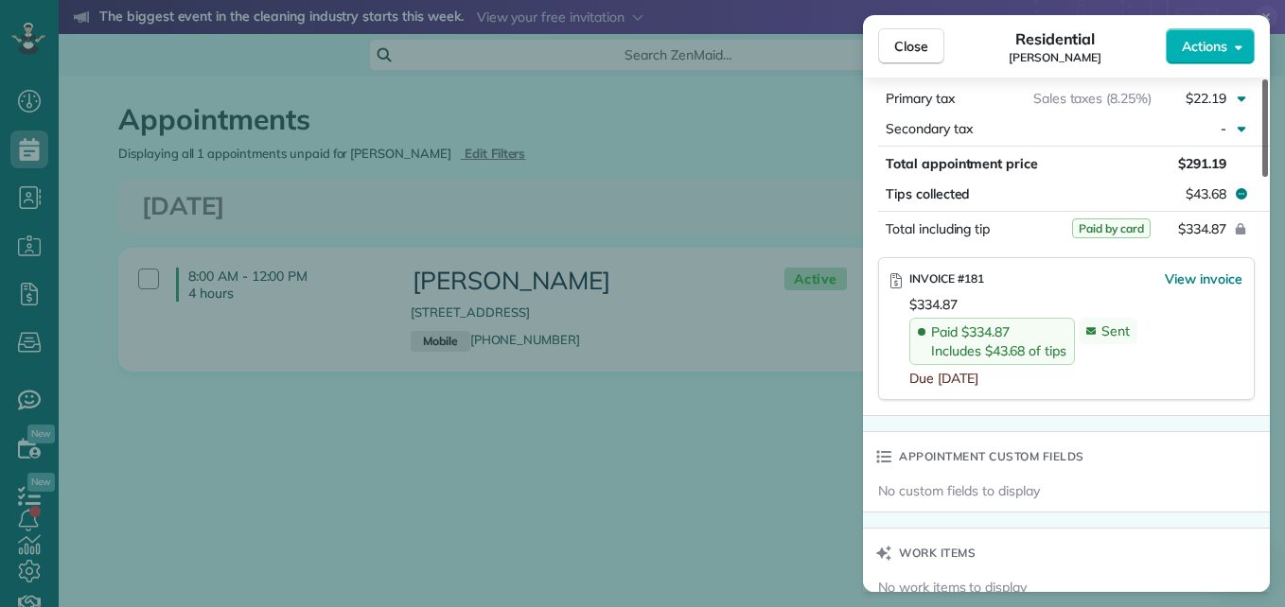
drag, startPoint x: 1263, startPoint y: 162, endPoint x: 1275, endPoint y: 367, distance: 205.7
click at [1268, 177] on div at bounding box center [1265, 127] width 6 height 97
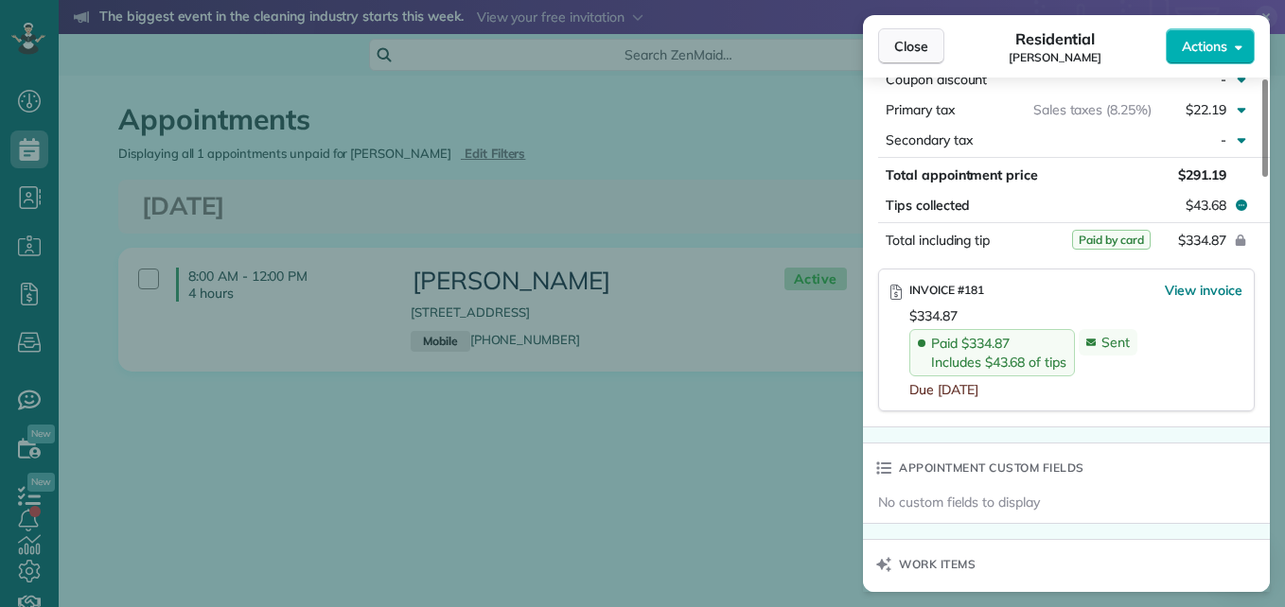
click at [899, 44] on span "Close" at bounding box center [911, 46] width 34 height 19
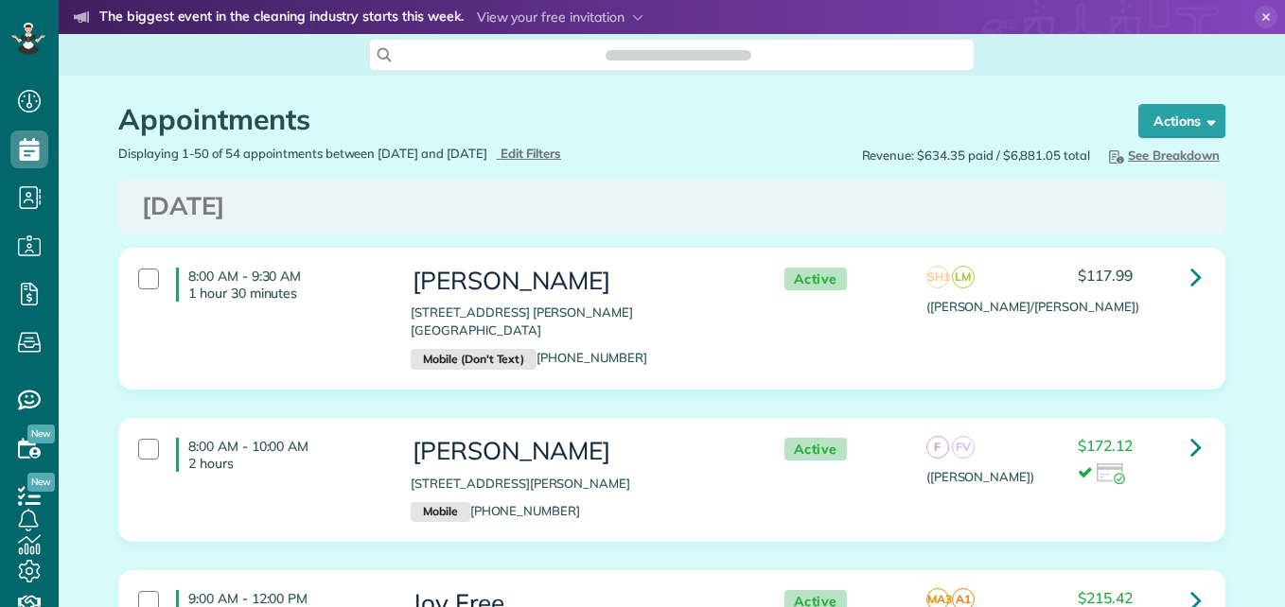
scroll to position [9, 9]
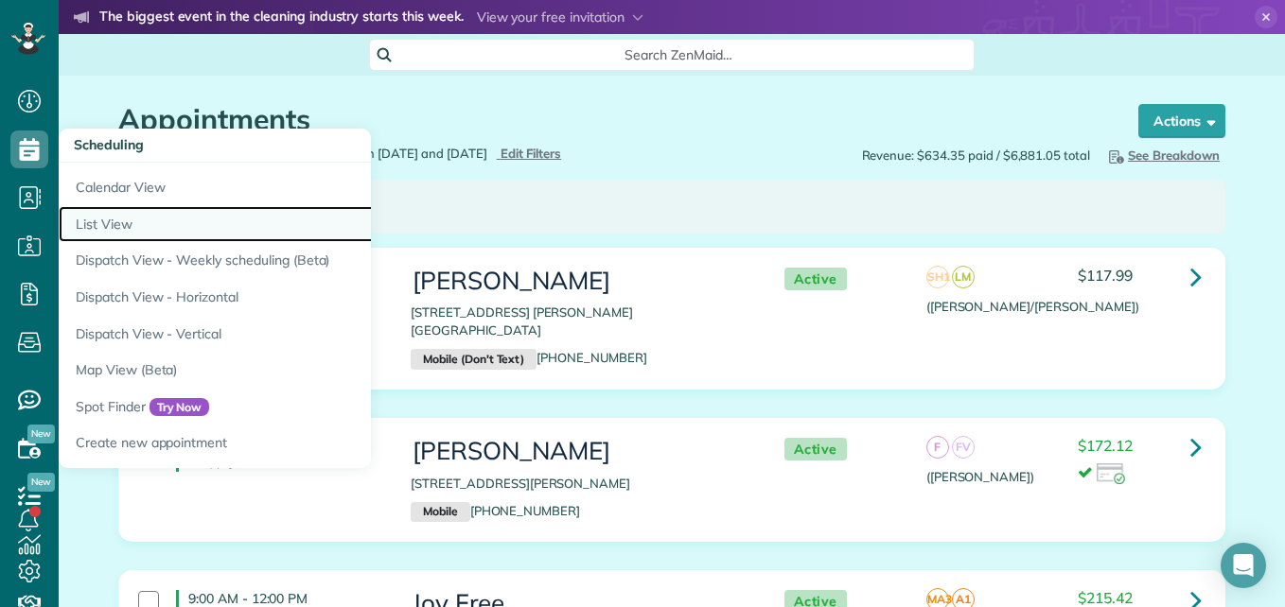
click at [131, 223] on link "List View" at bounding box center [295, 224] width 473 height 37
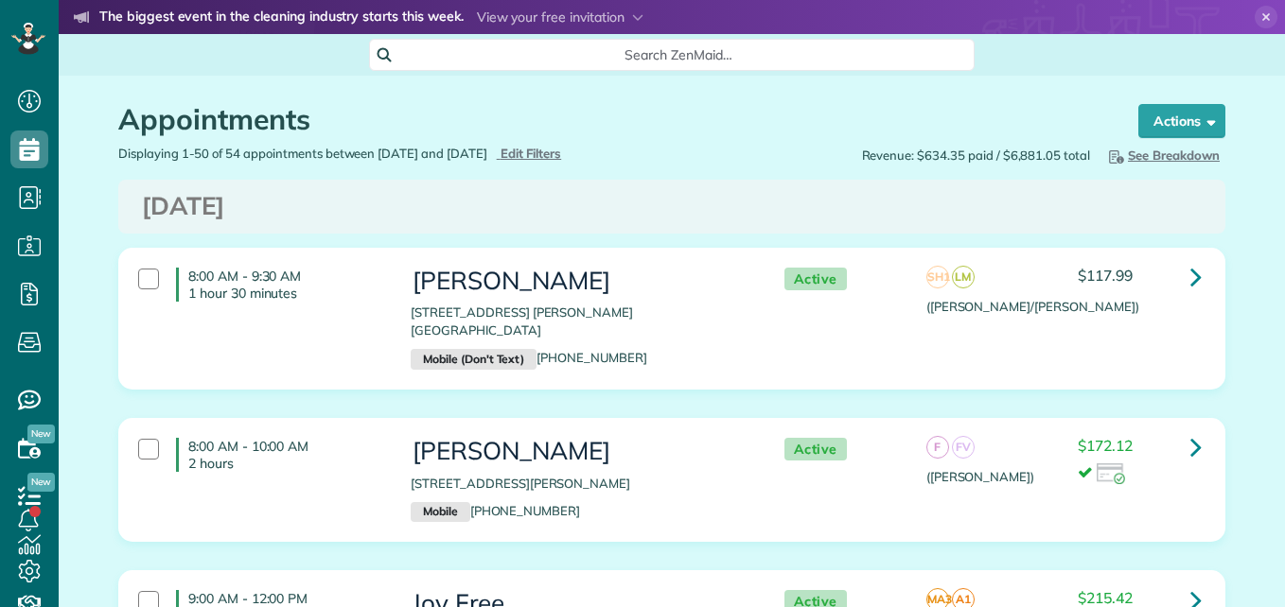
type input "**********"
click at [562, 155] on span "Edit Filters" at bounding box center [530, 153] width 61 height 15
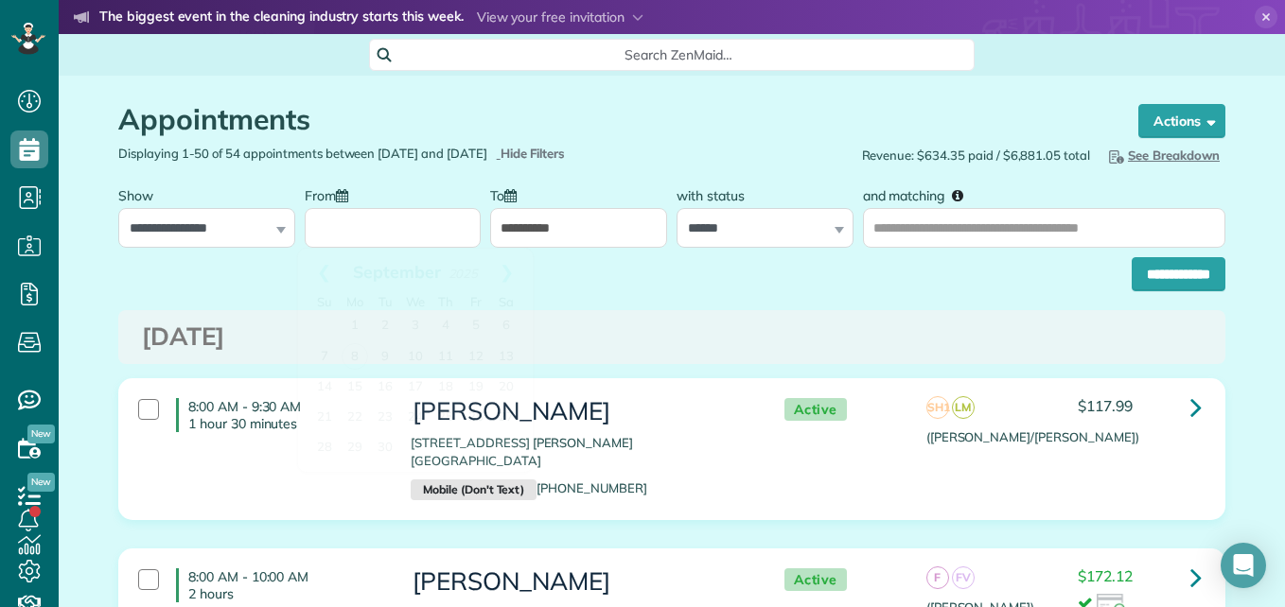
click at [394, 237] on input "From" at bounding box center [393, 228] width 177 height 40
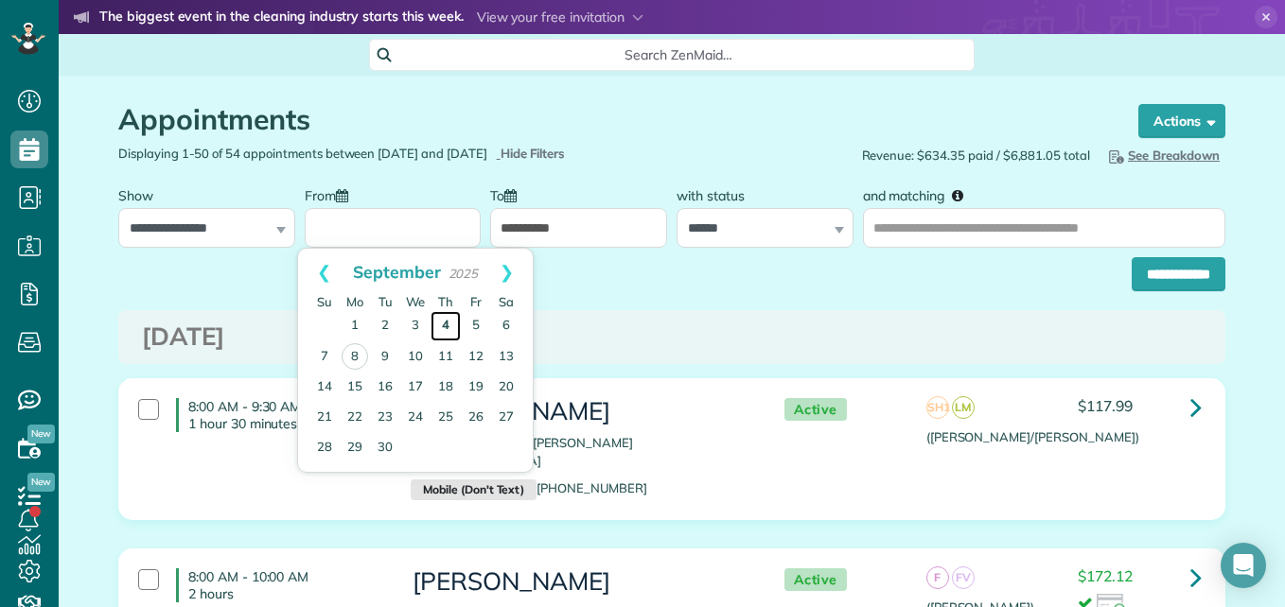
click at [445, 335] on link "4" at bounding box center [445, 326] width 30 height 30
type input "**********"
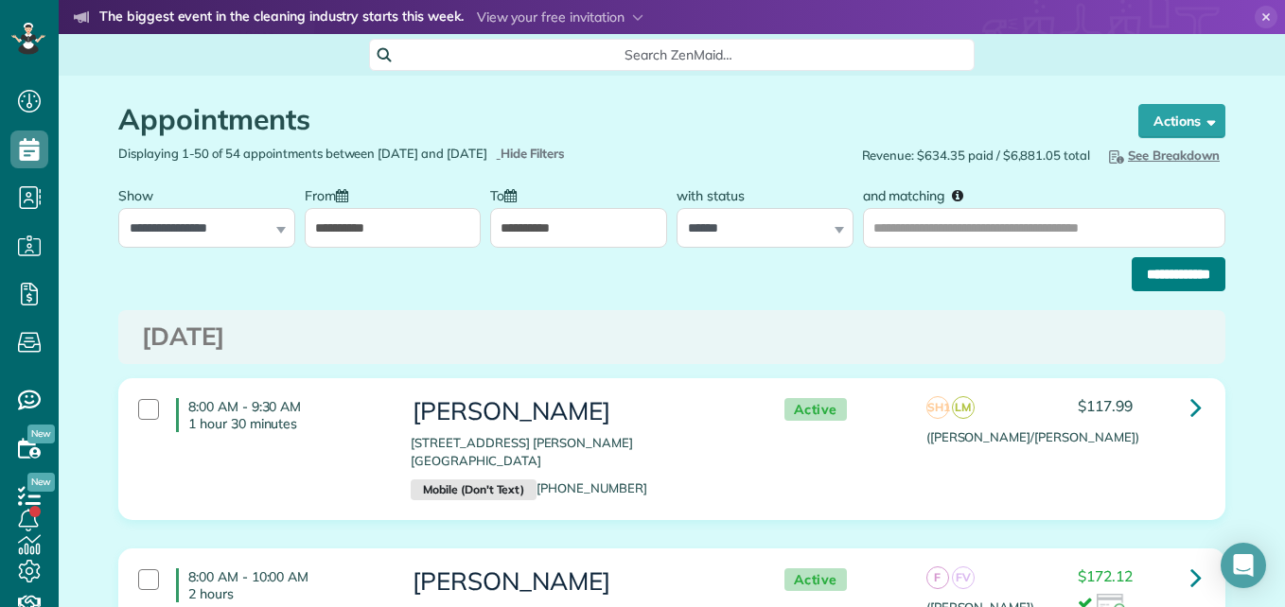
click at [1154, 285] on input "**********" at bounding box center [1179, 274] width 94 height 34
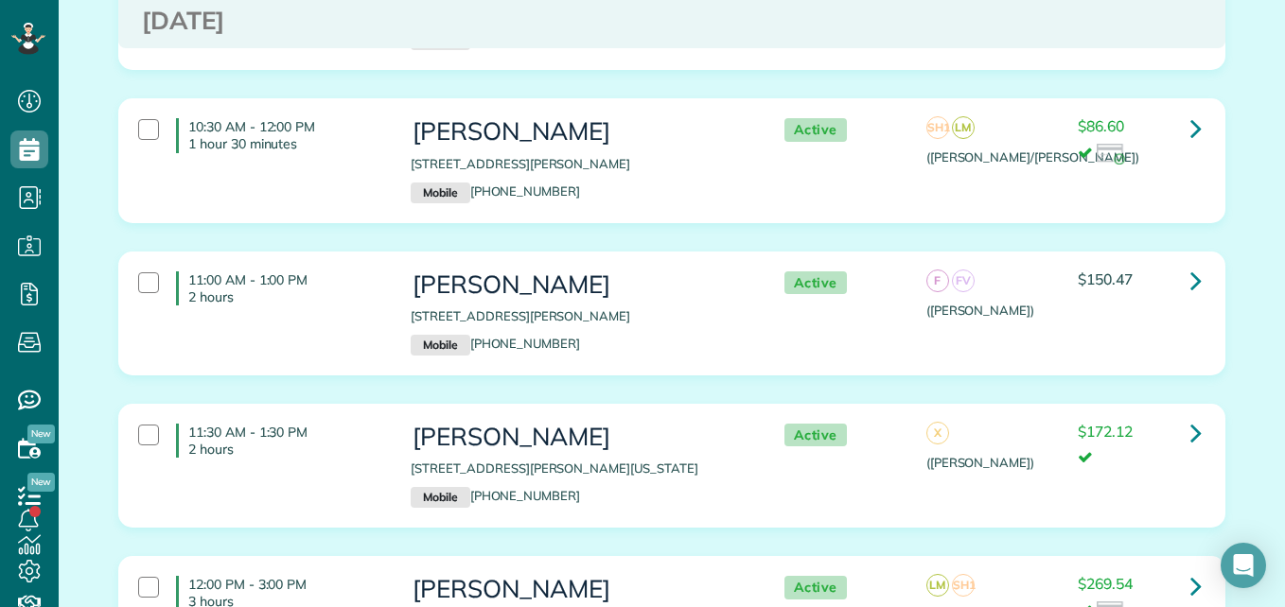
scroll to position [2440, 0]
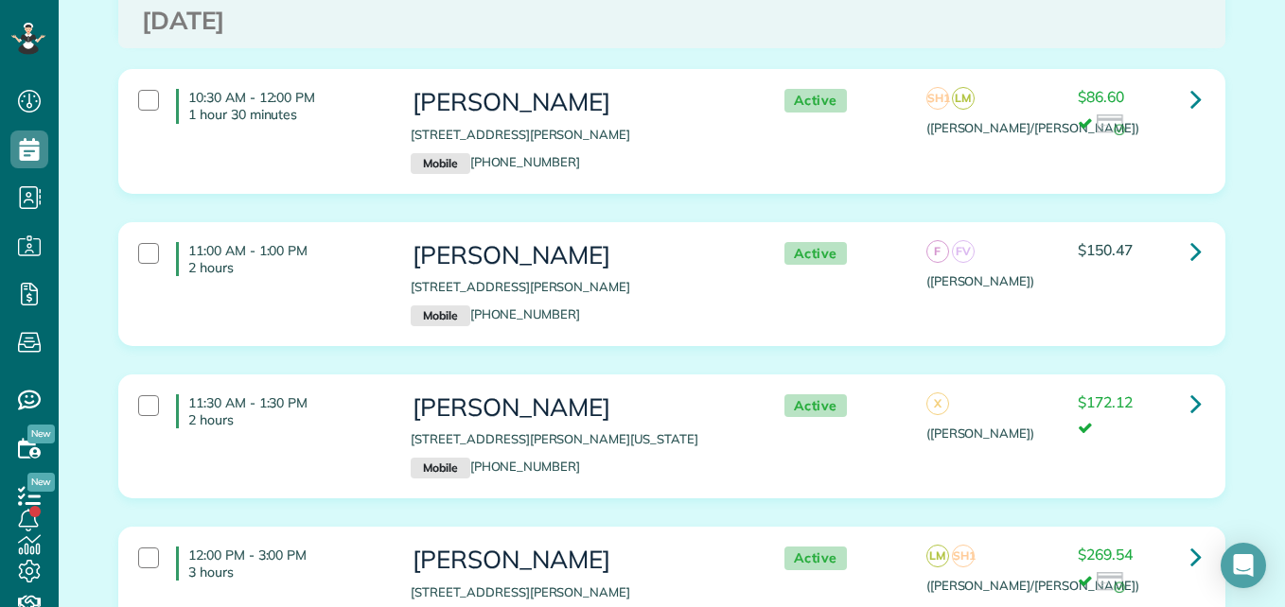
click at [1041, 265] on div "F FV ([PERSON_NAME])" at bounding box center [987, 266] width 123 height 48
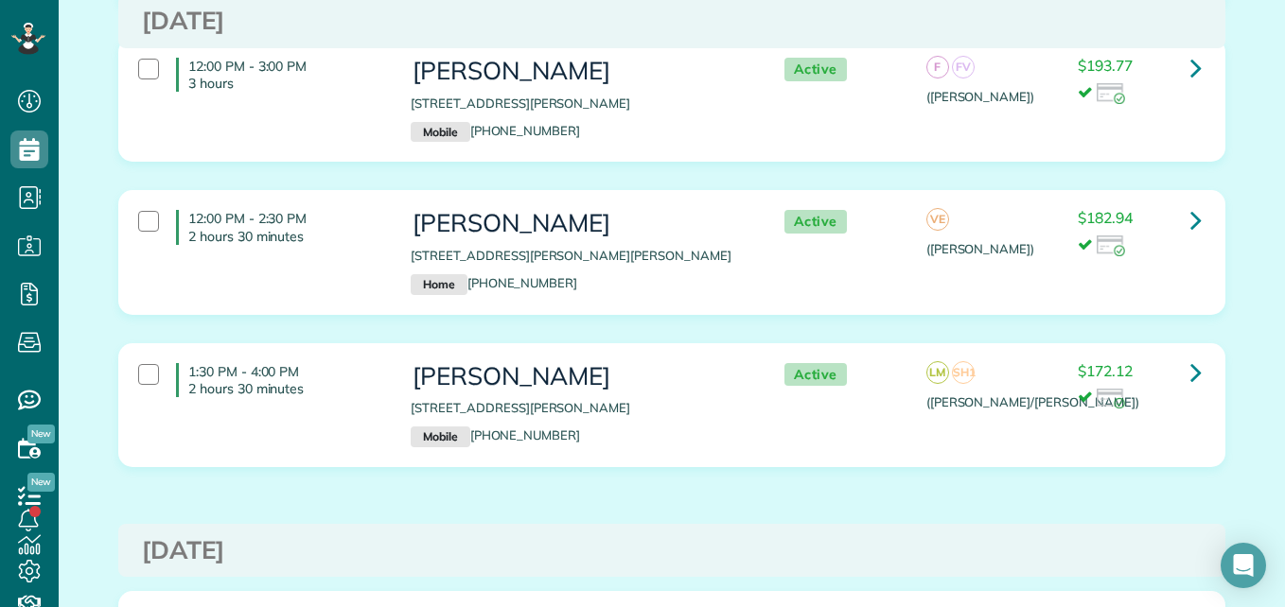
scroll to position [0, 0]
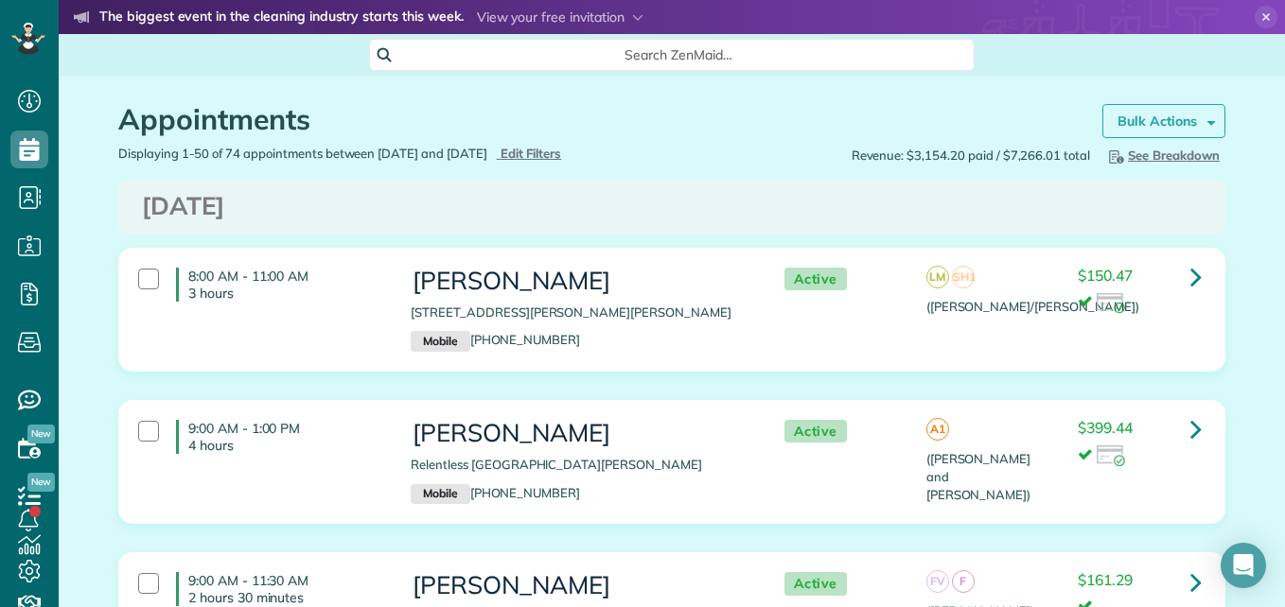
click at [1131, 121] on strong "Bulk Actions" at bounding box center [1156, 121] width 79 height 17
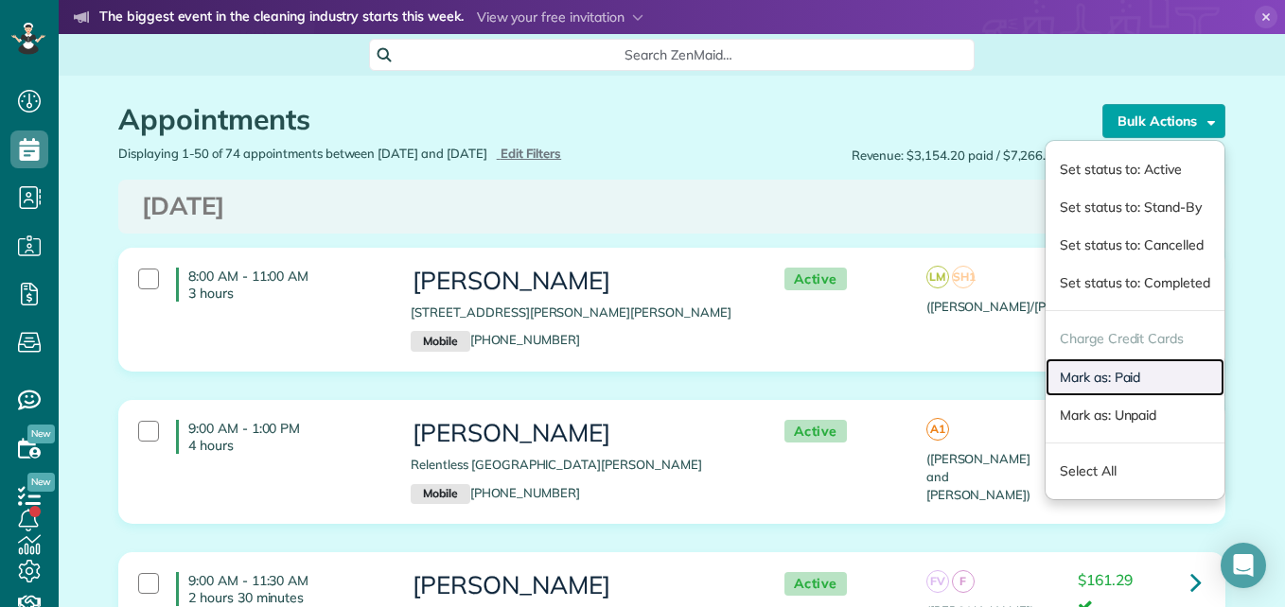
click at [1061, 377] on link "Mark as: Paid" at bounding box center [1134, 378] width 179 height 38
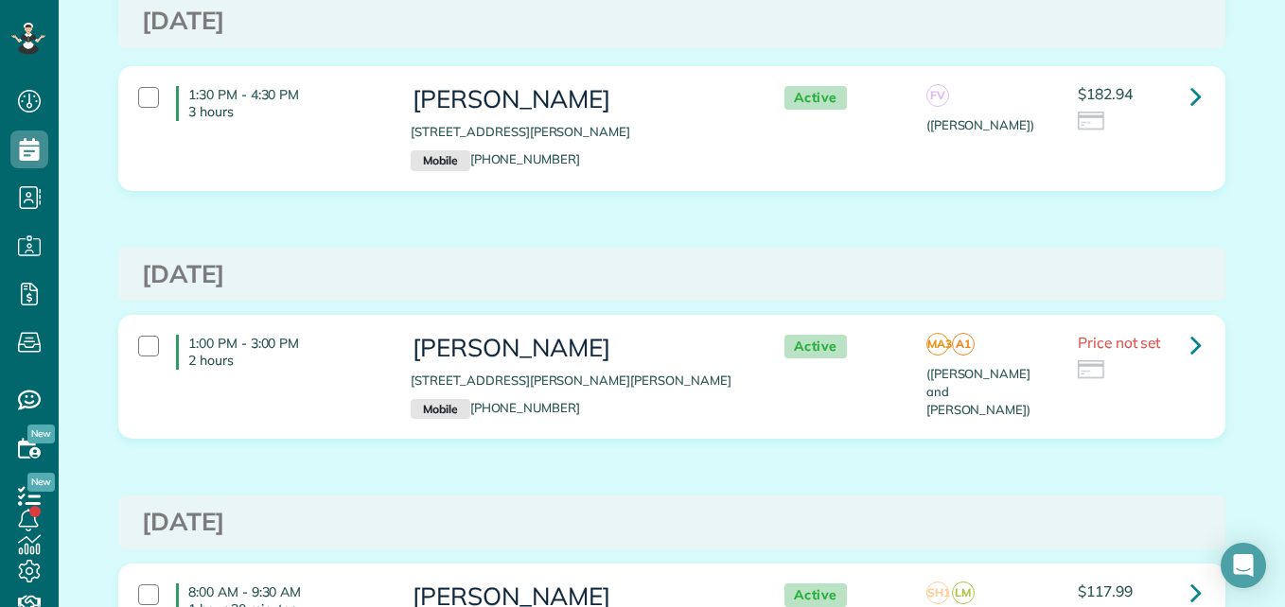
scroll to position [3067, 0]
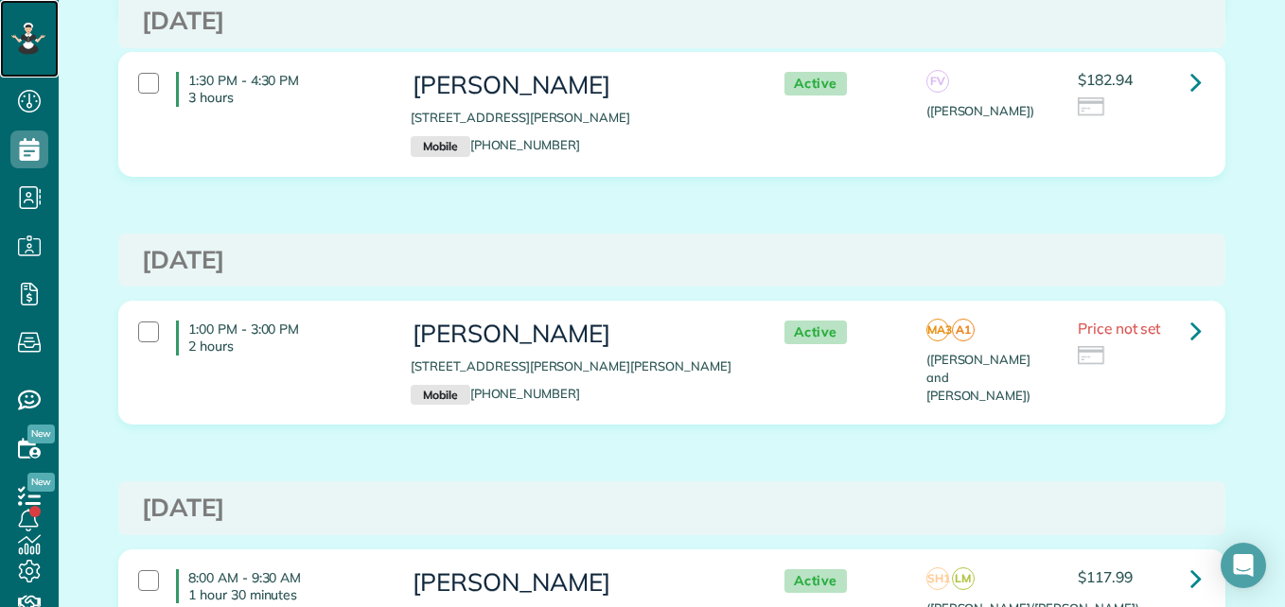
click at [21, 37] on icon at bounding box center [28, 39] width 34 height 32
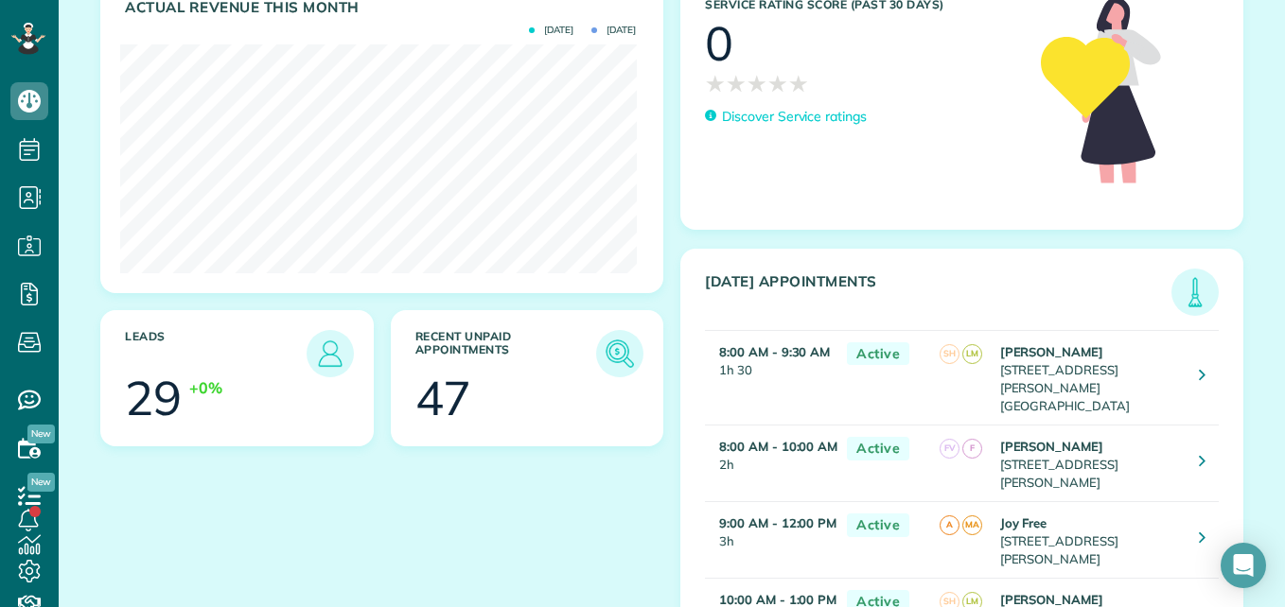
scroll to position [291, 0]
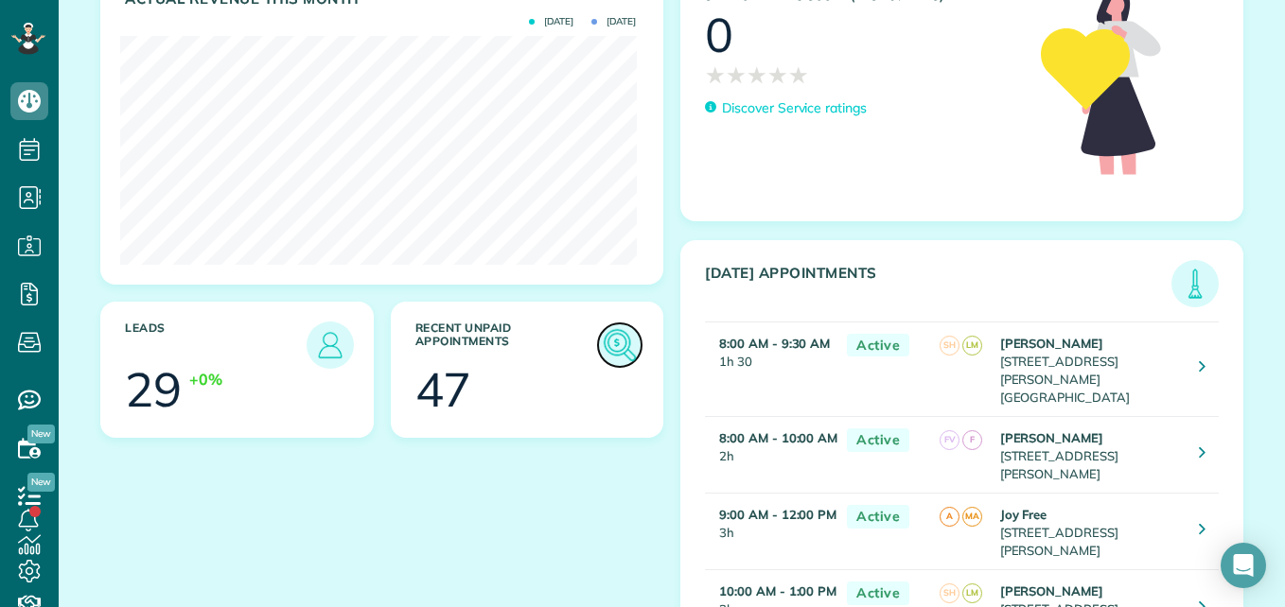
click at [620, 360] on img at bounding box center [620, 346] width 44 height 44
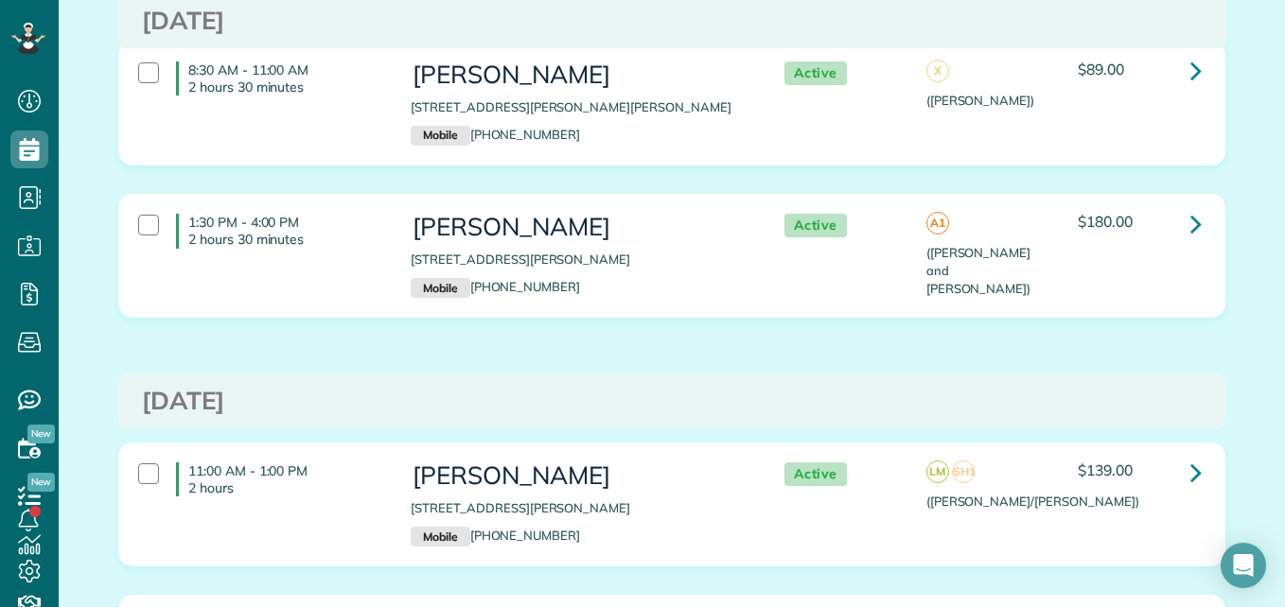
scroll to position [7260, 0]
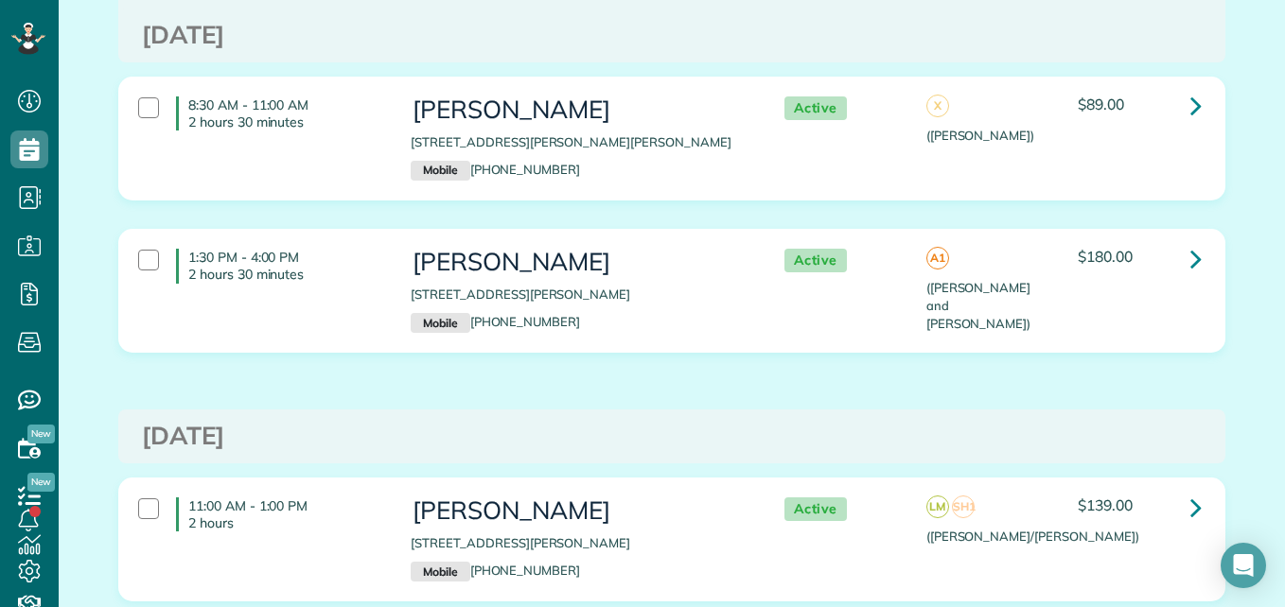
click at [1027, 239] on div "1:30 PM - 4:00 PM 2 hours 30 minutes [PERSON_NAME] [STREET_ADDRESS][PERSON_NAME…" at bounding box center [669, 290] width 1091 height 103
click at [651, 535] on p "[STREET_ADDRESS][PERSON_NAME]" at bounding box center [578, 544] width 335 height 18
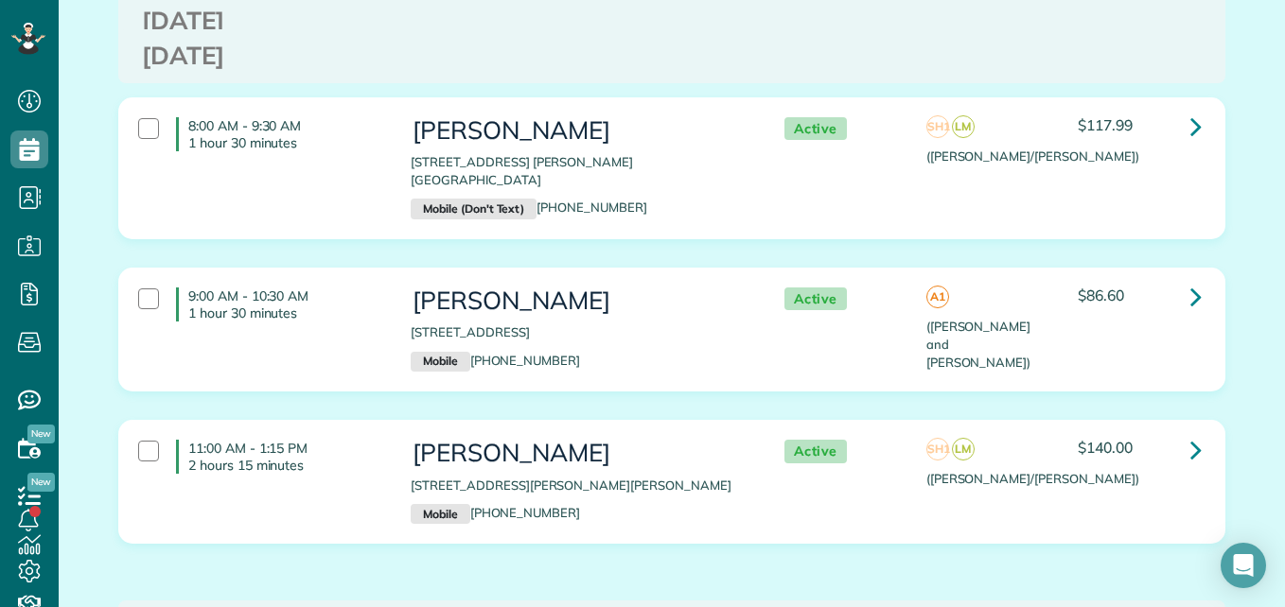
scroll to position [5001, 0]
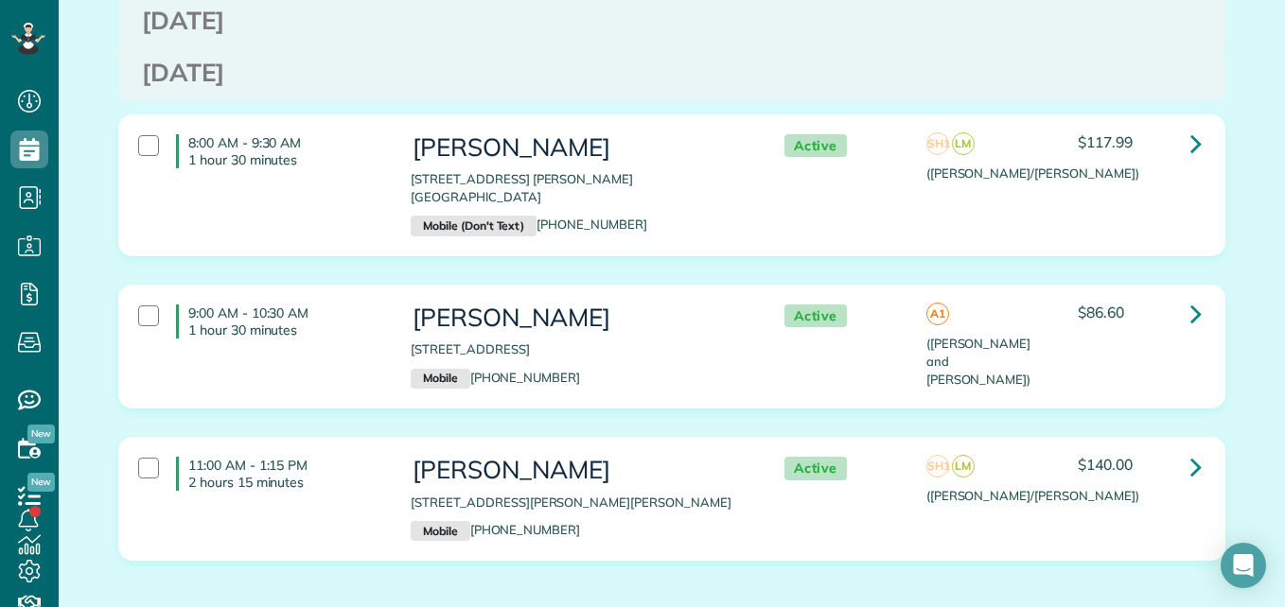
click at [642, 136] on h3 "[PERSON_NAME]" at bounding box center [578, 147] width 335 height 27
click at [448, 258] on div "8:00 AM - 9:30 AM 1 hour 30 minutes [PERSON_NAME] [STREET_ADDRESS] [PERSON_NAME…" at bounding box center [671, 199] width 1135 height 170
click at [512, 341] on p "[STREET_ADDRESS]" at bounding box center [578, 350] width 335 height 18
click at [662, 468] on div "[PERSON_NAME] [STREET_ADDRESS][PERSON_NAME][PERSON_NAME] Mobile [PHONE_NUMBER]" at bounding box center [578, 499] width 335 height 84
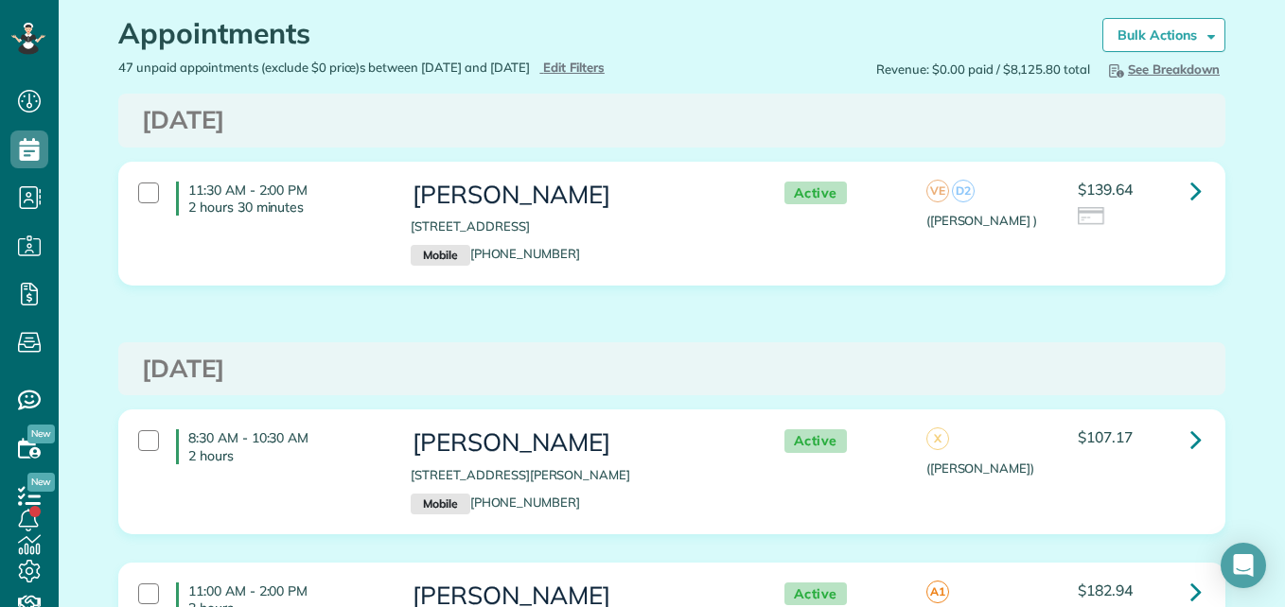
scroll to position [0, 0]
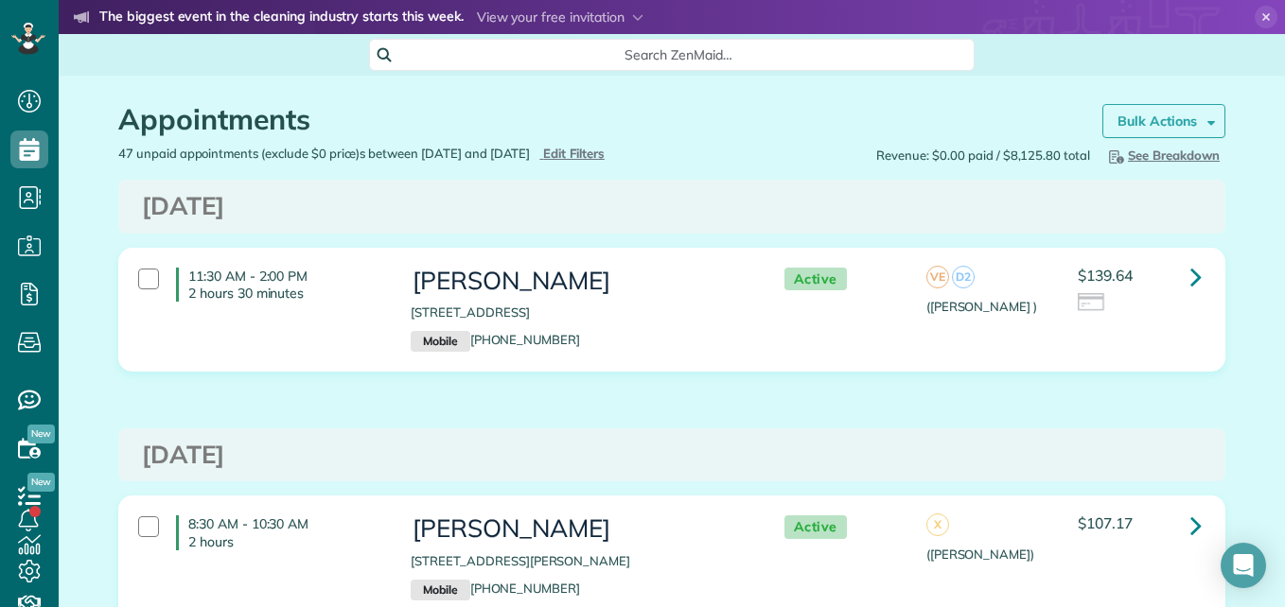
click at [1175, 108] on link "Bulk Actions" at bounding box center [1163, 121] width 123 height 34
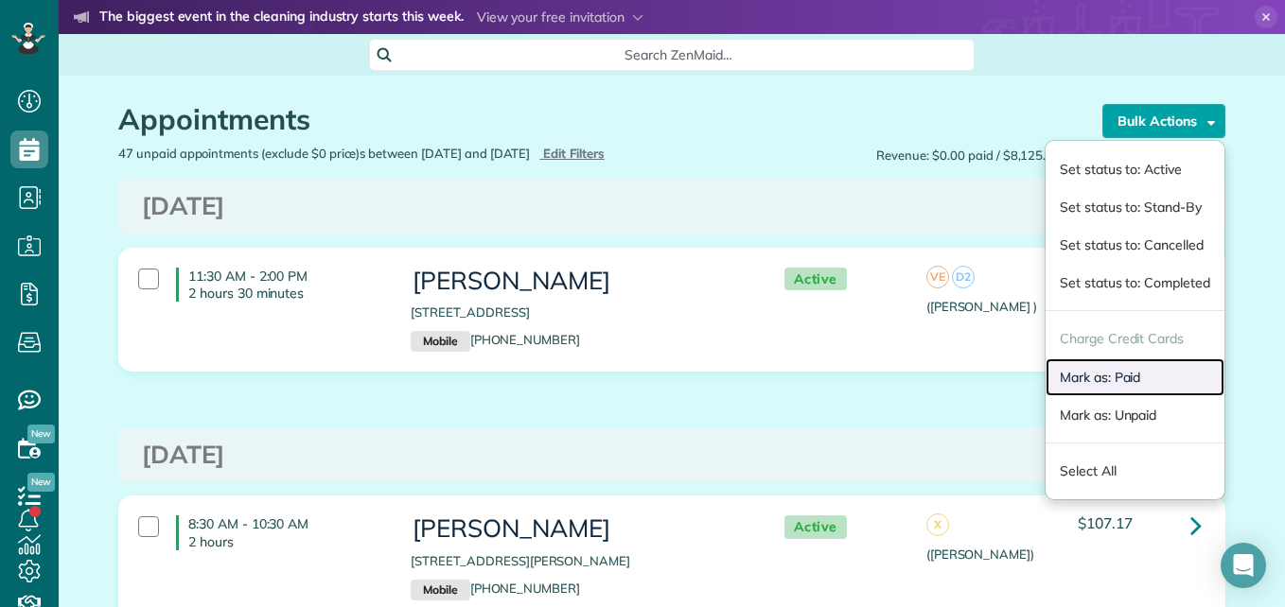
click at [1083, 377] on link "Mark as: Paid" at bounding box center [1134, 378] width 179 height 38
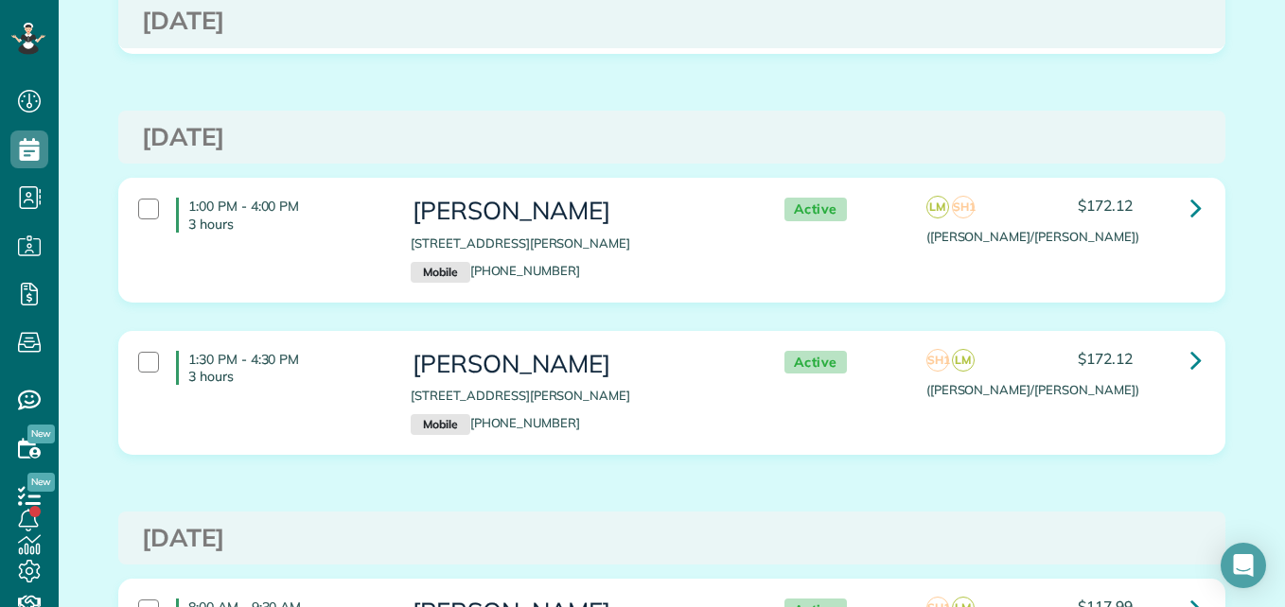
scroll to position [5719, 0]
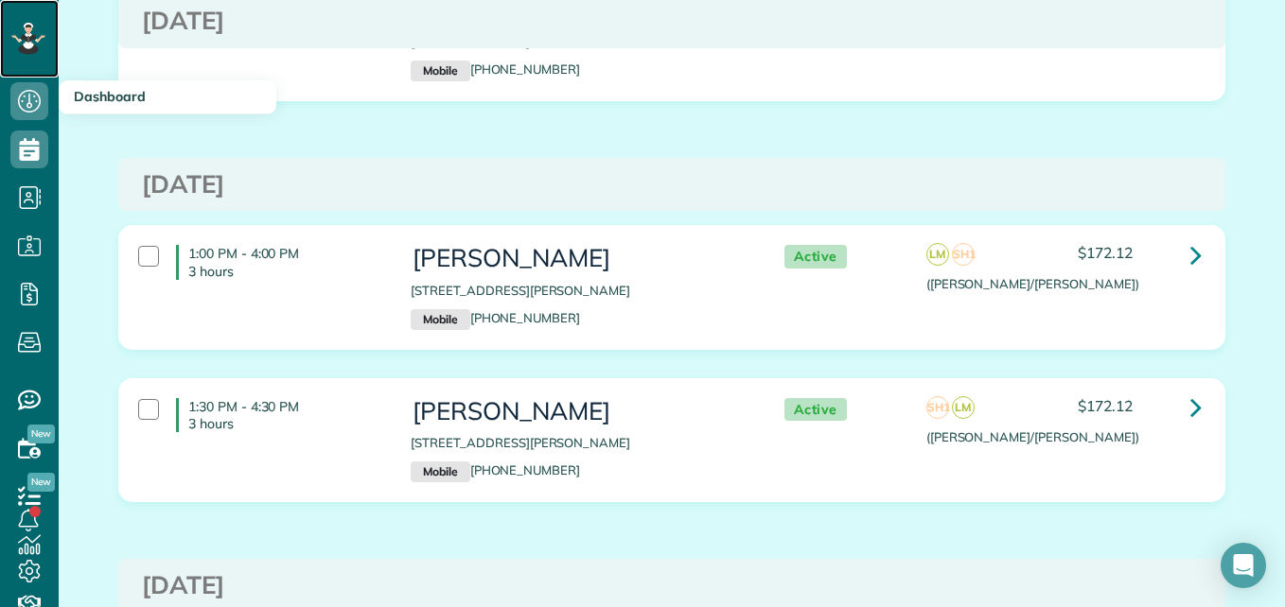
click at [40, 26] on icon at bounding box center [28, 39] width 34 height 32
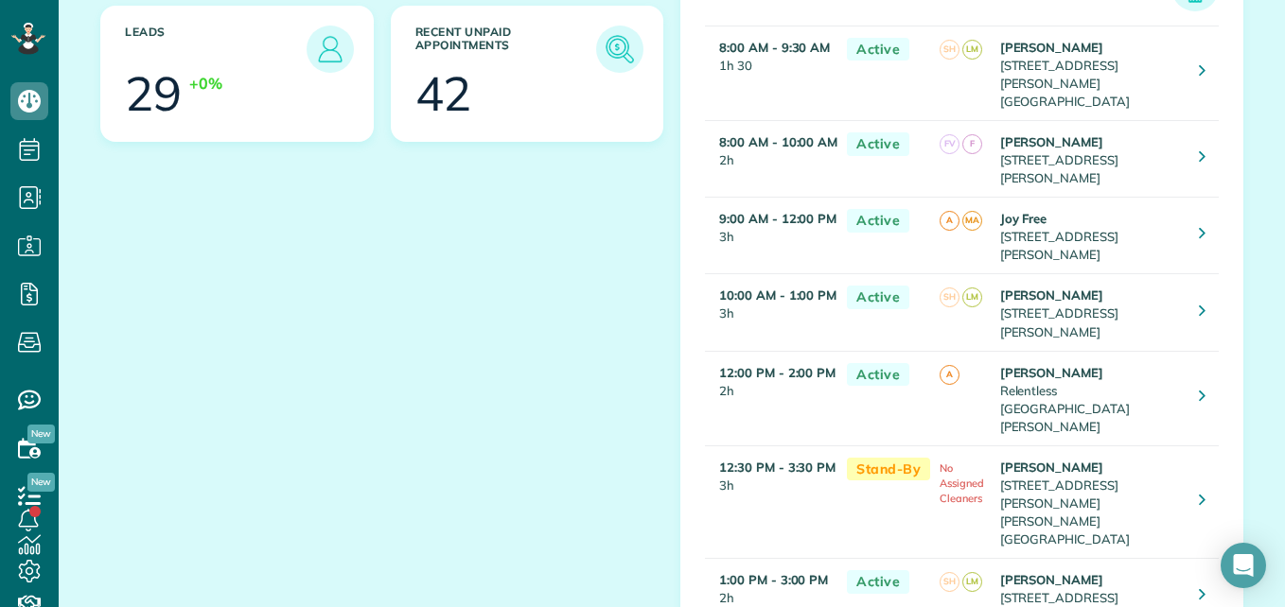
scroll to position [583, 0]
